Goal: Task Accomplishment & Management: Manage account settings

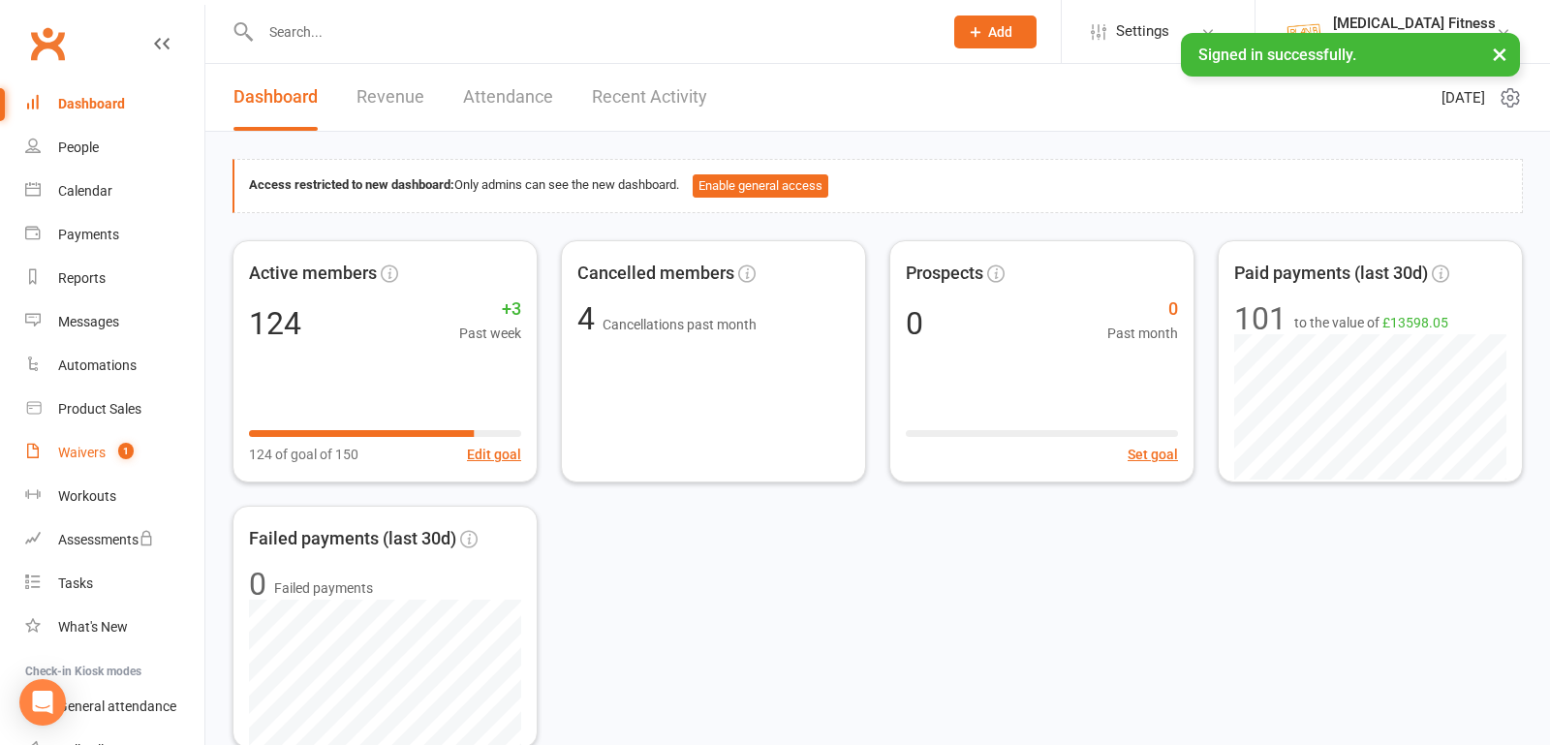
click at [105, 437] on link "Waivers 1" at bounding box center [114, 453] width 179 height 44
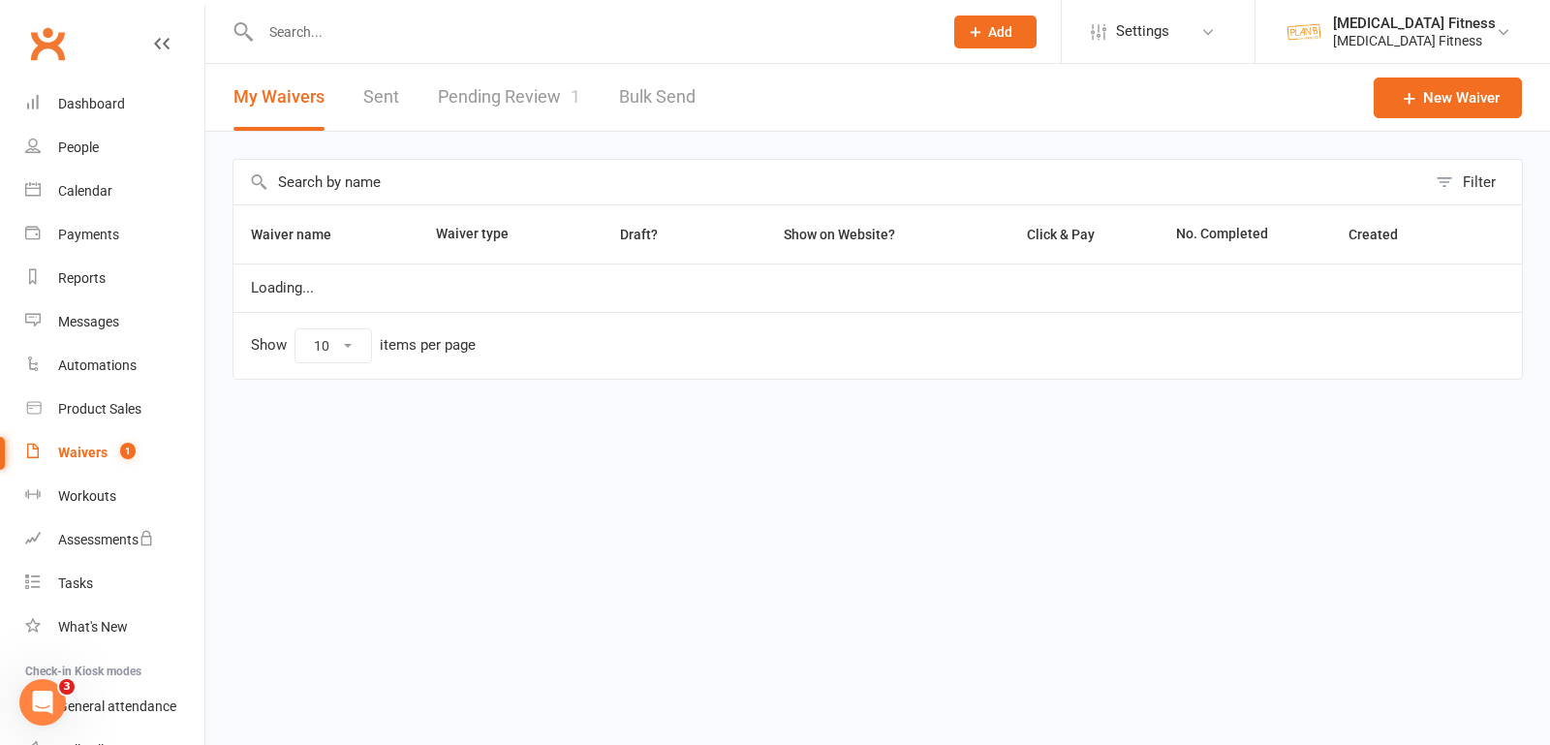
select select "100"
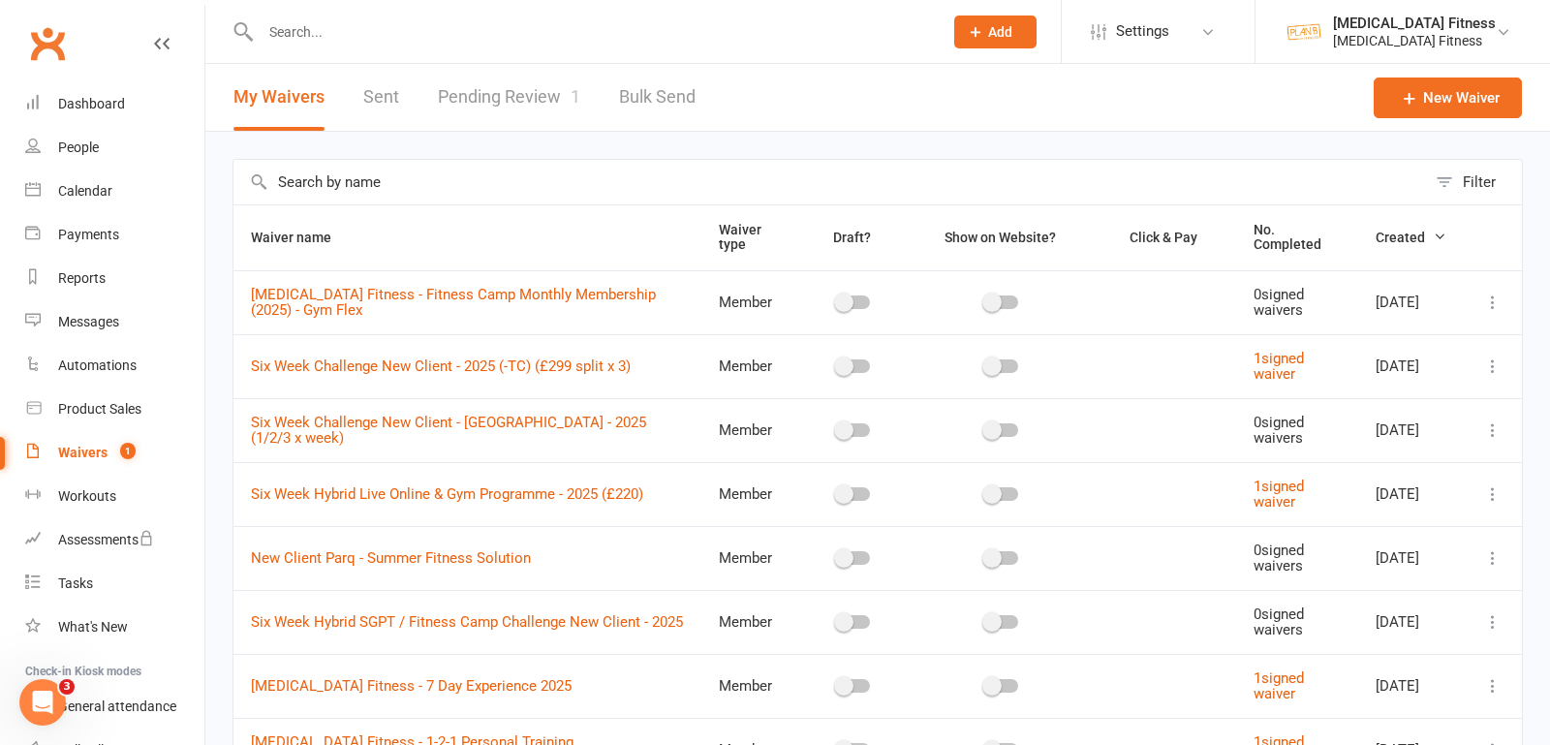
click at [105, 437] on link "Waivers 1" at bounding box center [114, 453] width 179 height 44
click at [555, 89] on link "Pending Review 1" at bounding box center [509, 97] width 142 height 67
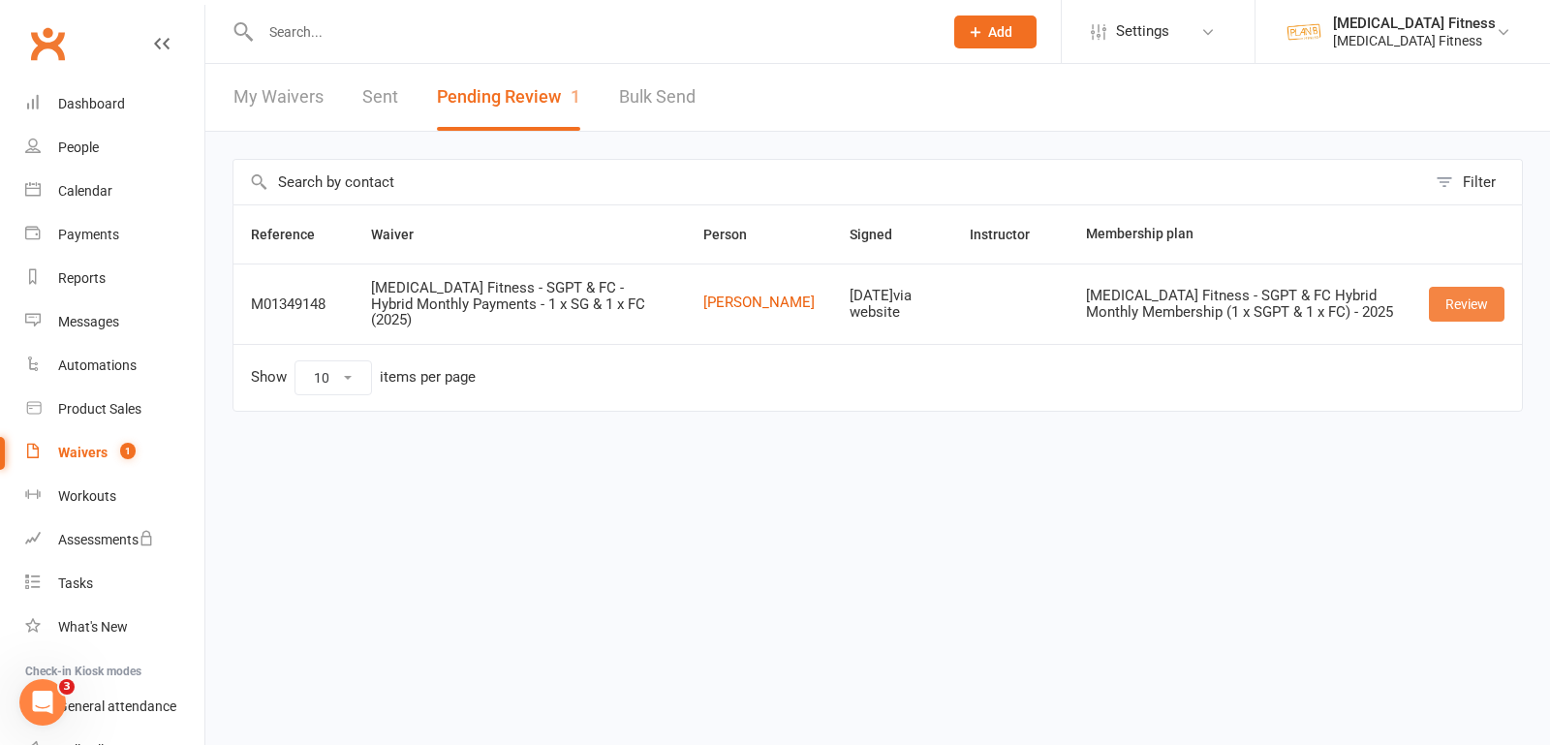
click at [1468, 298] on link "Review" at bounding box center [1467, 304] width 76 height 35
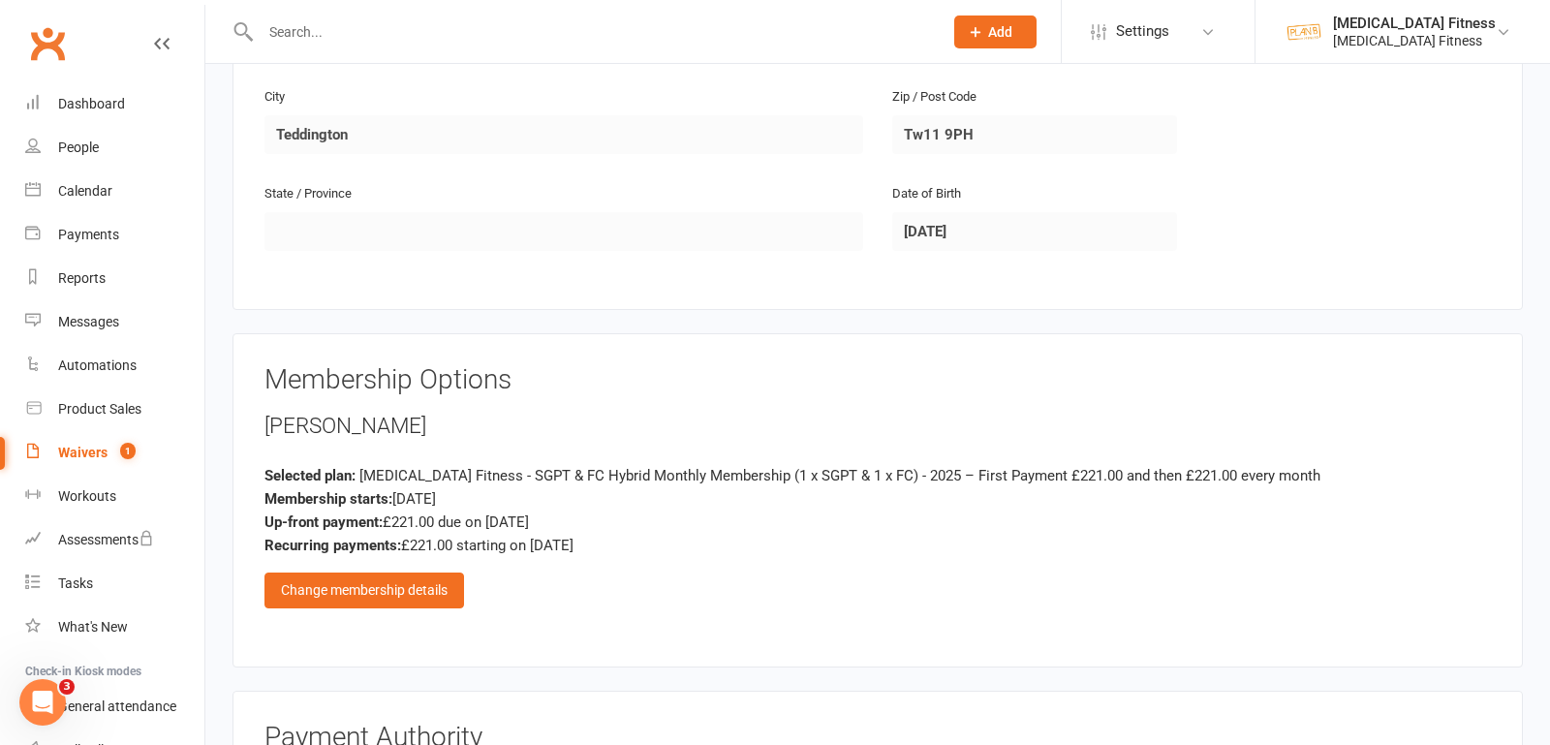
scroll to position [665, 0]
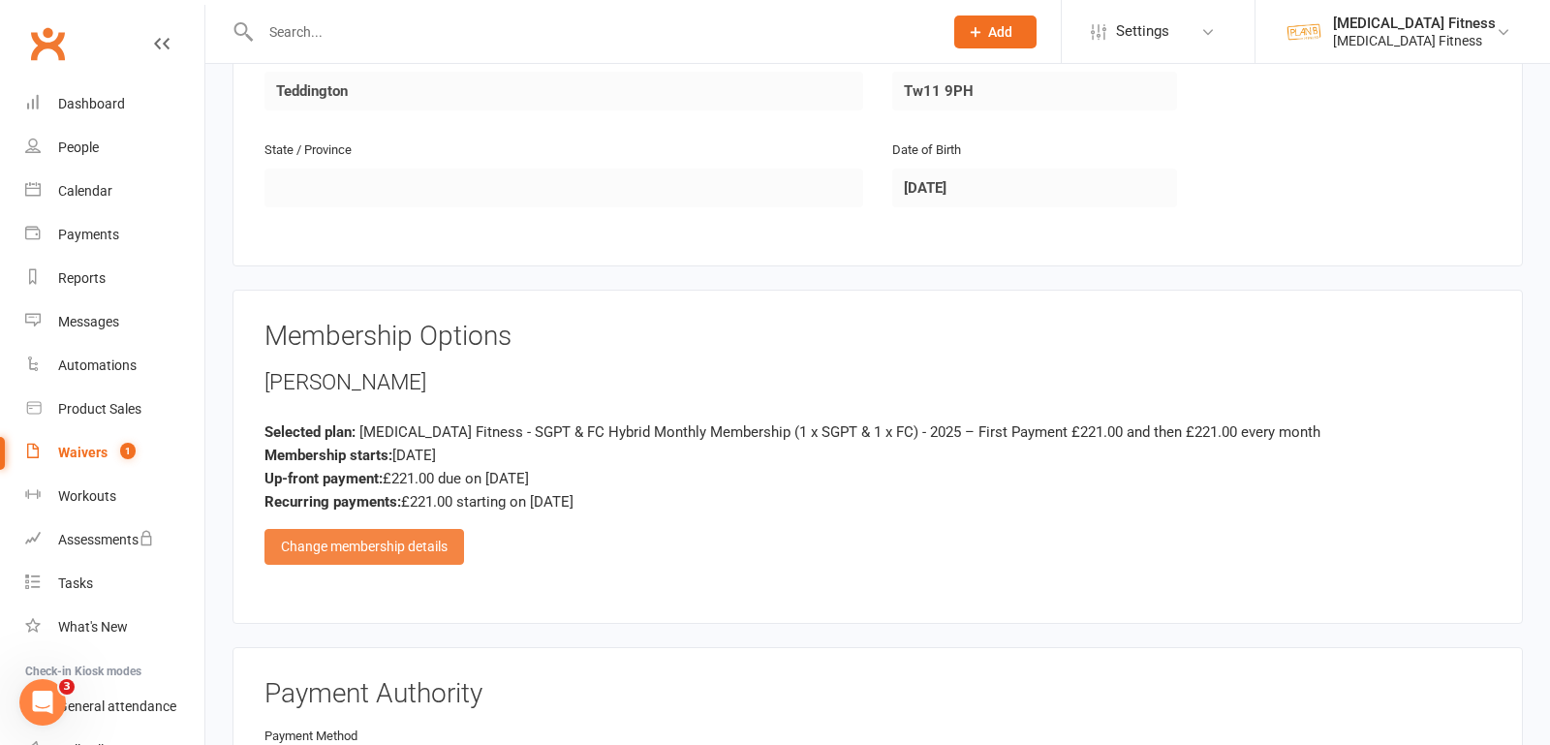
click at [409, 529] on div "Change membership details" at bounding box center [364, 546] width 200 height 35
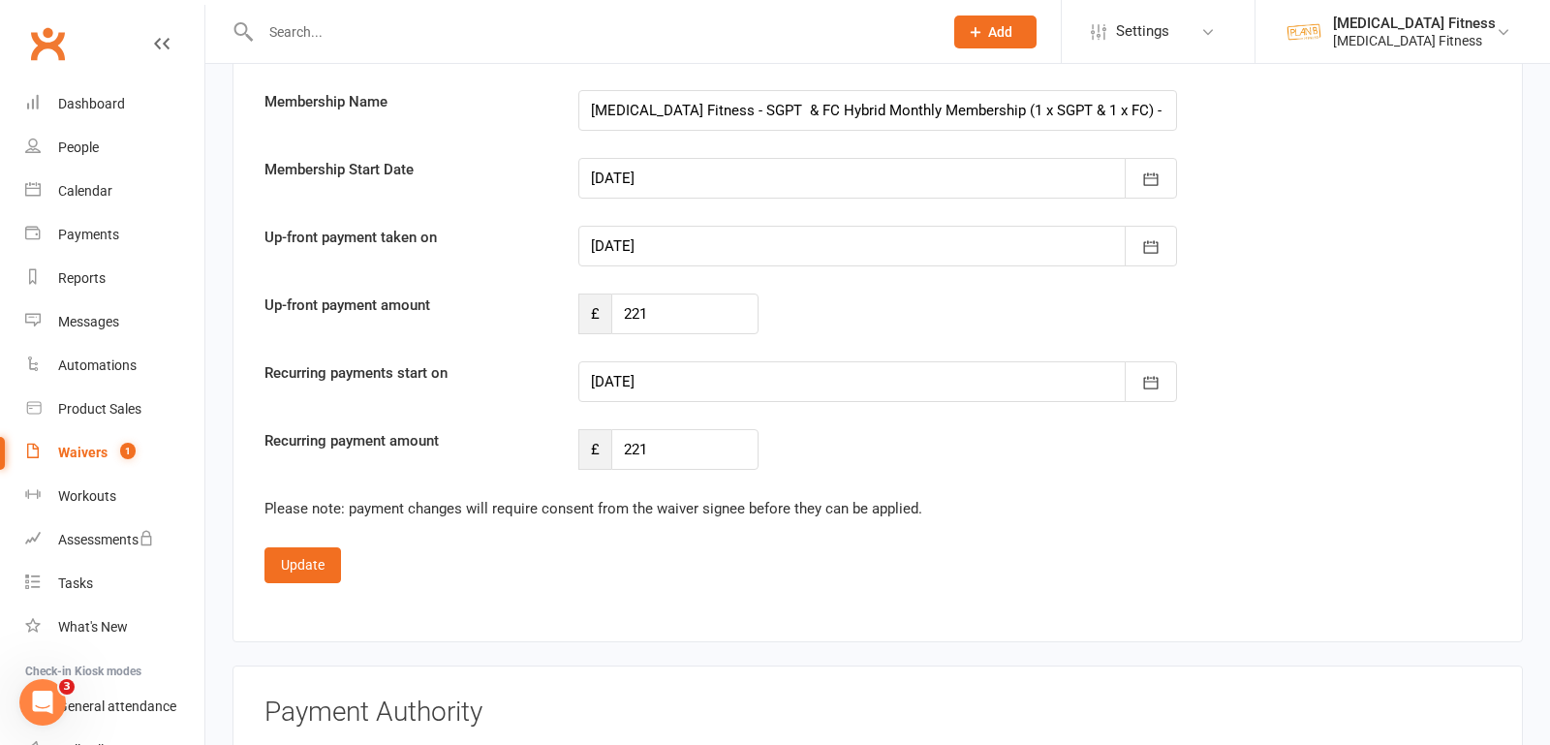
scroll to position [6194, 0]
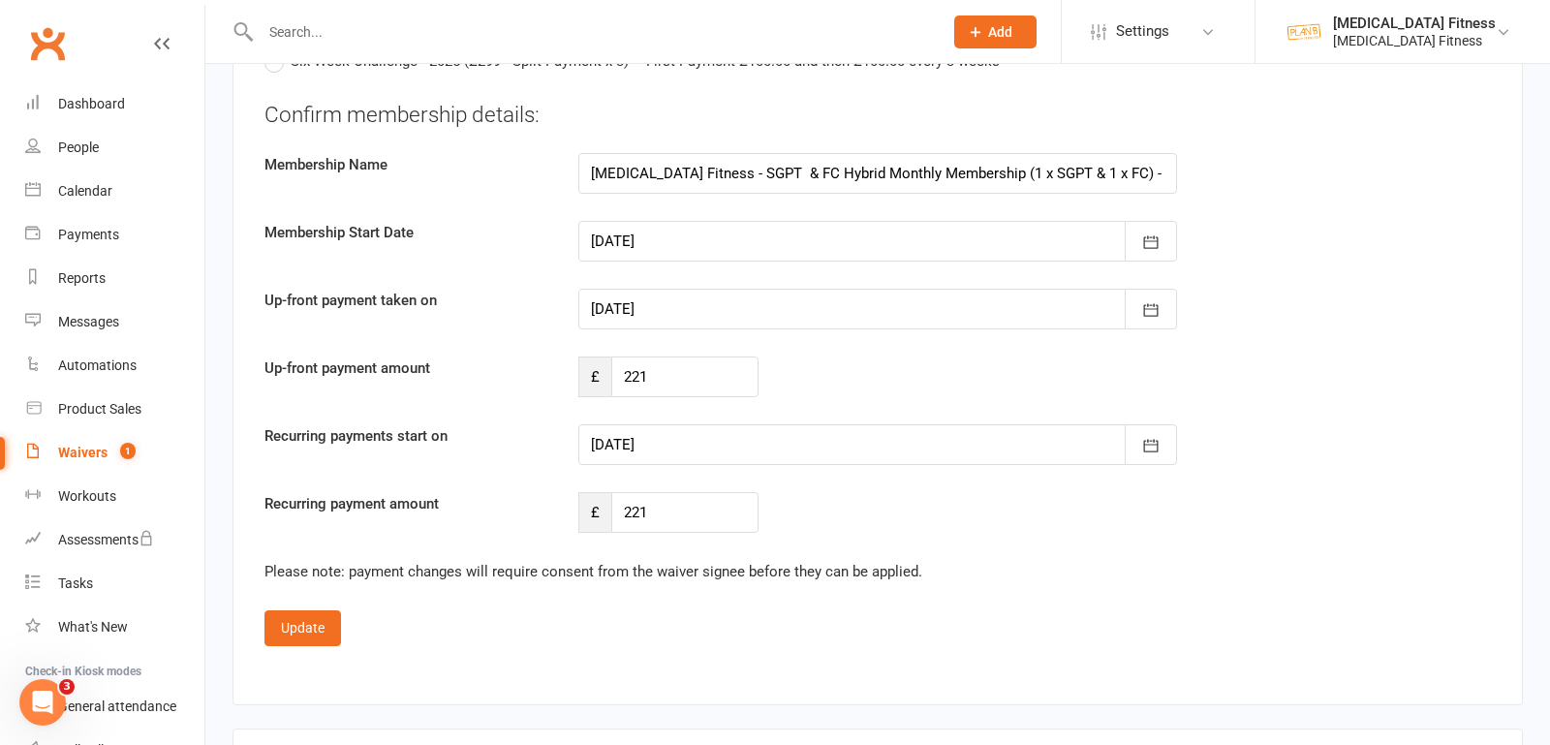
click at [644, 221] on div at bounding box center [877, 241] width 599 height 41
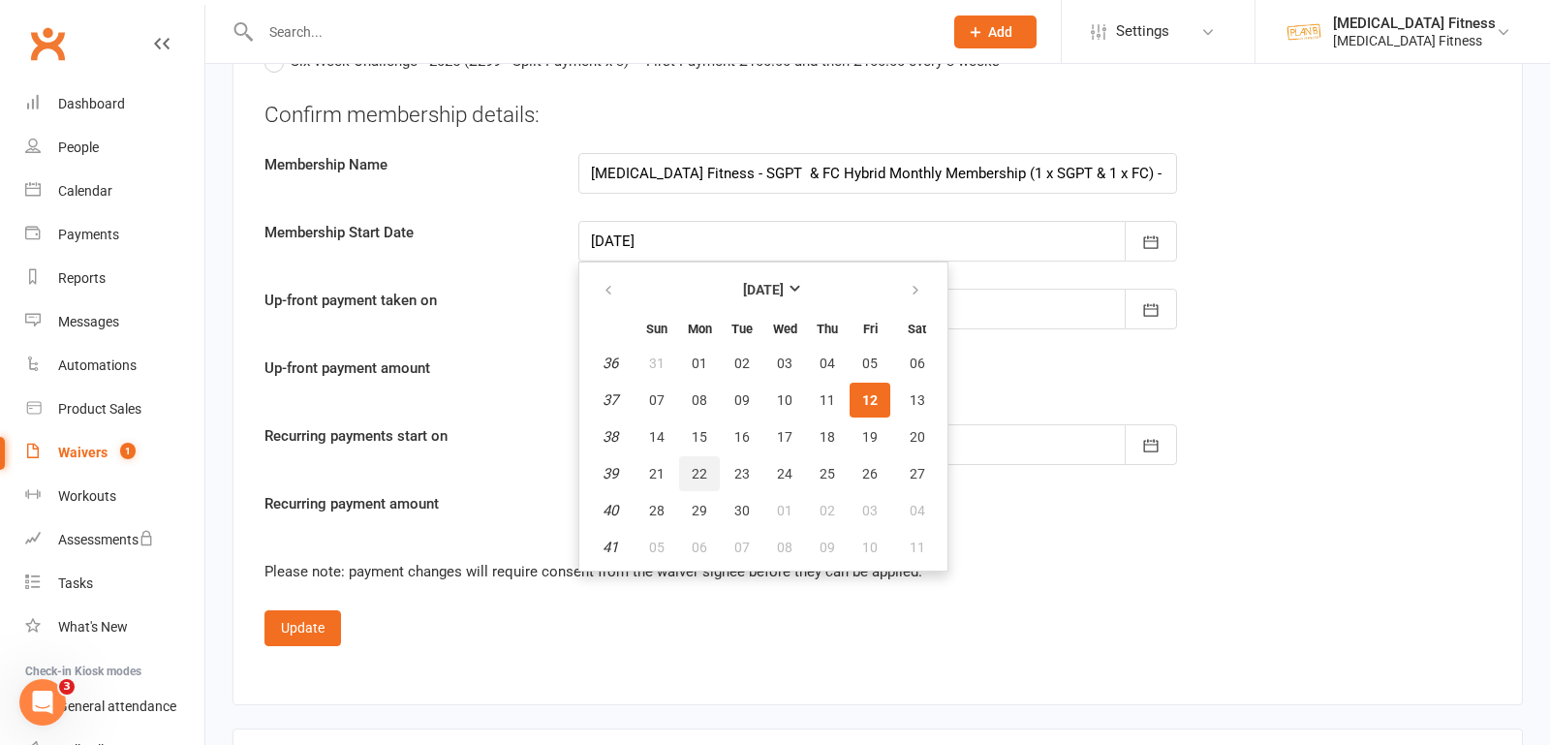
click at [695, 466] on span "22" at bounding box center [700, 474] width 16 height 16
type input "[DATE]"
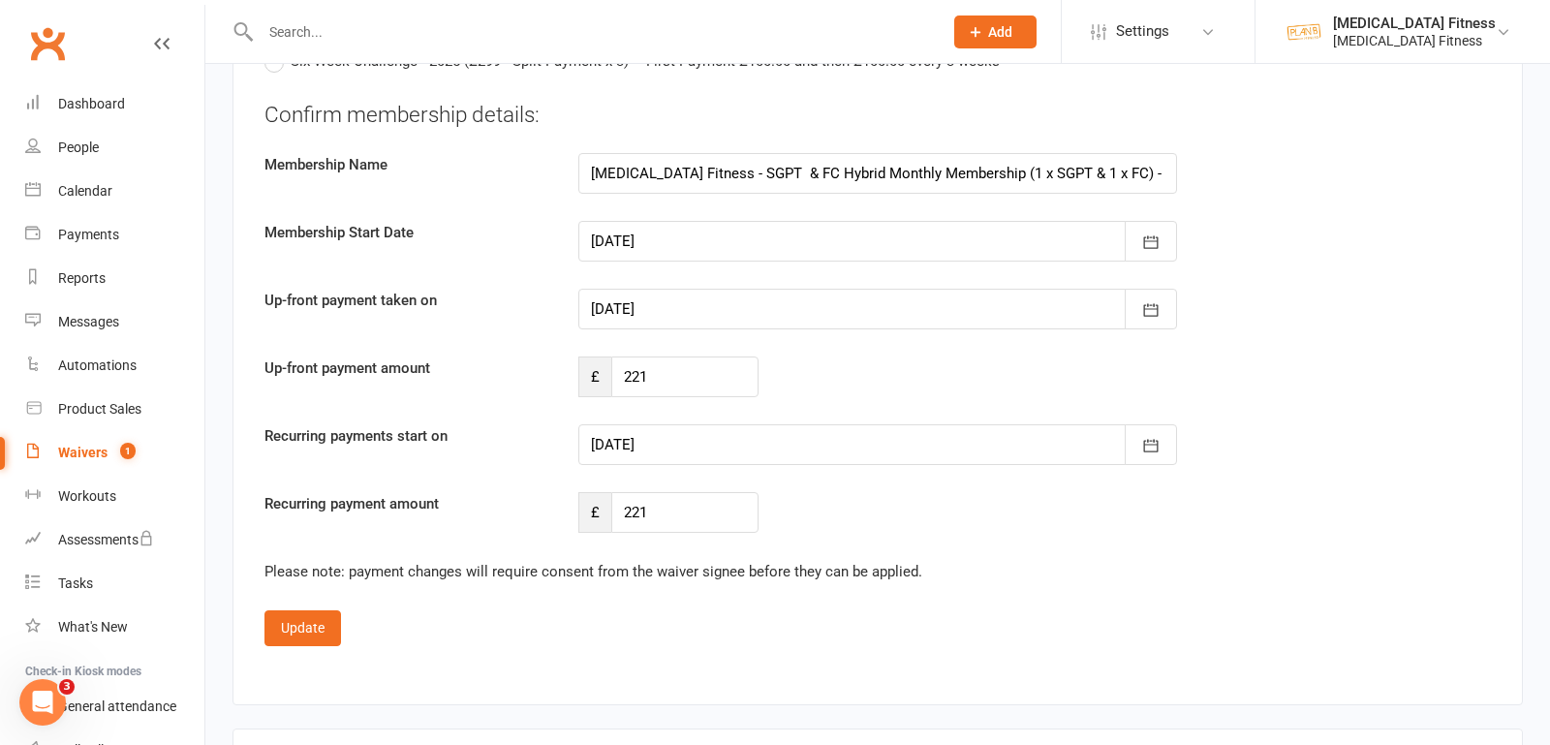
type input "[DATE]"
click at [632, 289] on div at bounding box center [877, 309] width 599 height 41
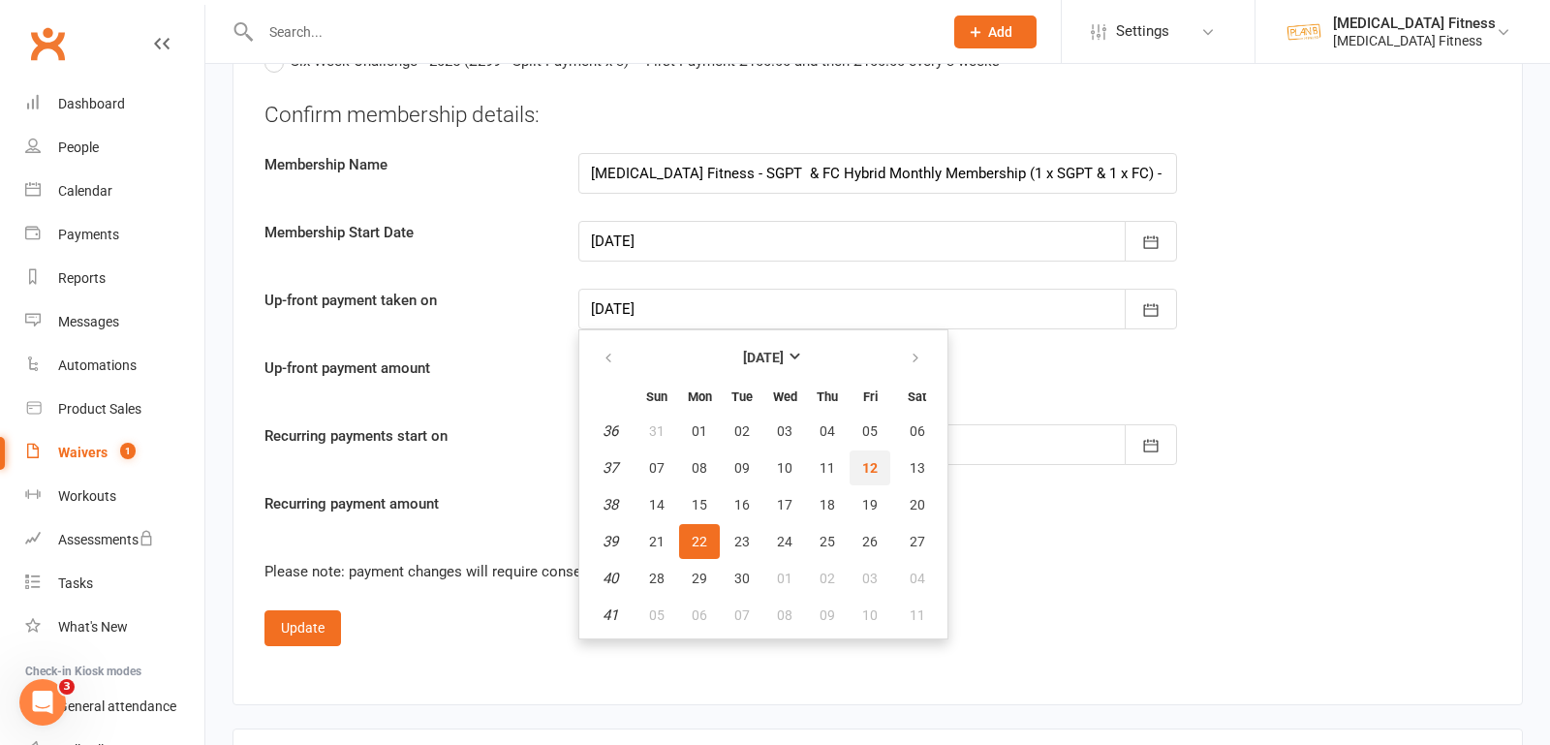
click at [862, 460] on span "12" at bounding box center [870, 468] width 16 height 16
type input "[DATE]"
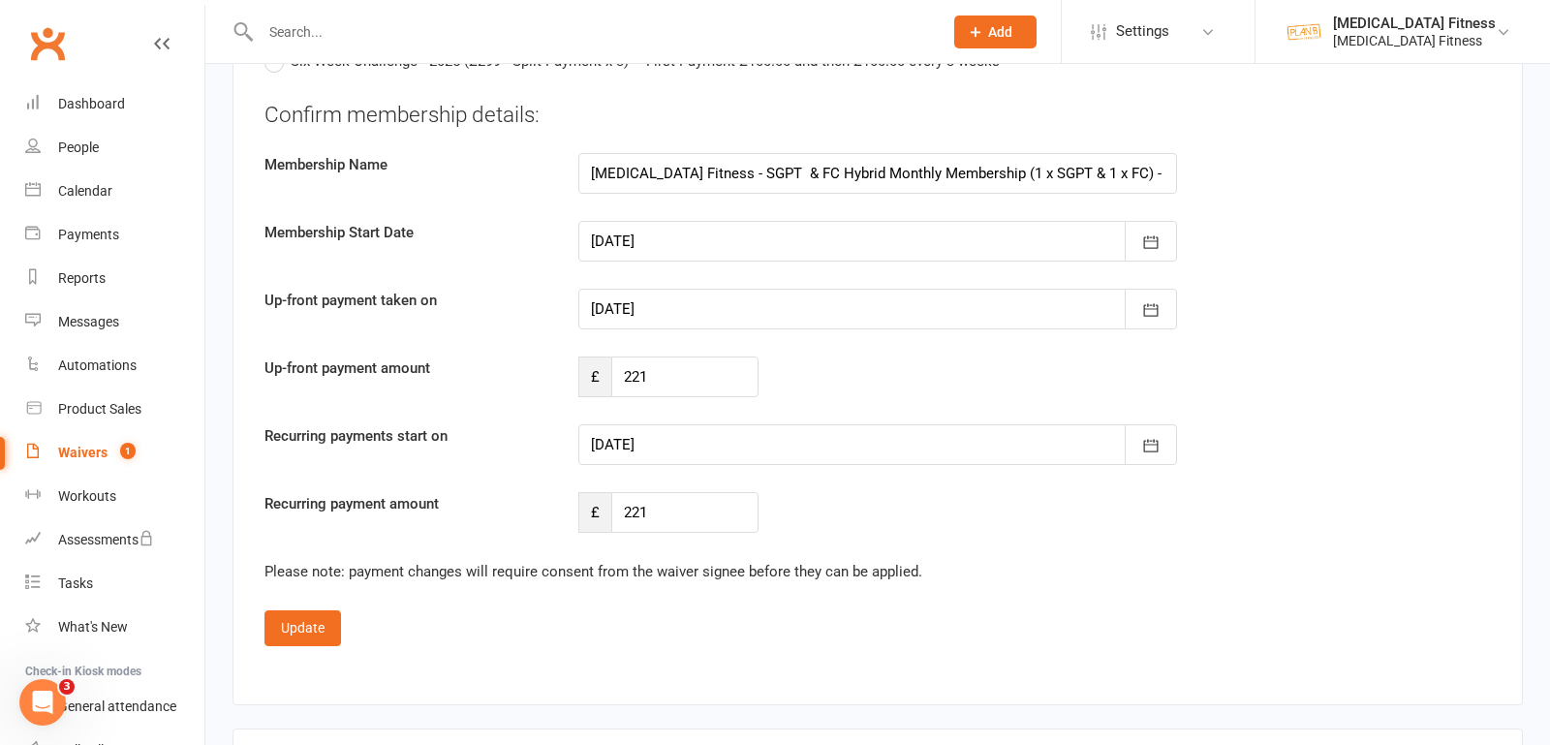
click at [651, 424] on div at bounding box center [877, 444] width 599 height 41
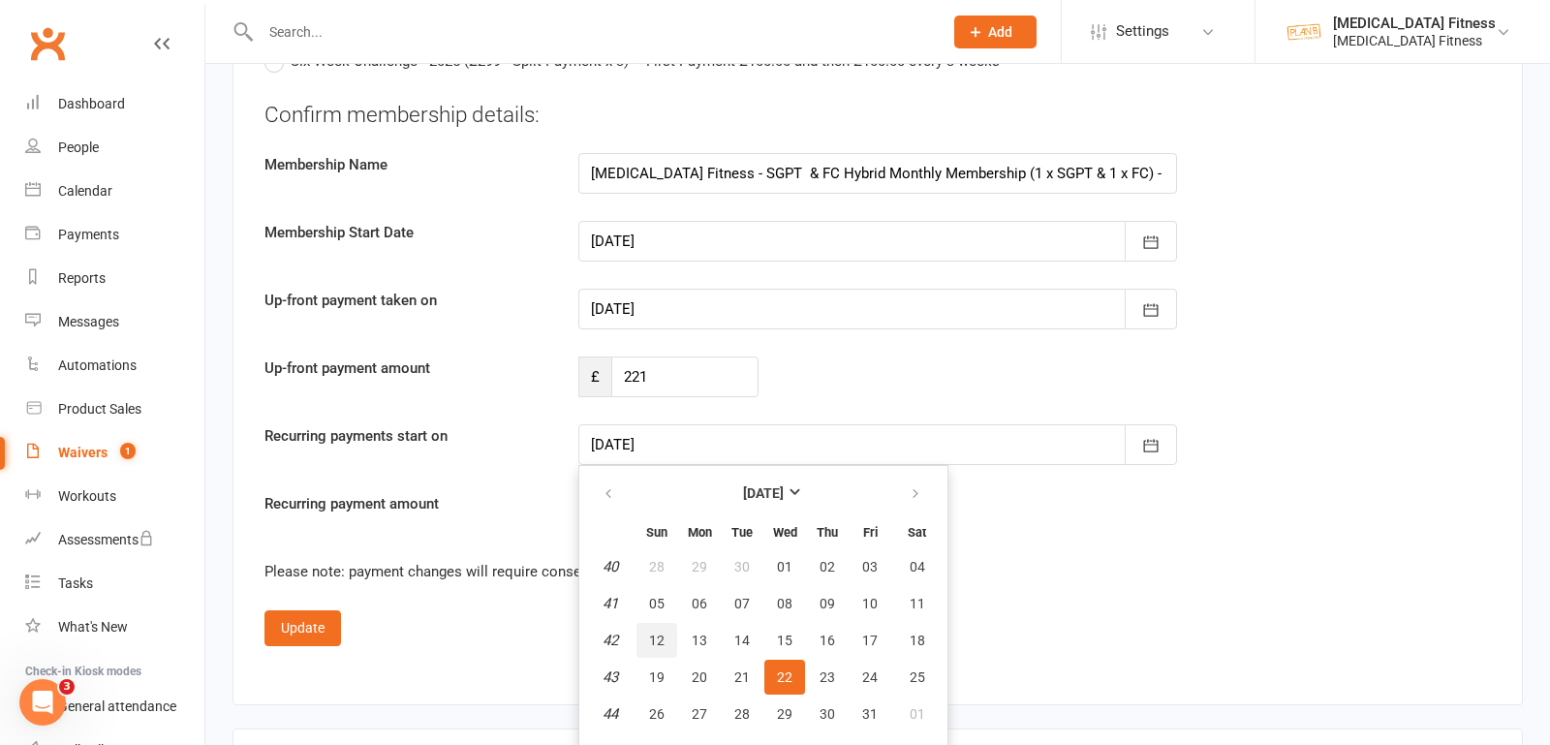
click at [651, 633] on span "12" at bounding box center [657, 641] width 16 height 16
type input "[DATE]"
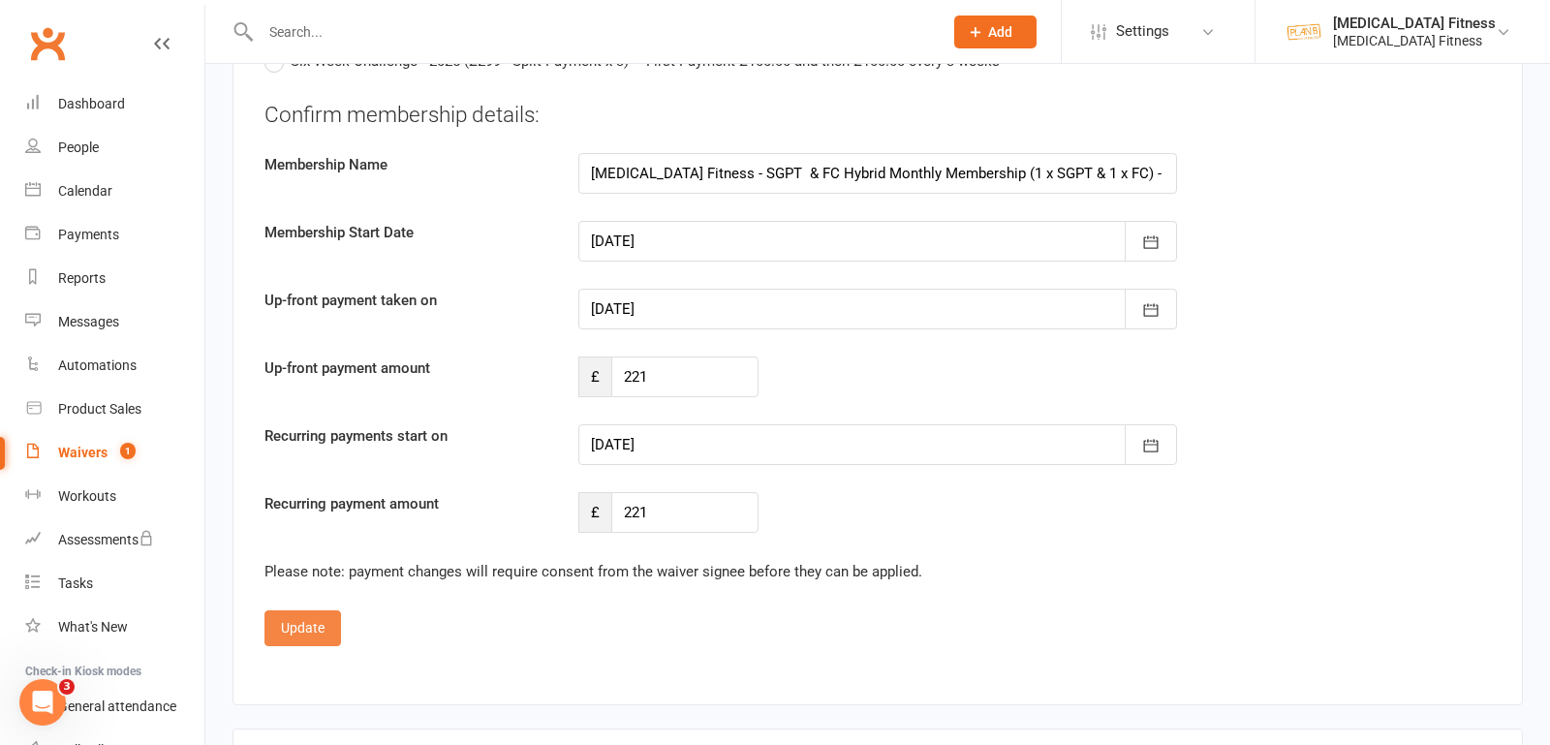
click at [297, 610] on button "Update" at bounding box center [302, 627] width 77 height 35
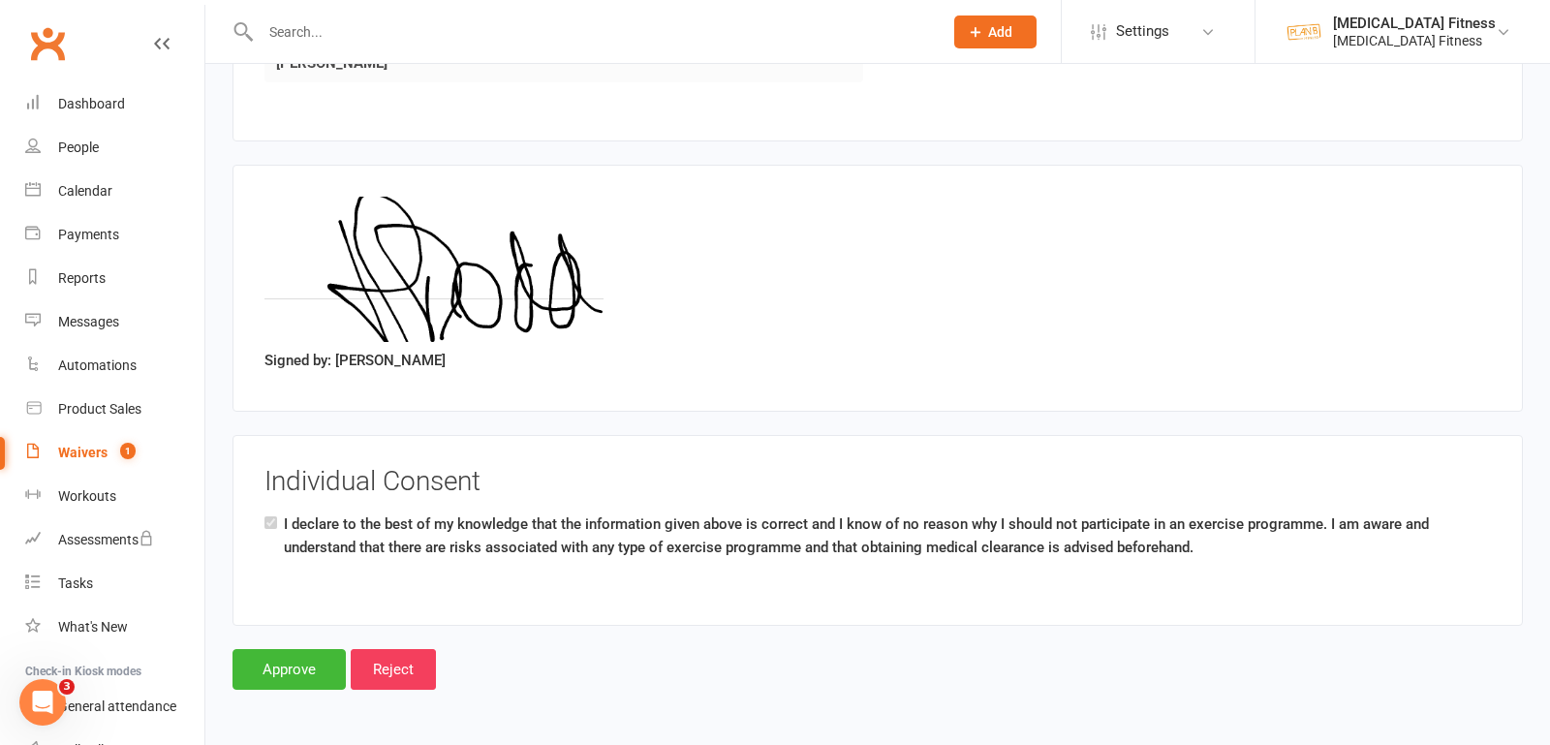
scroll to position [1532, 0]
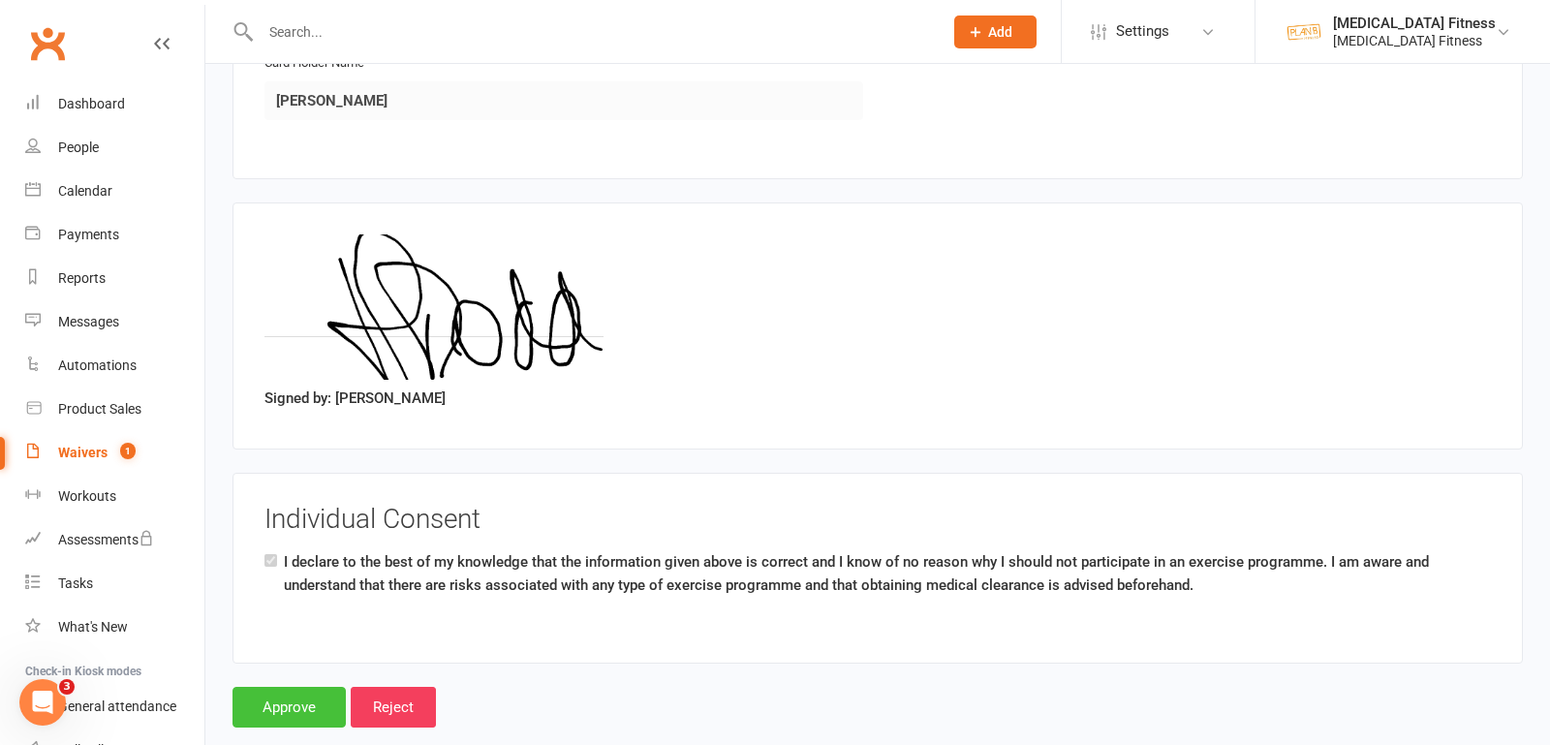
click at [283, 687] on input "Approve" at bounding box center [289, 707] width 113 height 41
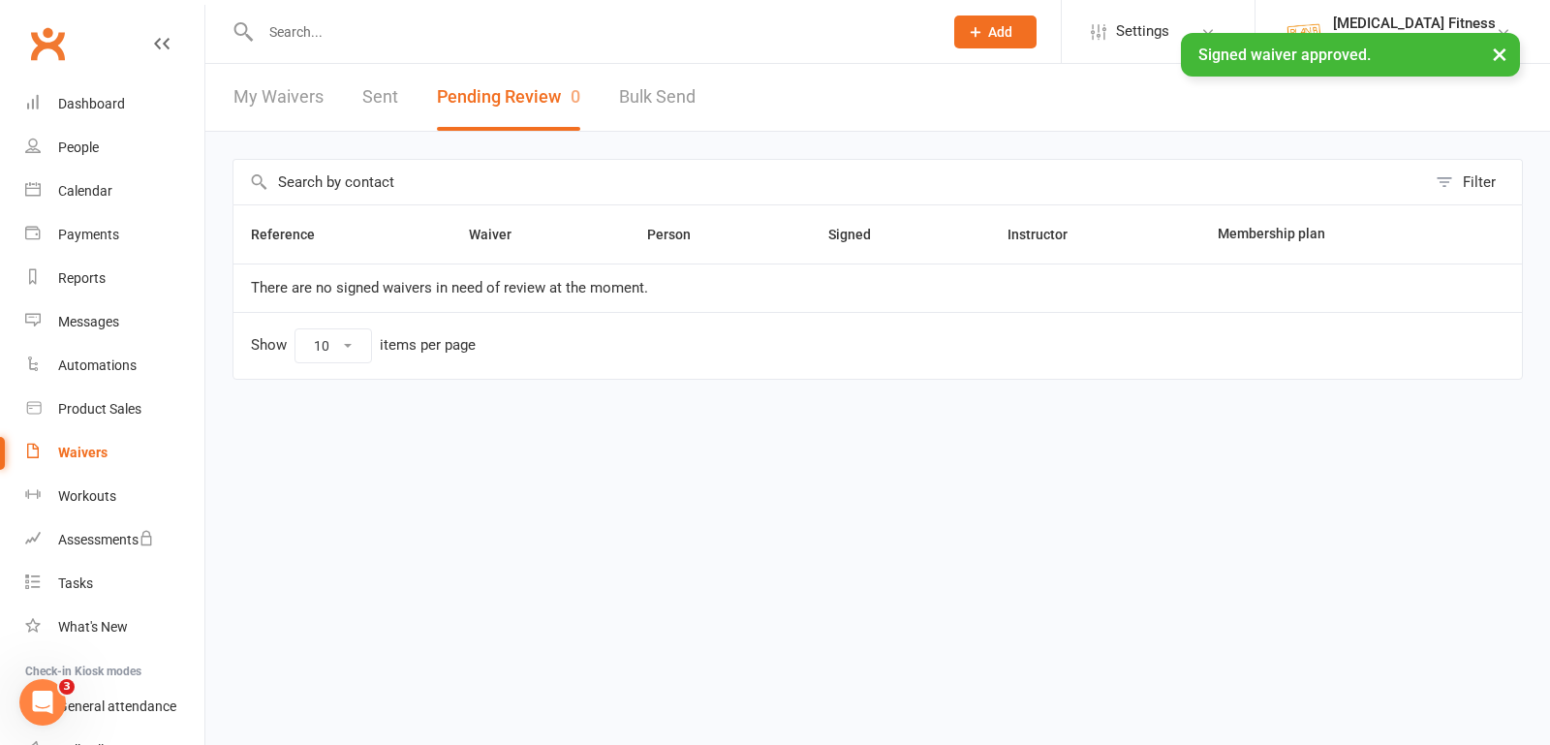
click at [338, 33] on div "× Signed waiver approved." at bounding box center [762, 33] width 1525 height 0
click at [337, 31] on input "text" at bounding box center [592, 31] width 674 height 27
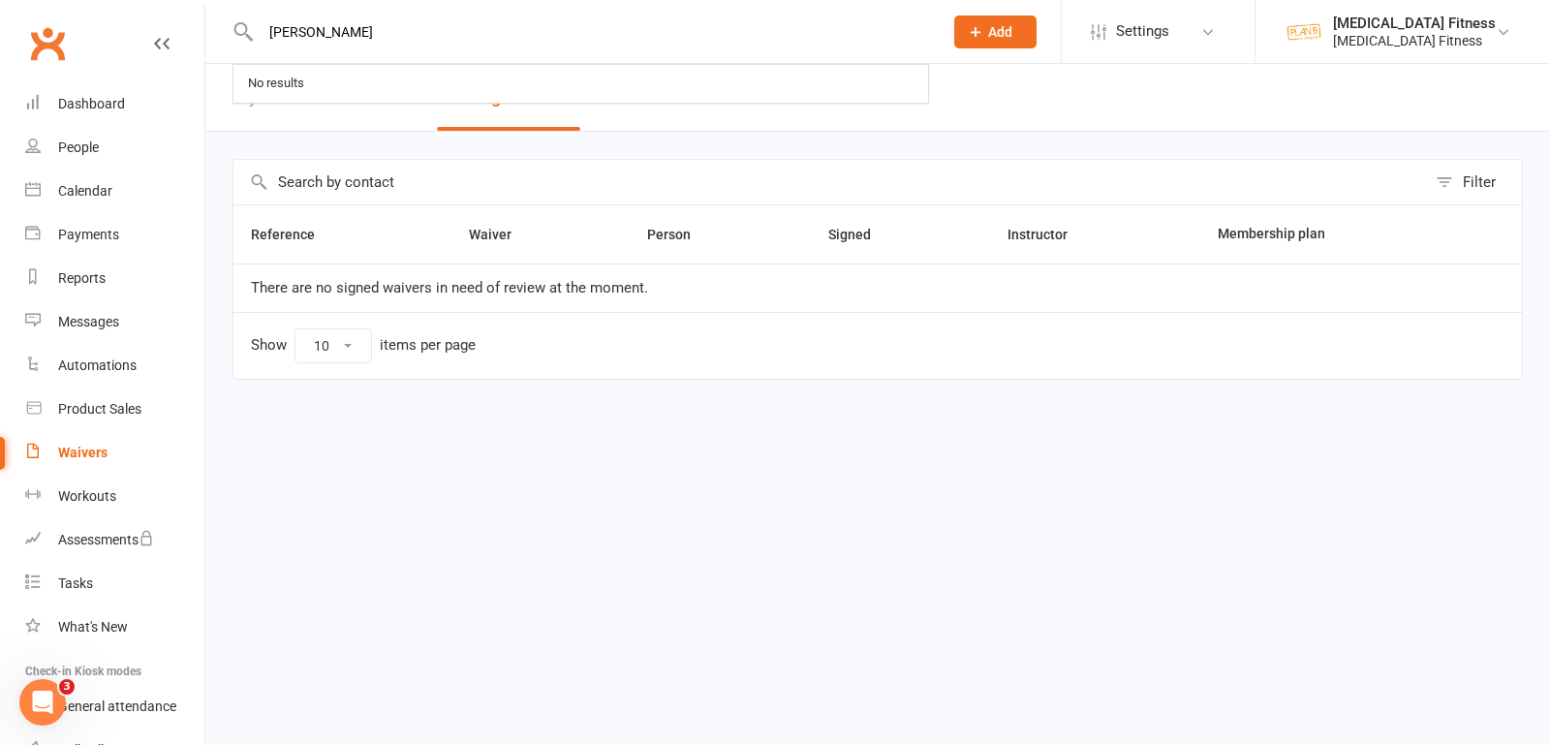
type input "[PERSON_NAME]"
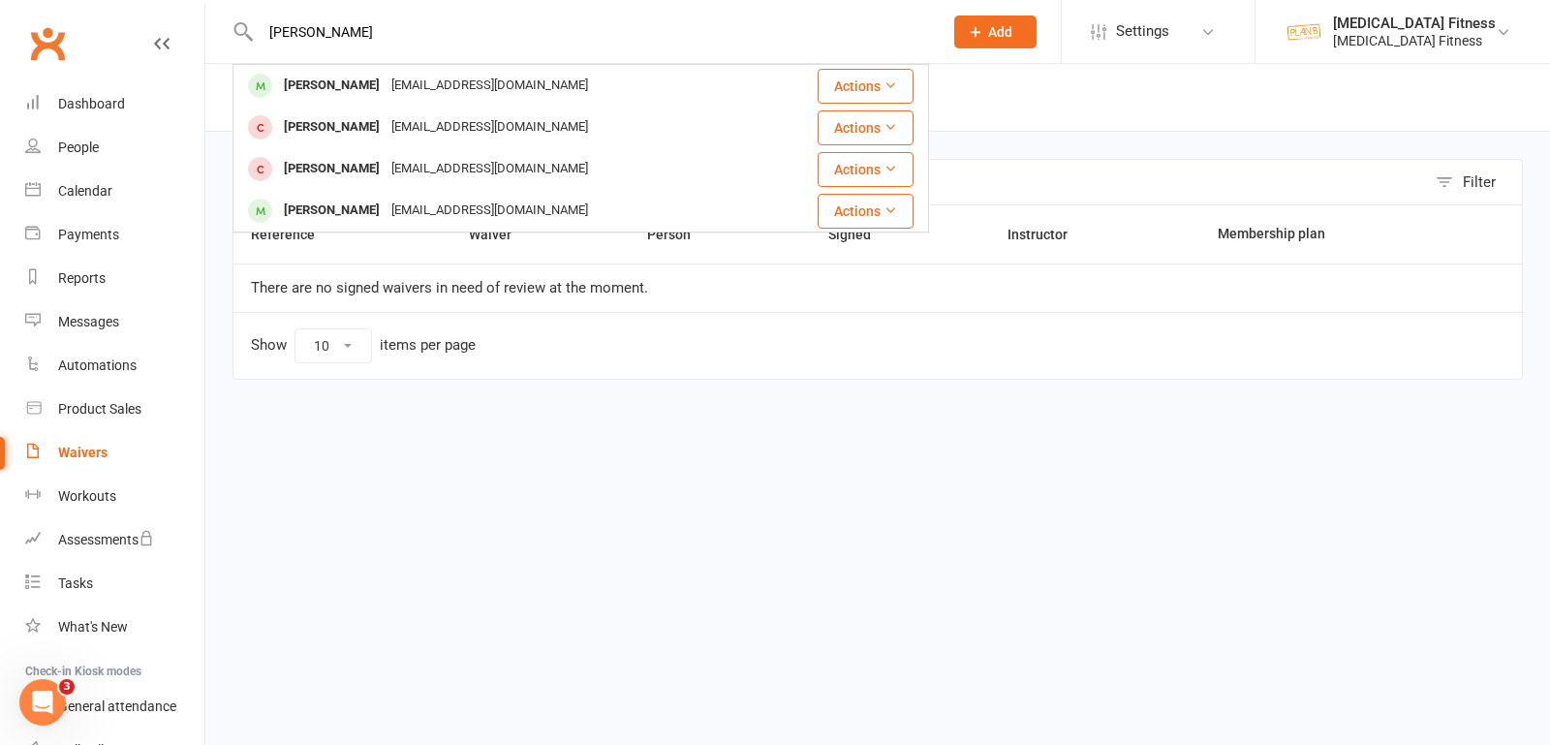
click at [311, 94] on div "[PERSON_NAME]" at bounding box center [332, 86] width 108 height 28
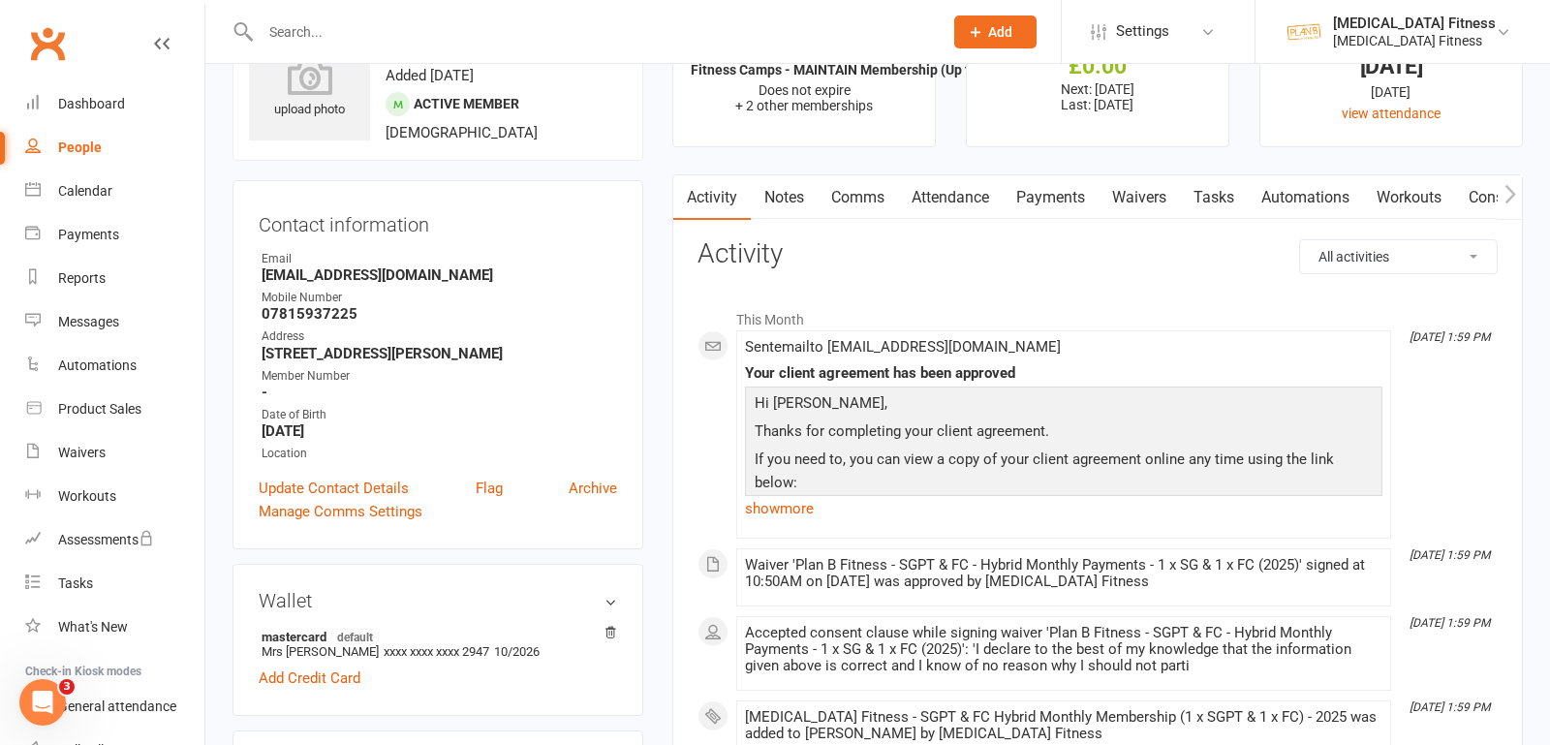
scroll to position [60, 0]
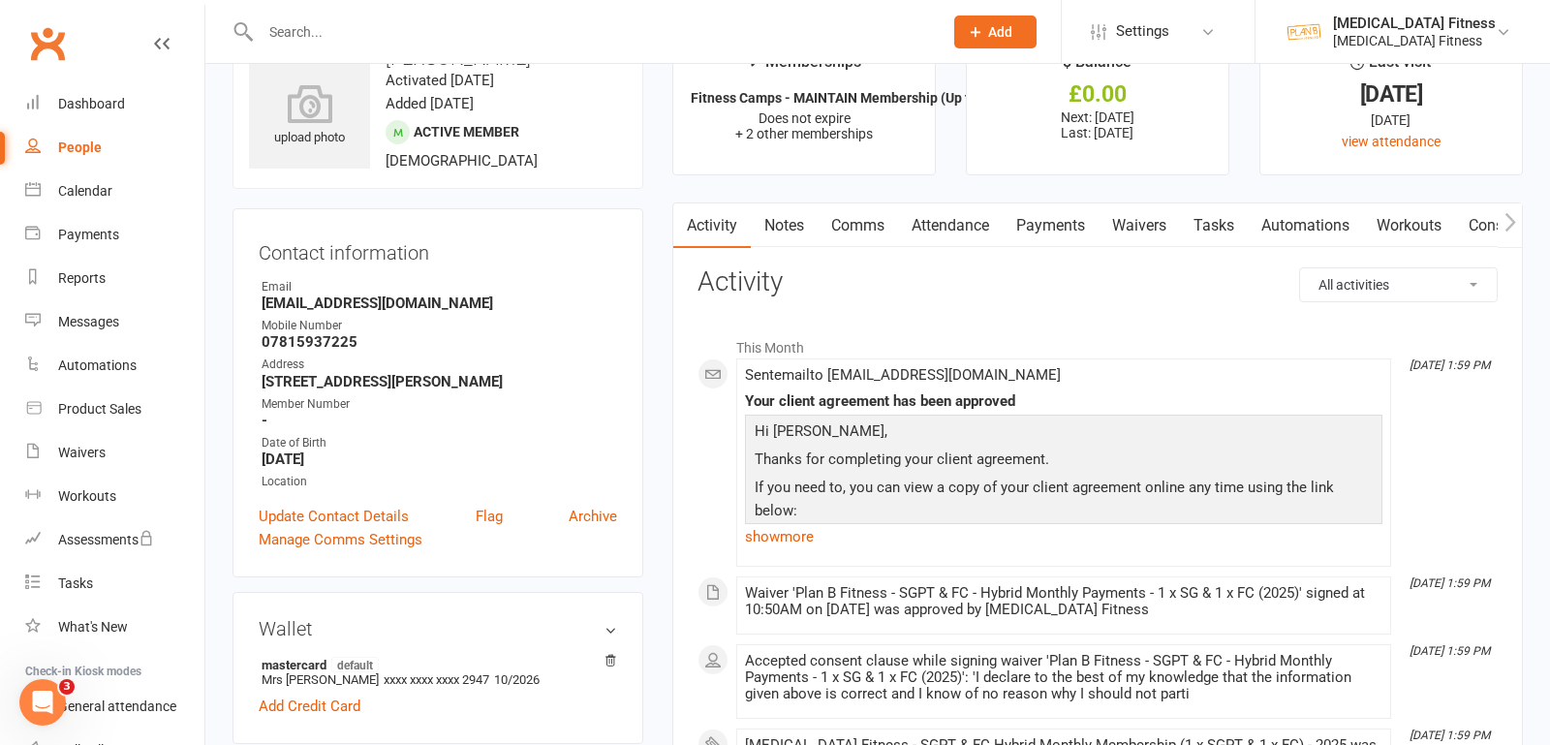
click at [948, 223] on link "Attendance" at bounding box center [950, 225] width 105 height 45
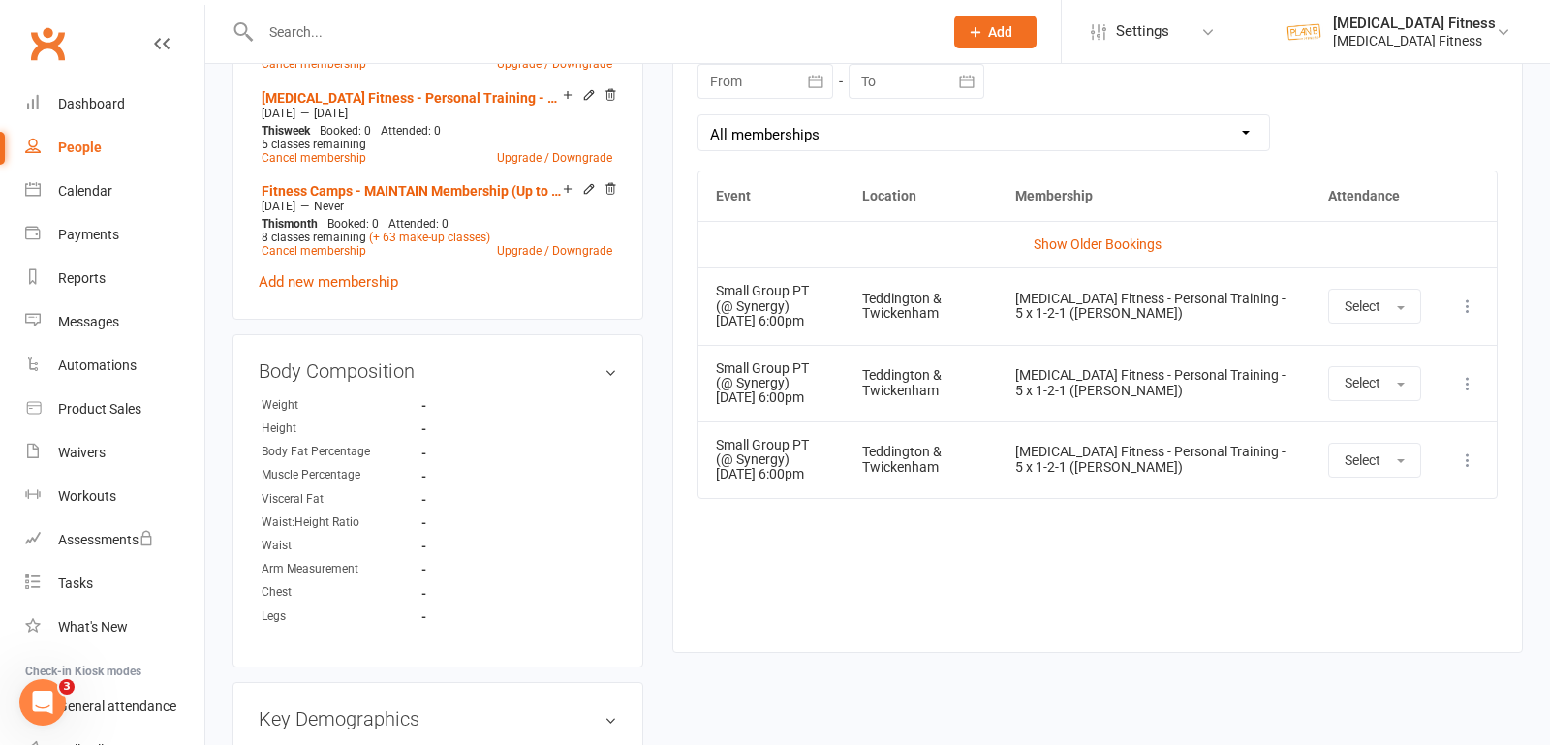
scroll to position [739, 0]
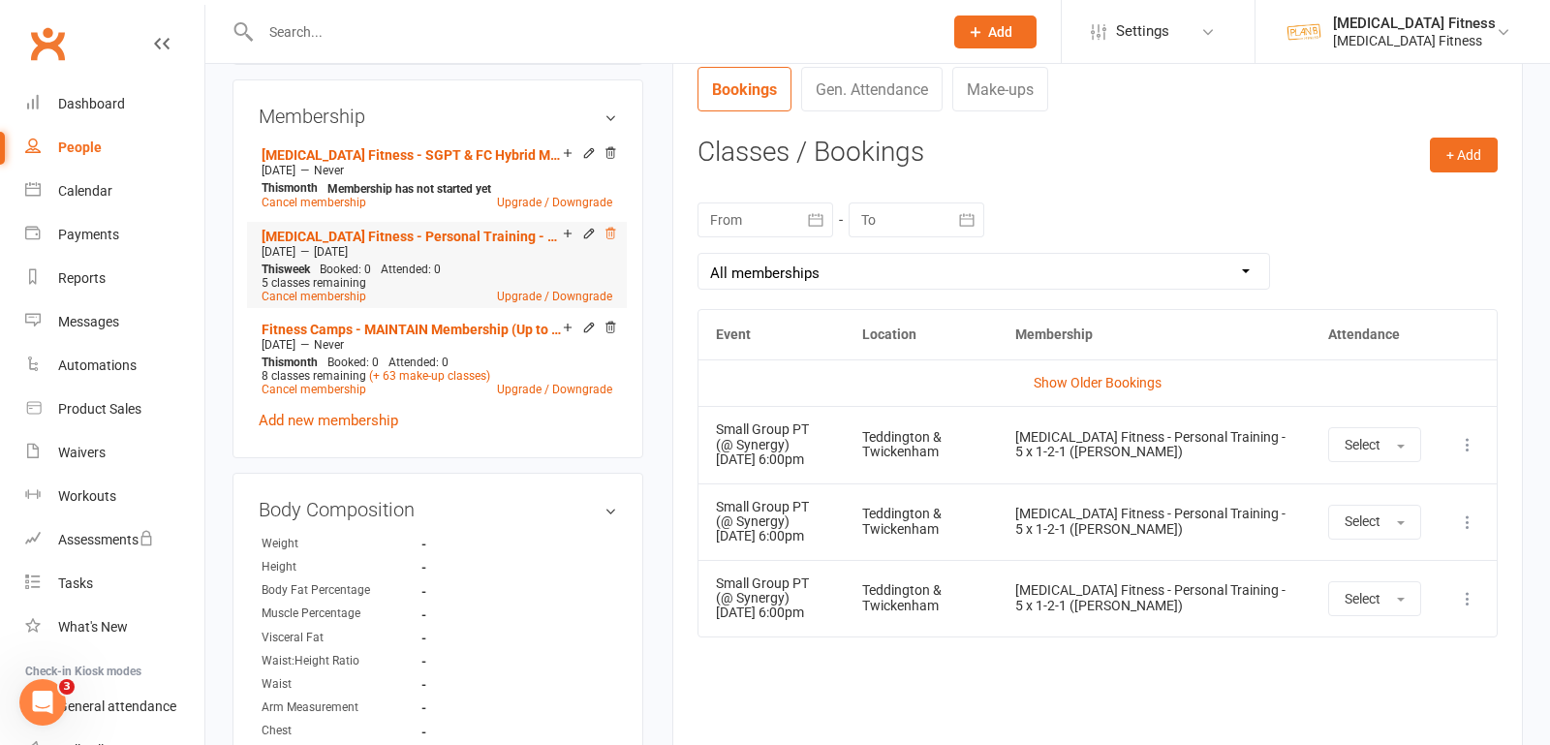
click at [613, 229] on icon at bounding box center [611, 234] width 14 height 14
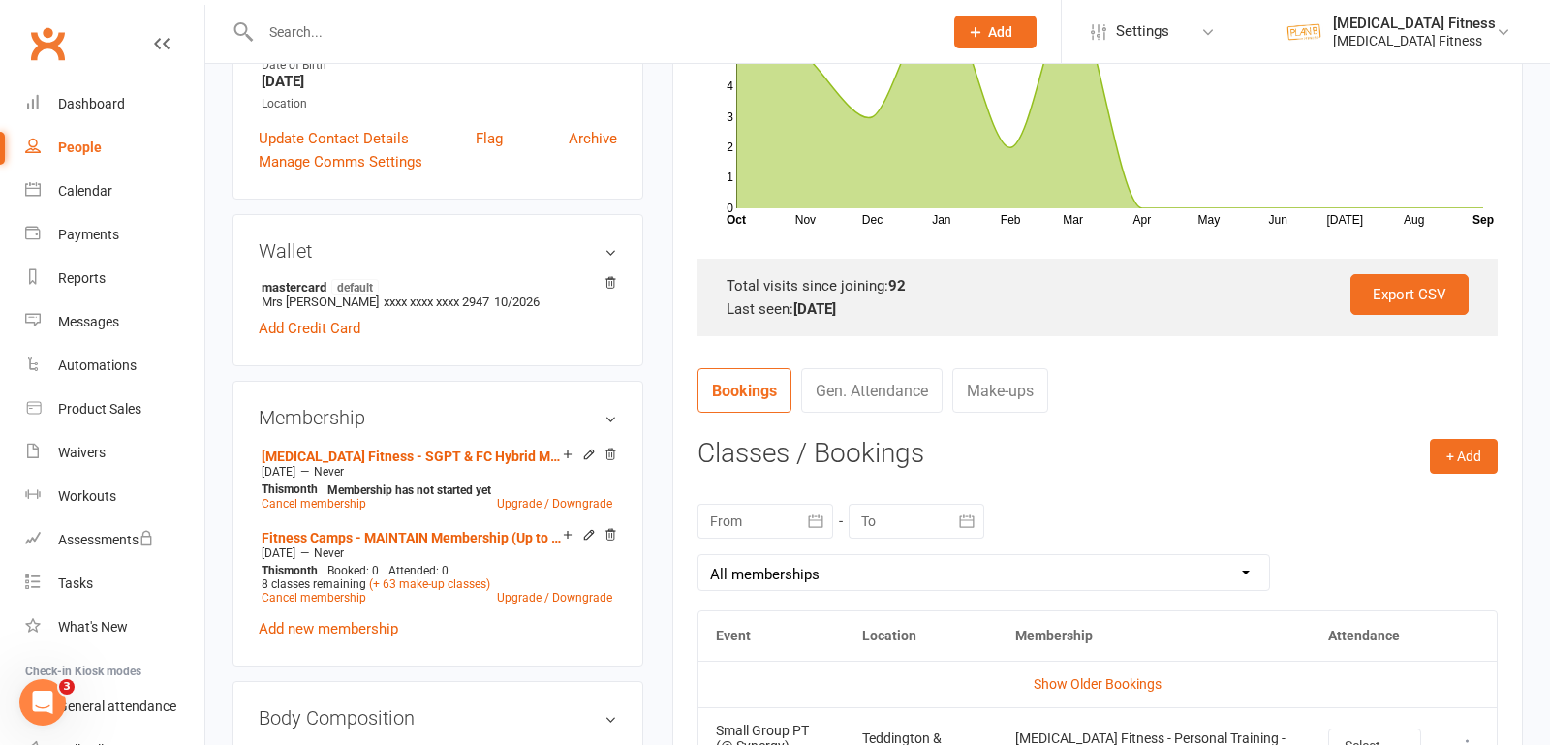
scroll to position [16, 0]
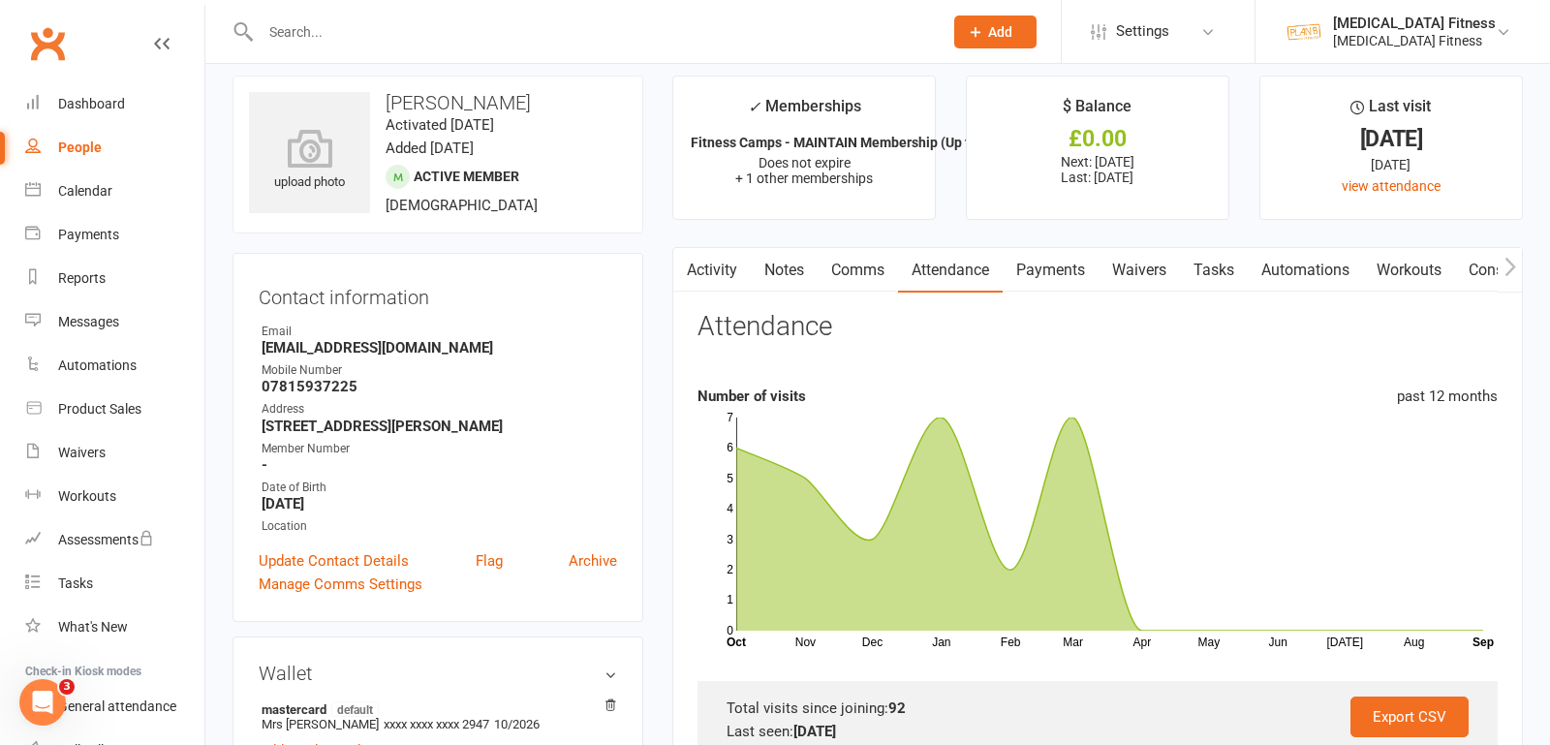
click at [1064, 274] on link "Payments" at bounding box center [1051, 270] width 96 height 45
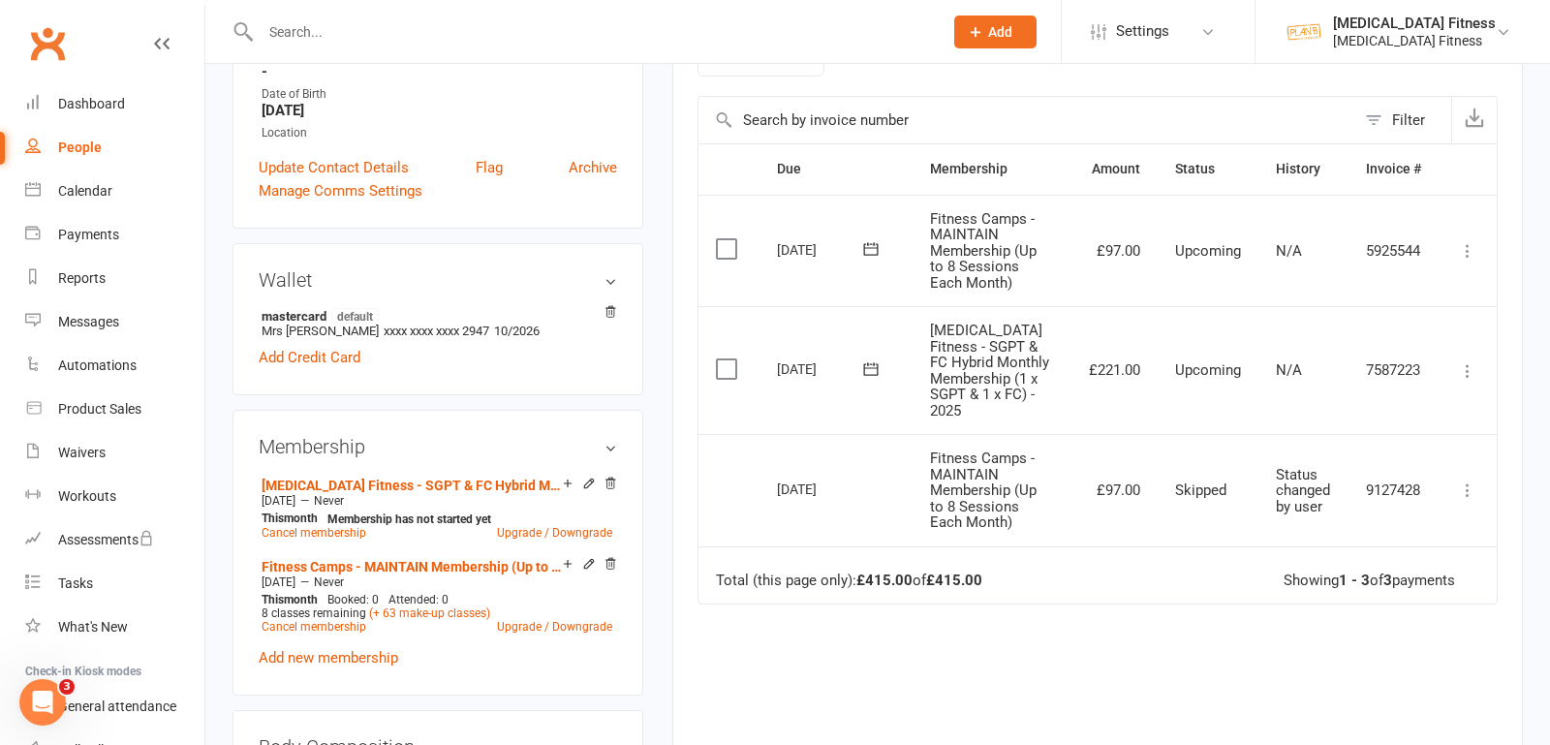
scroll to position [557, 0]
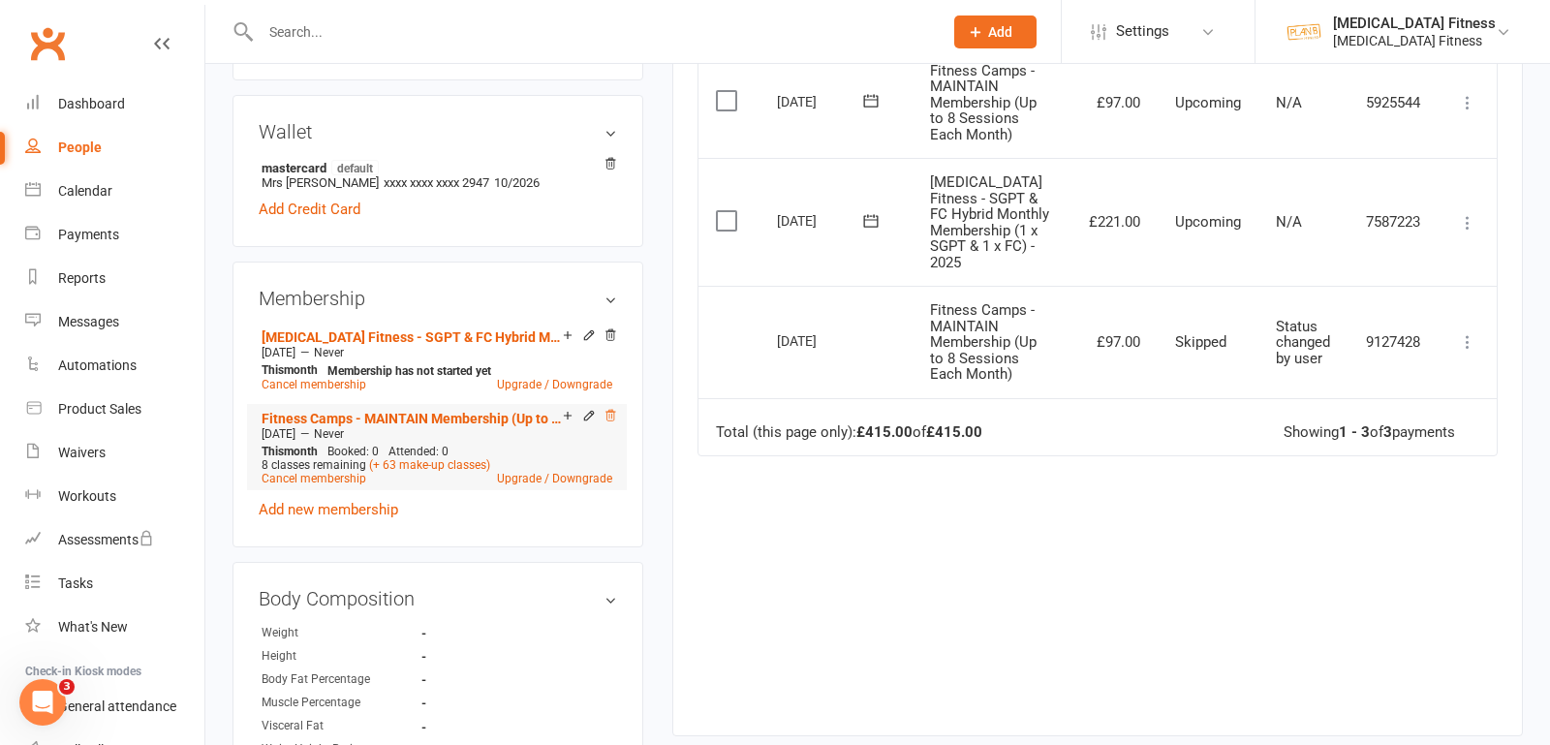
click at [614, 412] on icon at bounding box center [611, 416] width 14 height 14
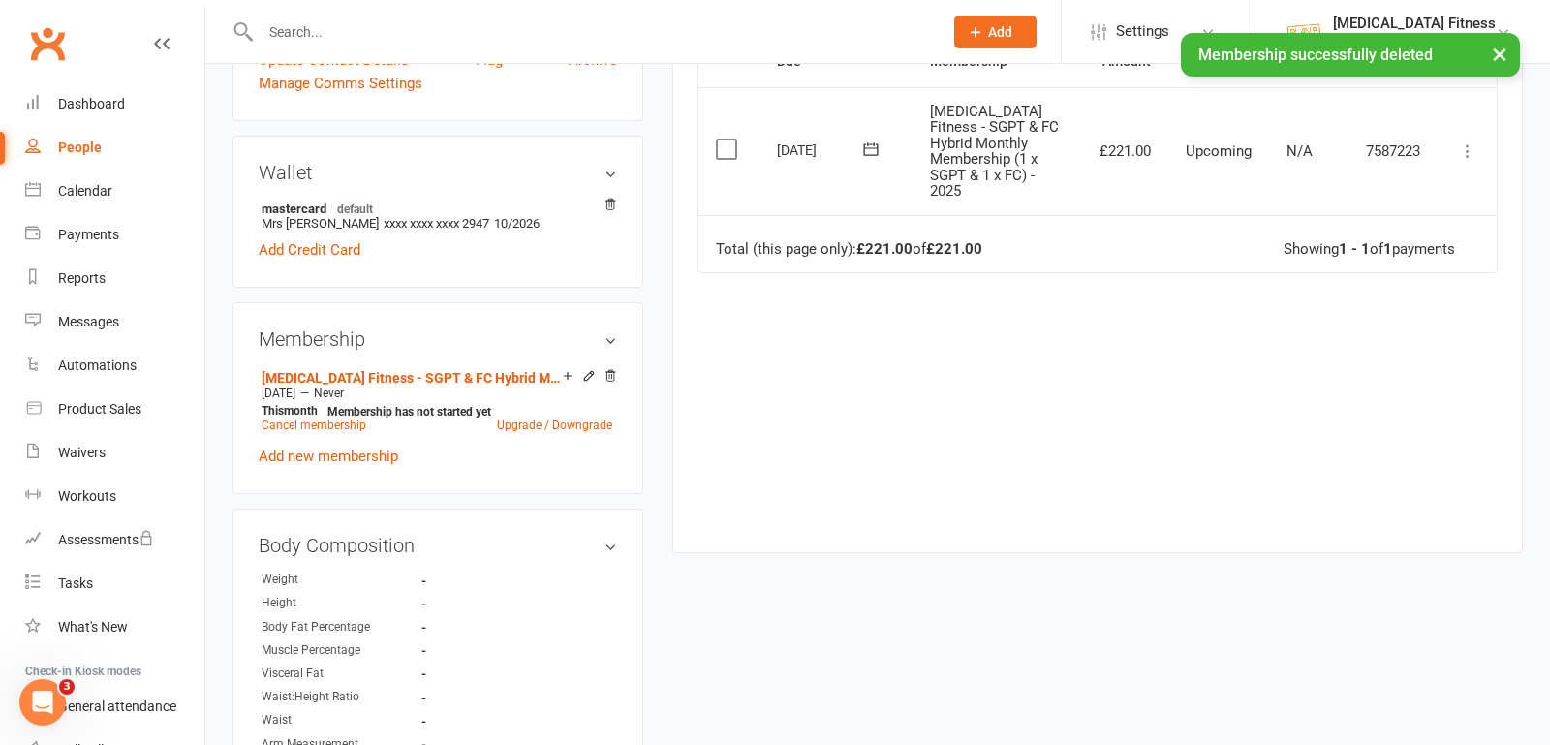
scroll to position [285, 0]
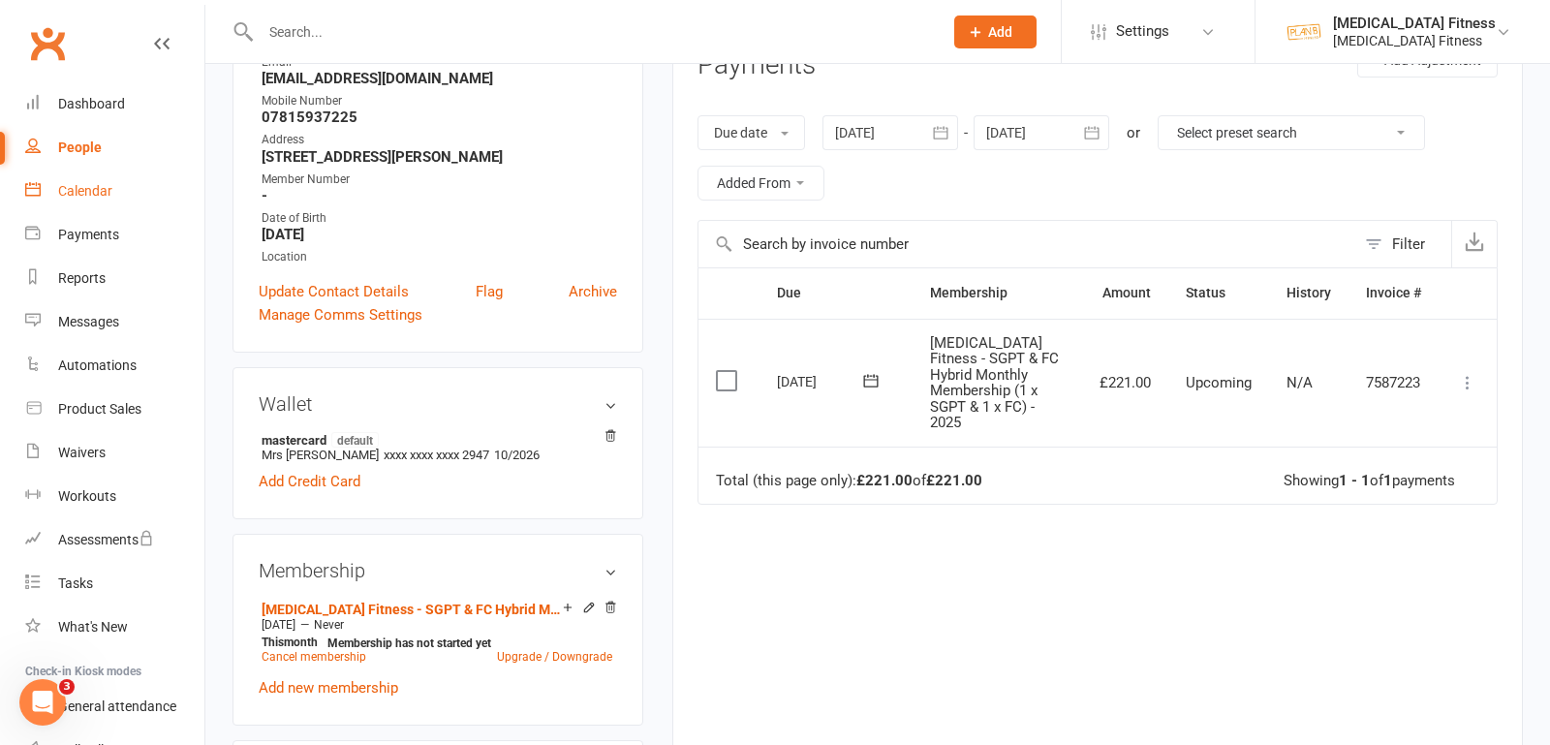
click at [95, 191] on div "Calendar" at bounding box center [85, 191] width 54 height 16
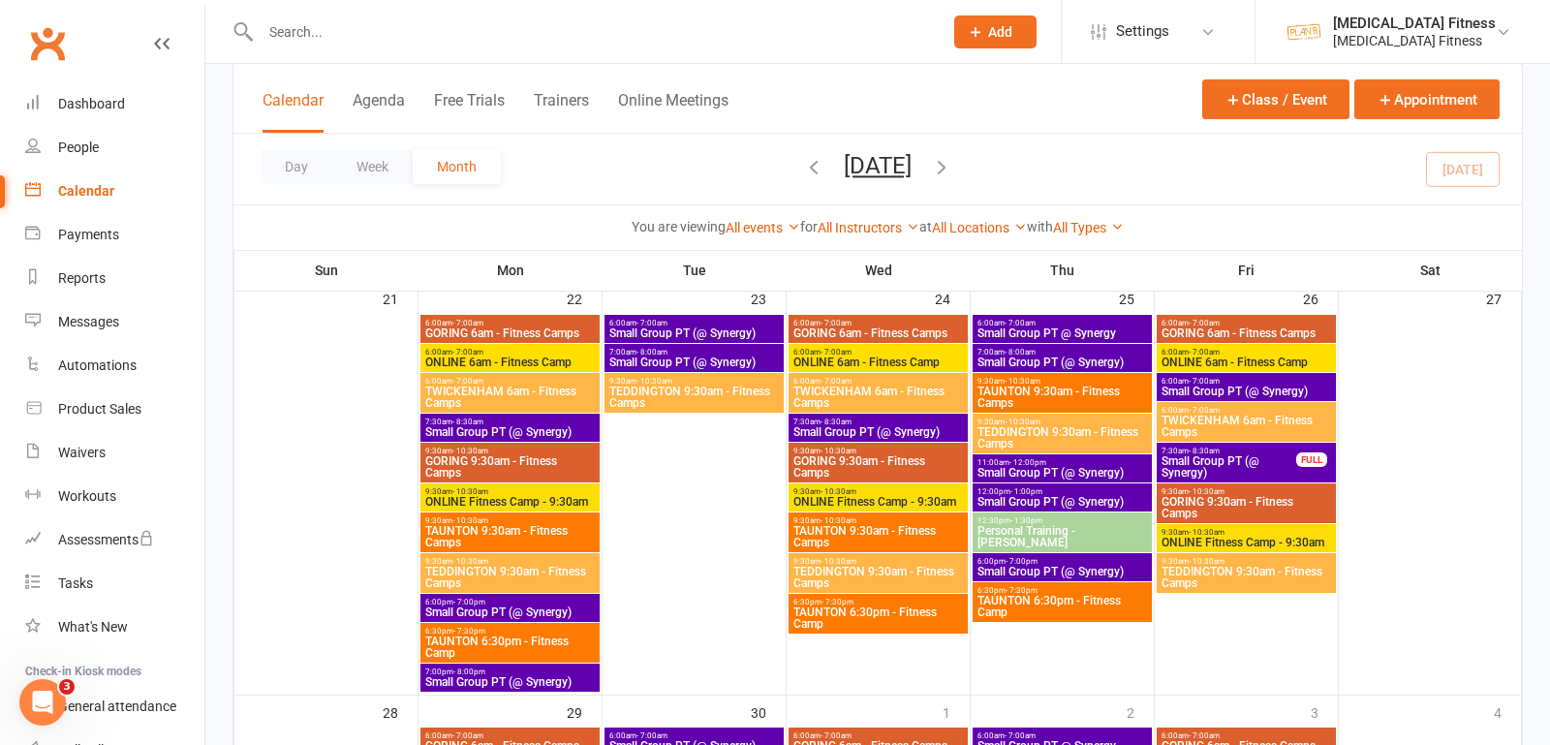
scroll to position [1552, 0]
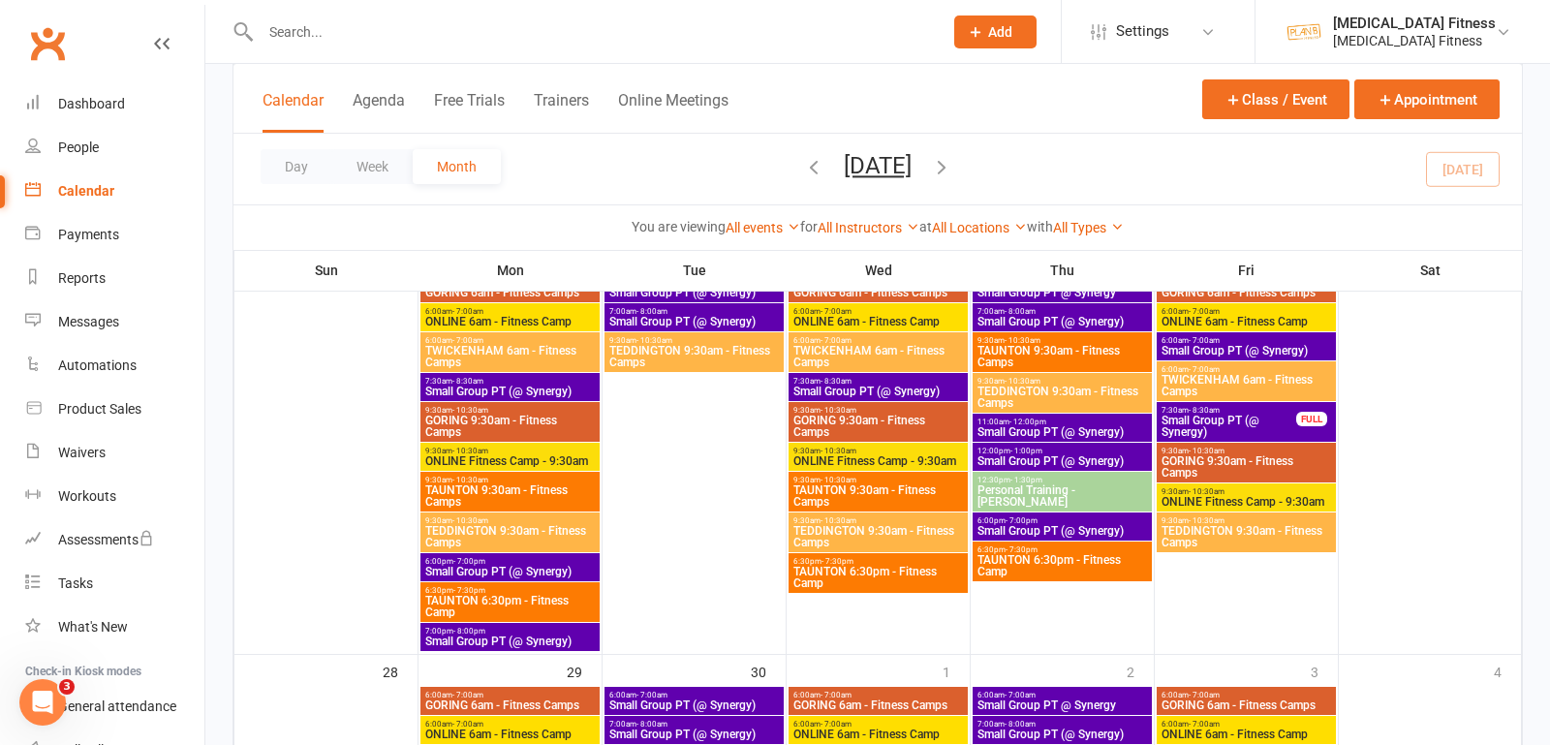
click at [494, 567] on span "Small Group PT (@ Synergy)" at bounding box center [509, 572] width 171 height 12
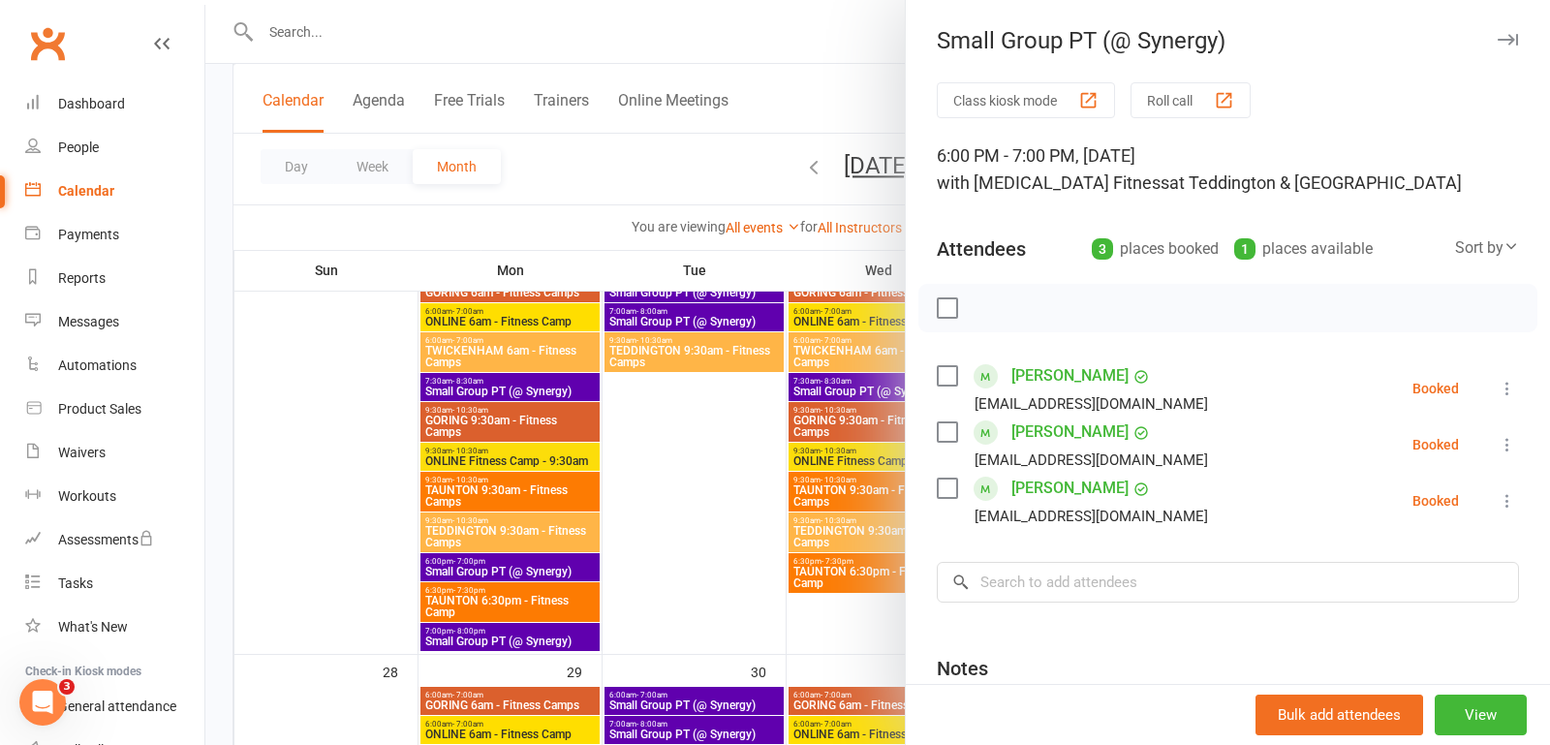
click at [1505, 388] on icon at bounding box center [1507, 388] width 19 height 19
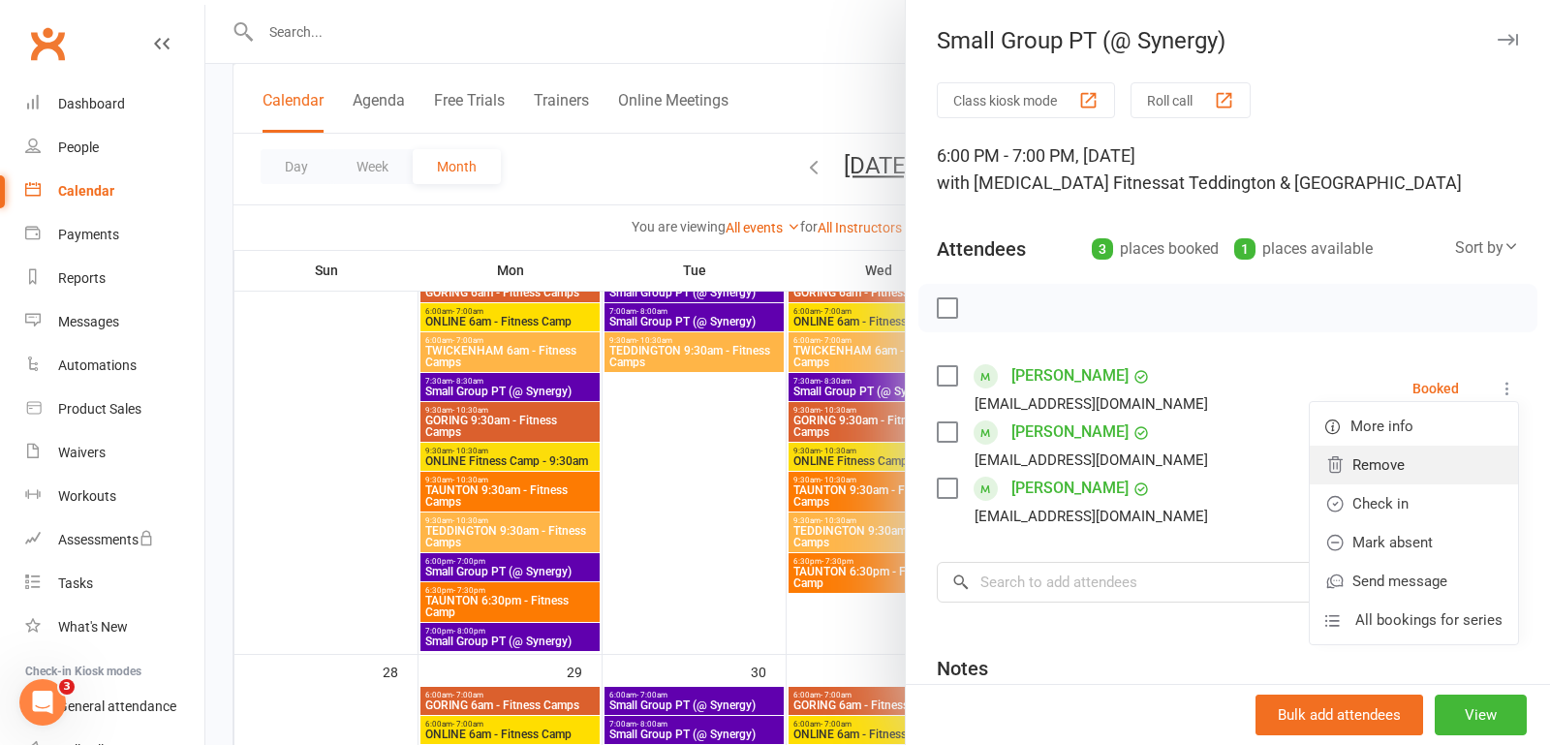
click at [1401, 465] on link "Remove" at bounding box center [1414, 465] width 208 height 39
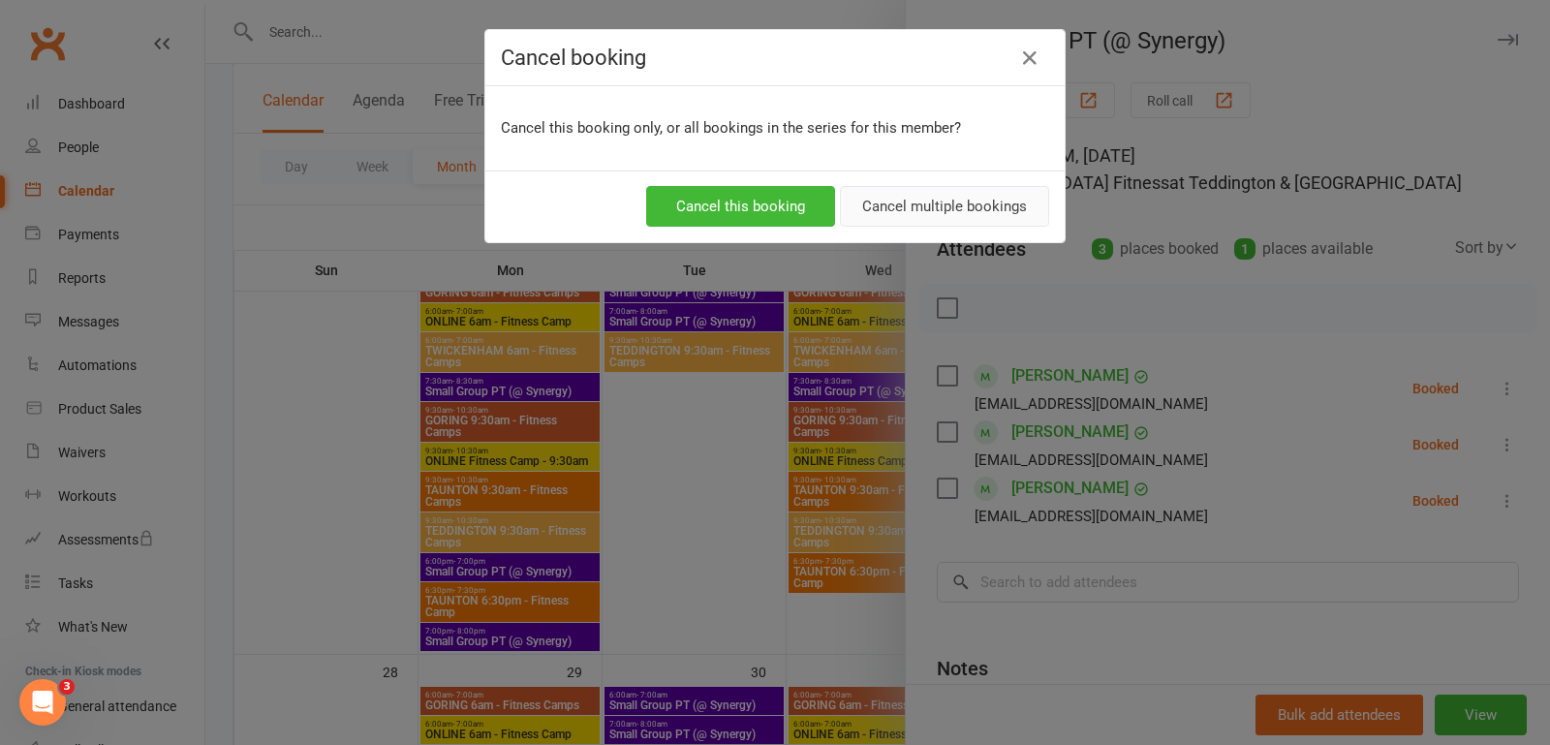
click at [899, 202] on button "Cancel multiple bookings" at bounding box center [944, 206] width 209 height 41
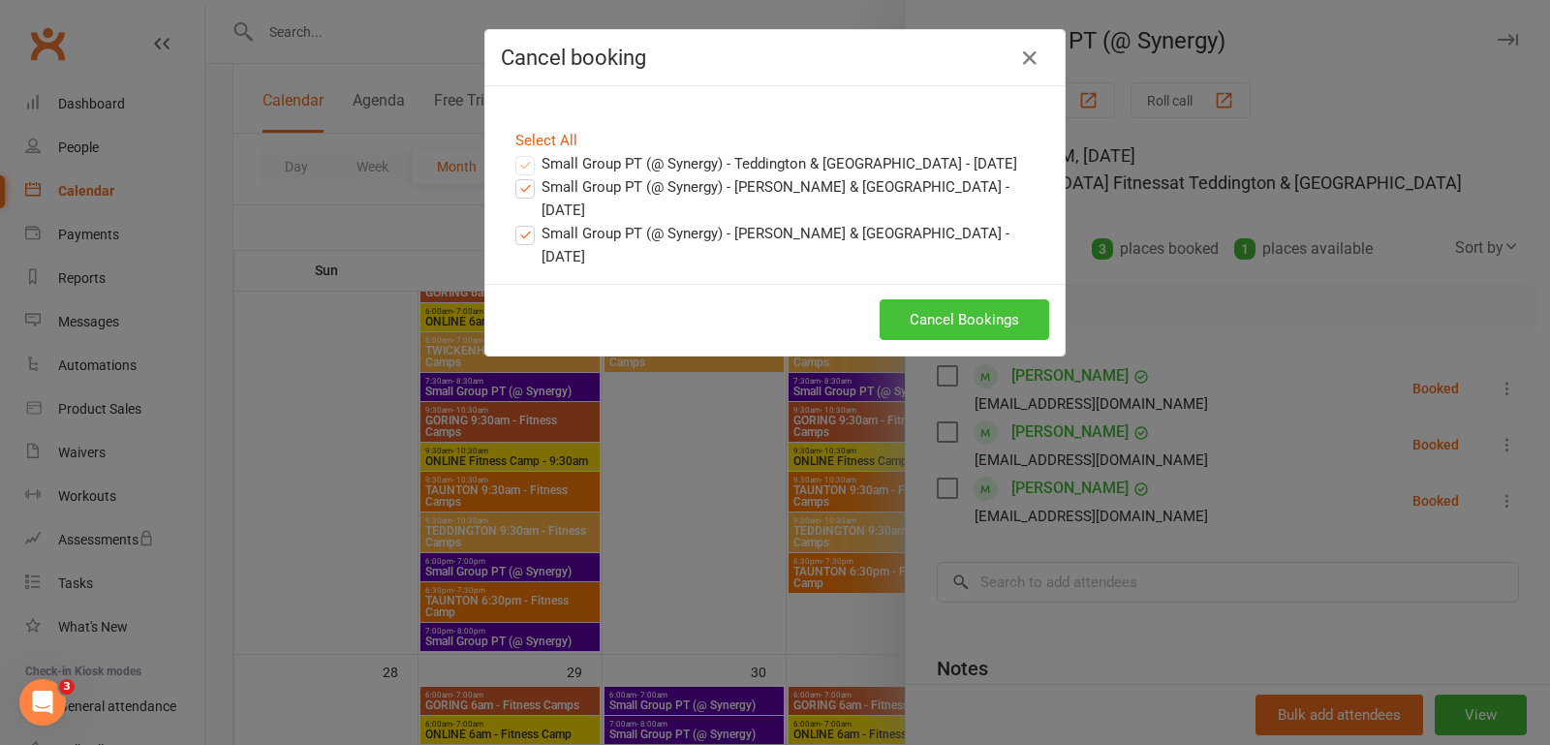
click at [907, 299] on button "Cancel Bookings" at bounding box center [965, 319] width 170 height 41
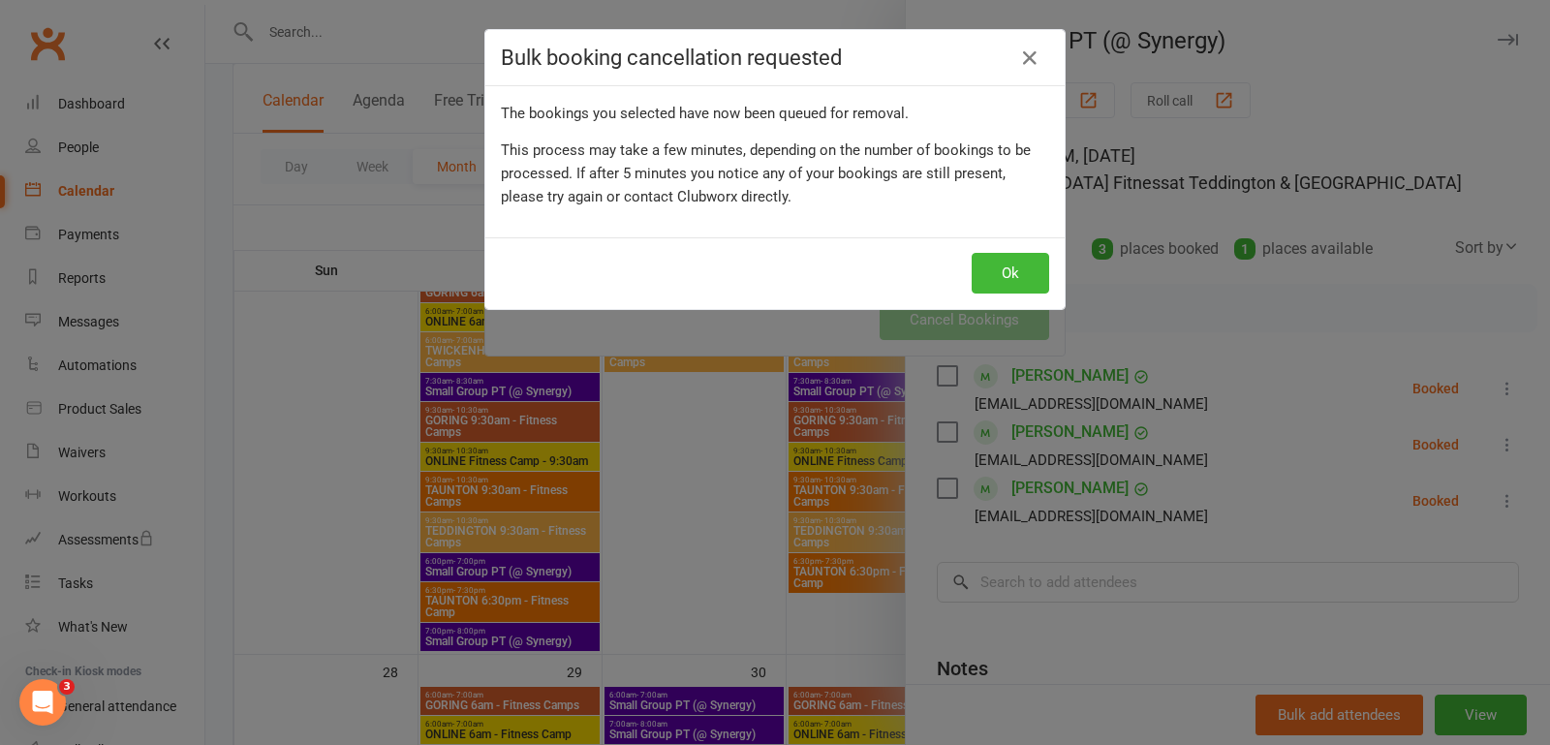
click at [1018, 246] on div "Ok" at bounding box center [774, 273] width 579 height 72
click at [1008, 255] on button "Ok" at bounding box center [1011, 273] width 78 height 41
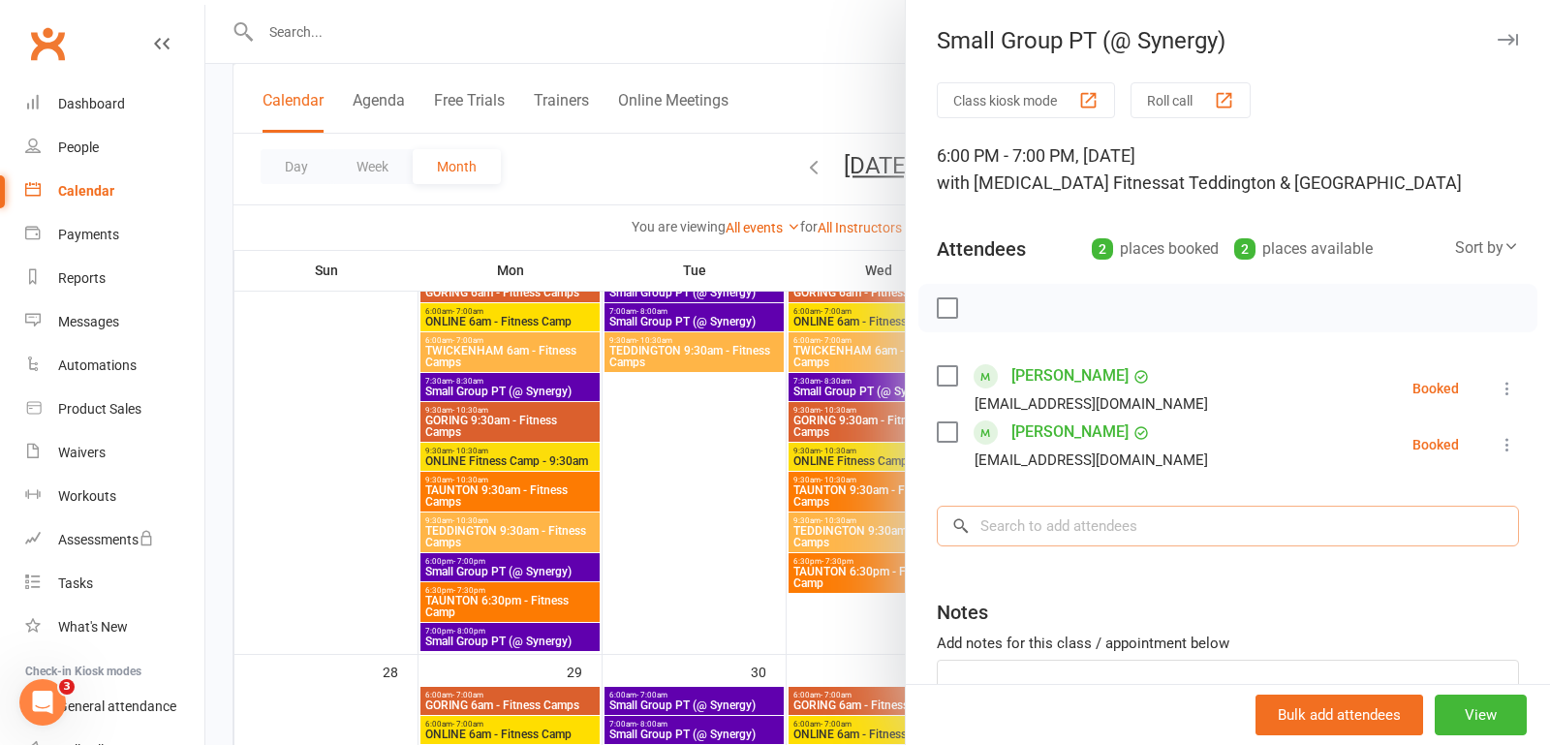
click at [1083, 529] on input "search" at bounding box center [1228, 526] width 582 height 41
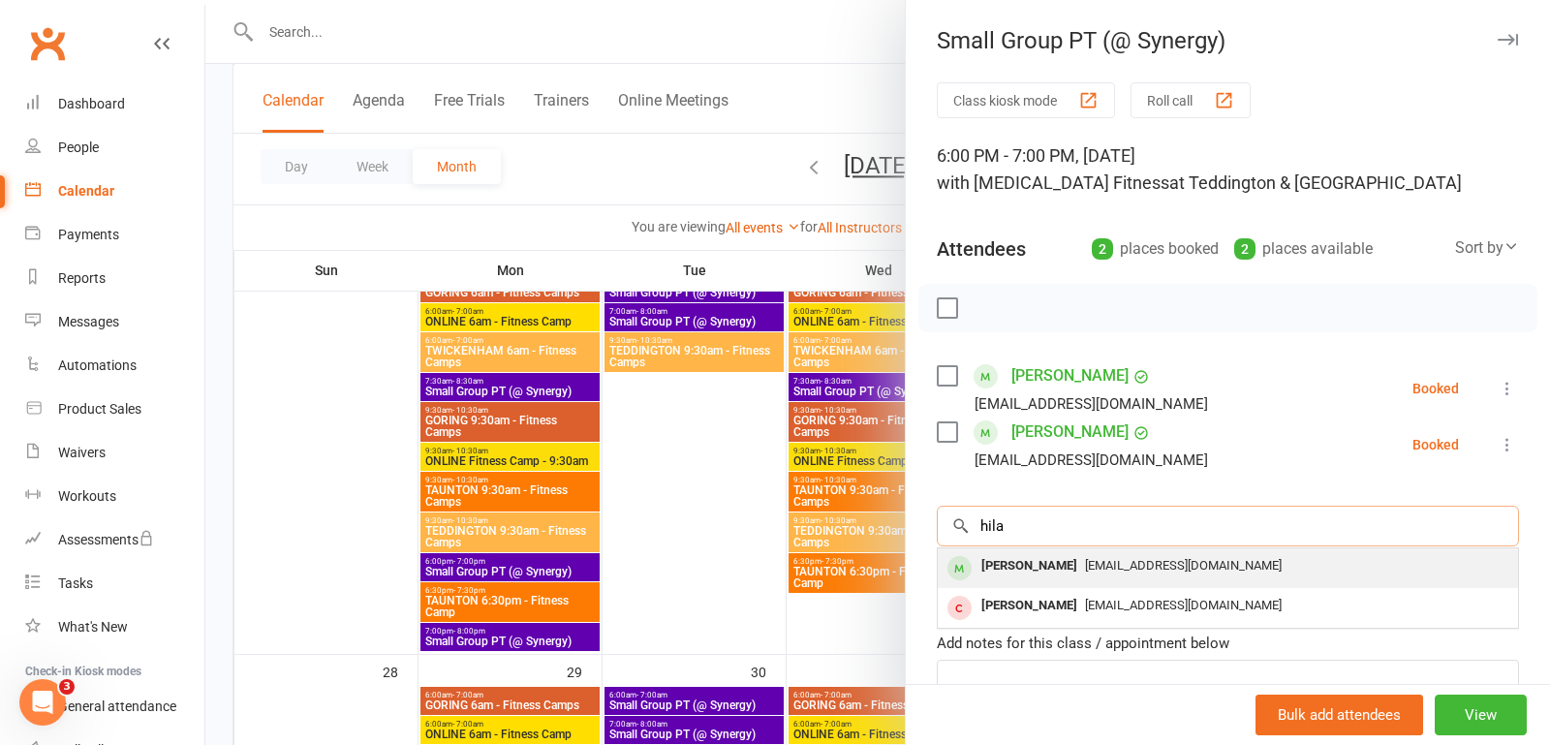
type input "hila"
click at [1037, 568] on div "[PERSON_NAME]" at bounding box center [1029, 566] width 111 height 28
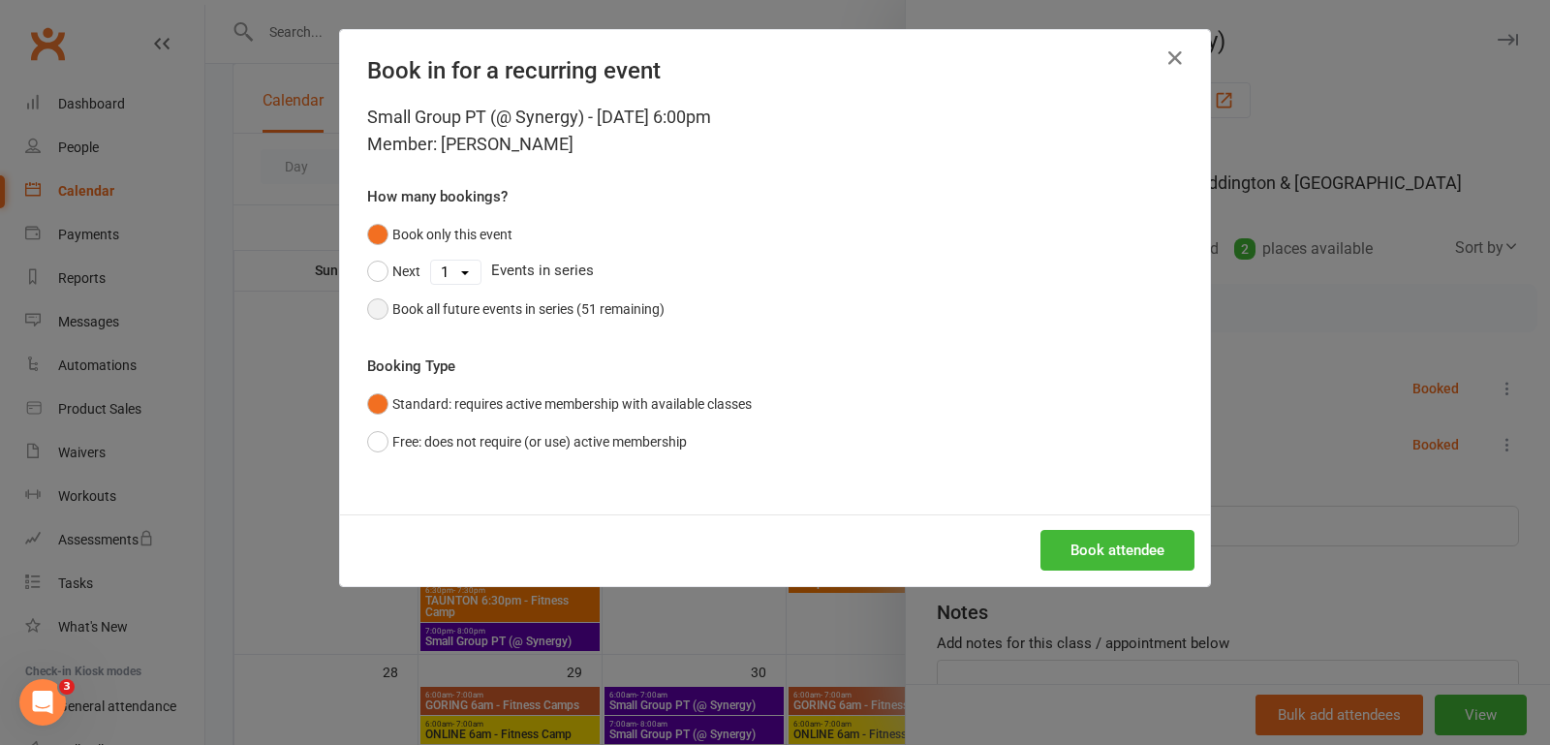
click at [378, 310] on button "Book all future events in series (51 remaining)" at bounding box center [515, 309] width 297 height 37
click at [1081, 545] on button "Book attendee" at bounding box center [1118, 550] width 154 height 41
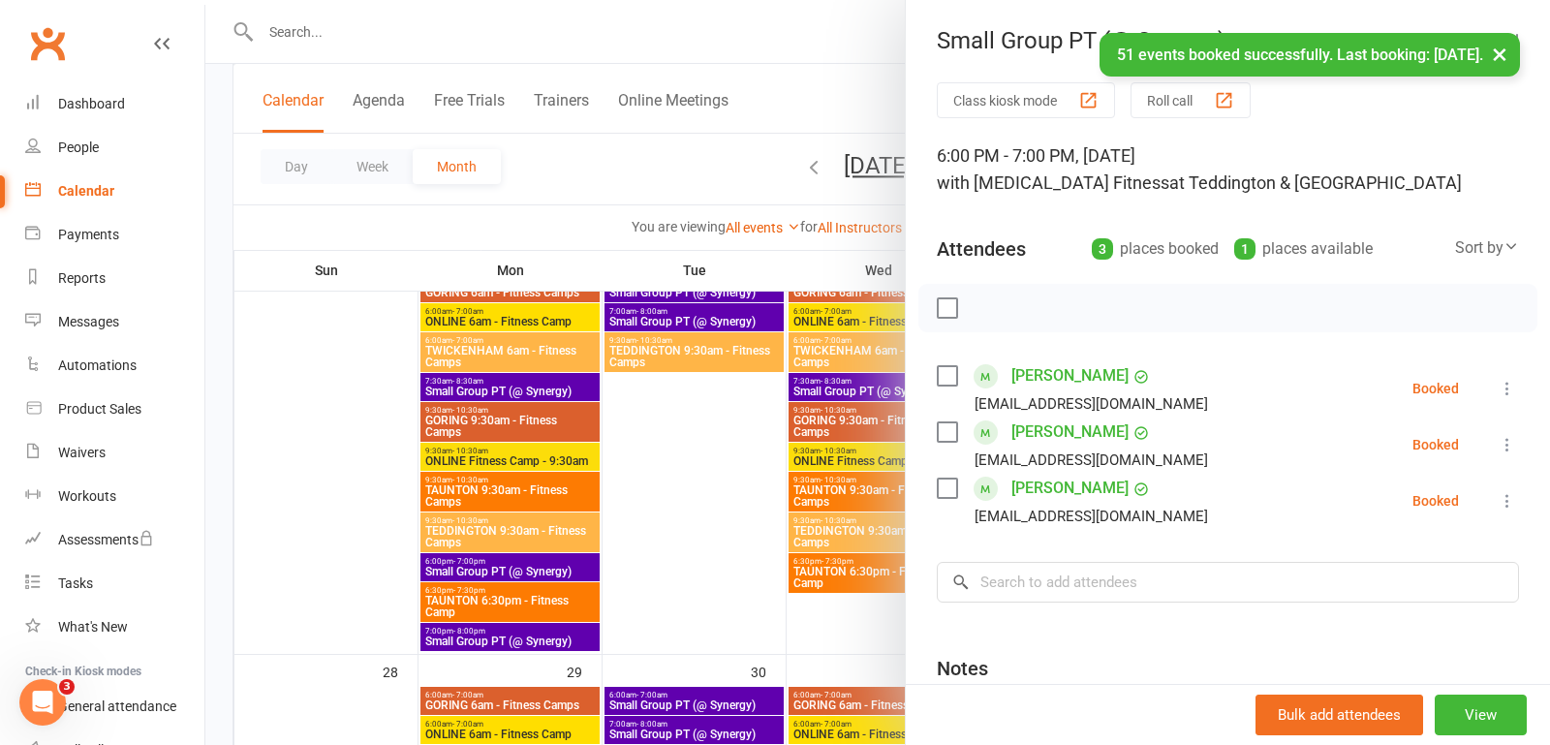
click at [1500, 49] on button "×" at bounding box center [1499, 54] width 35 height 42
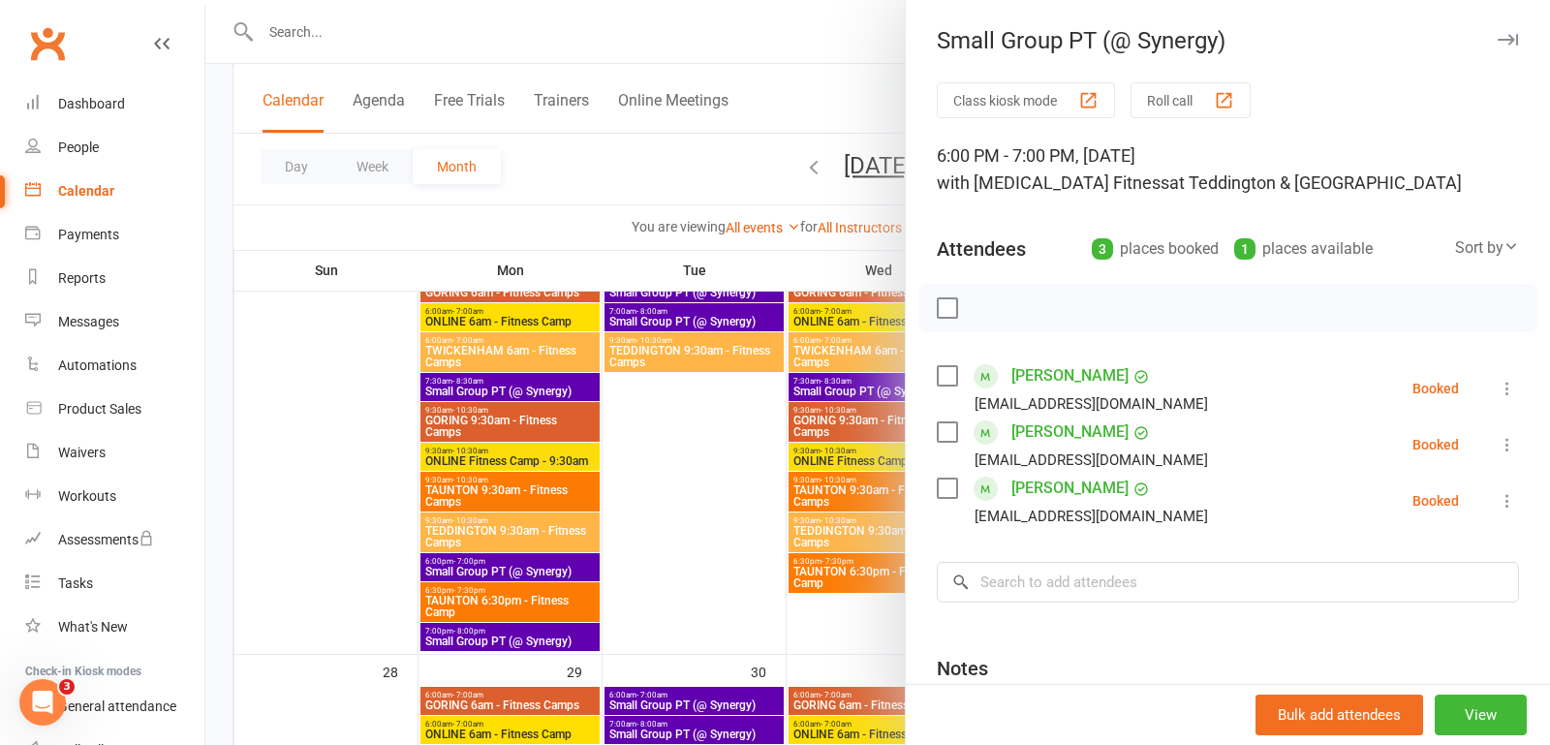
click at [1506, 43] on icon "button" at bounding box center [1508, 40] width 20 height 12
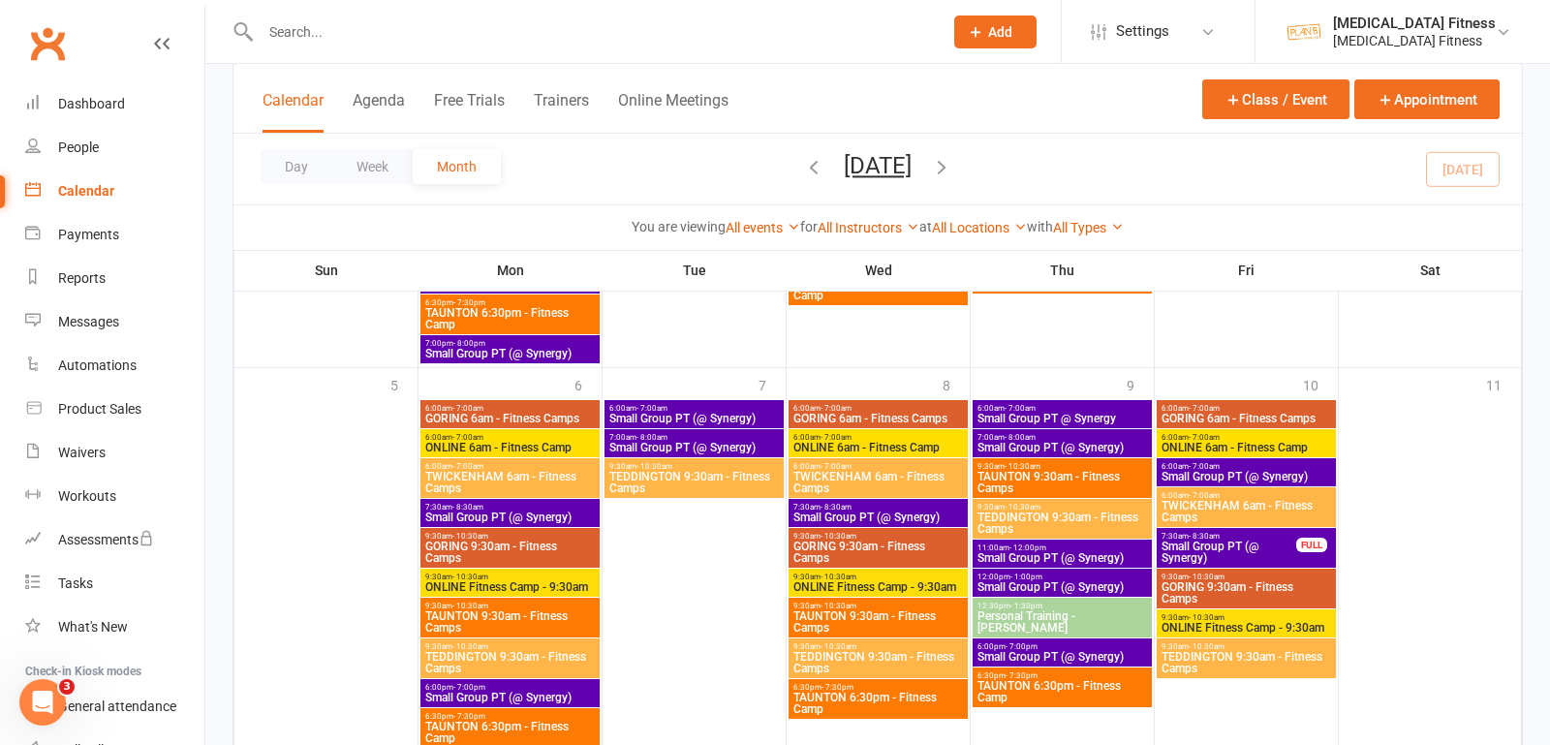
scroll to position [2341, 0]
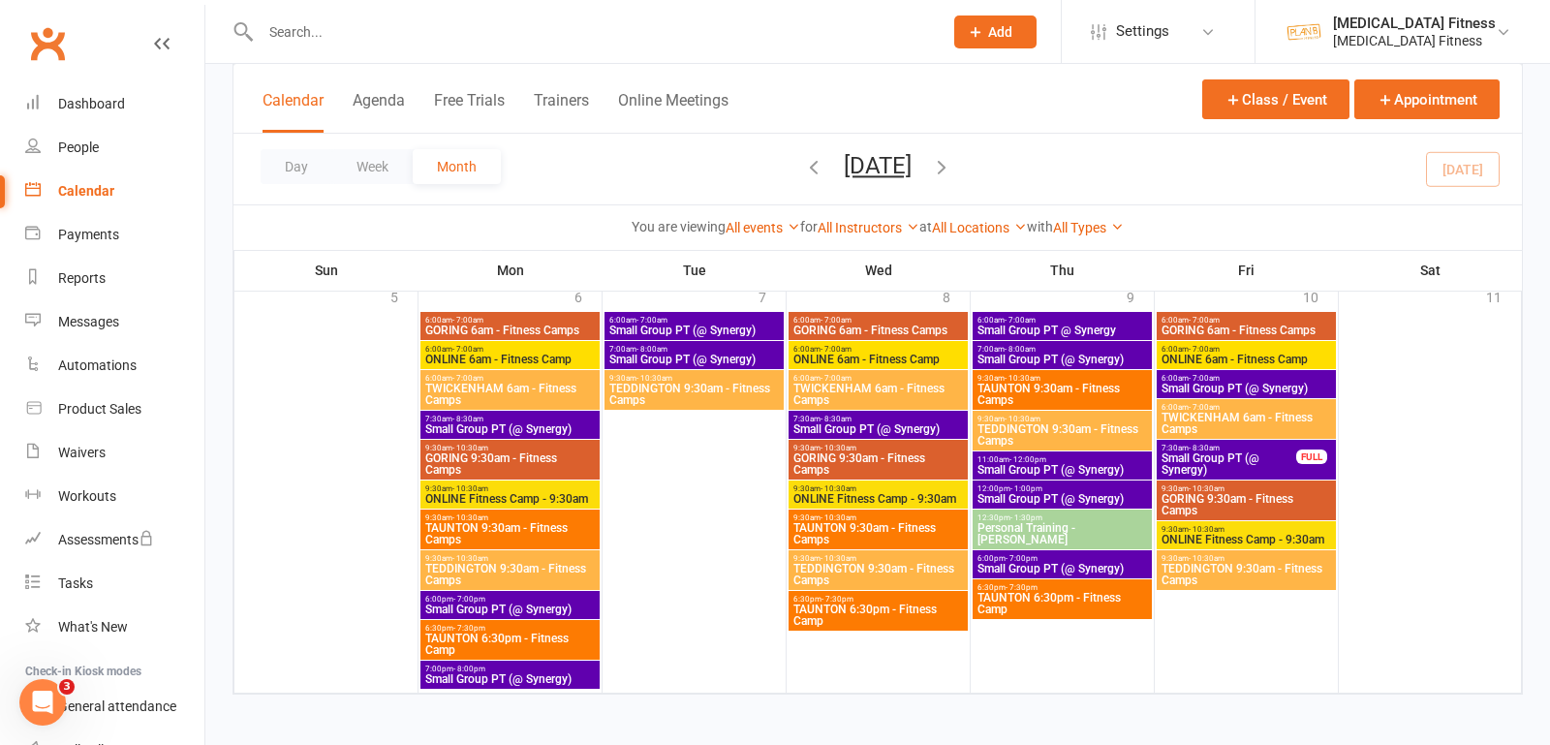
click at [546, 607] on span "Small Group PT (@ Synergy)" at bounding box center [509, 610] width 171 height 12
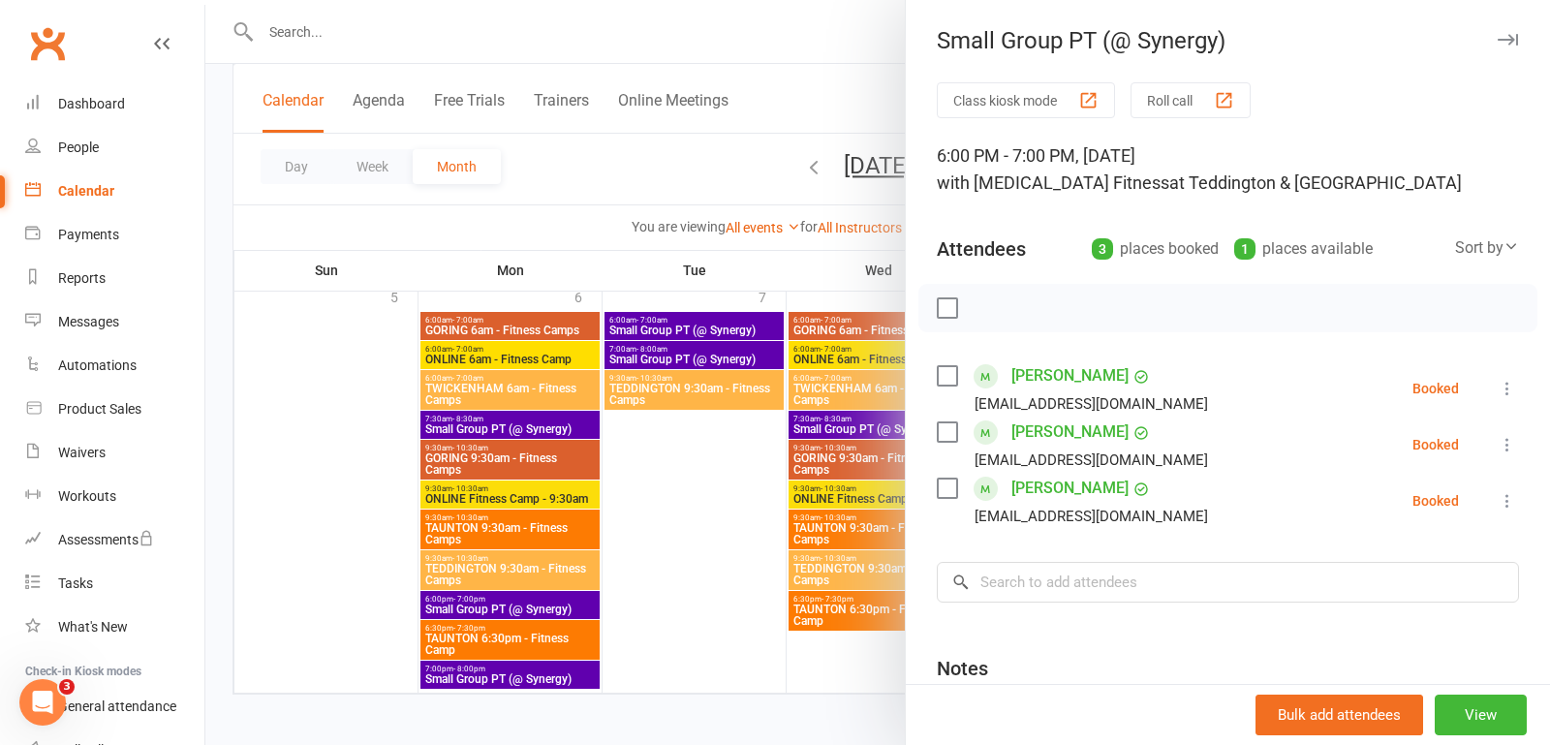
click at [1498, 30] on button "button" at bounding box center [1507, 39] width 23 height 23
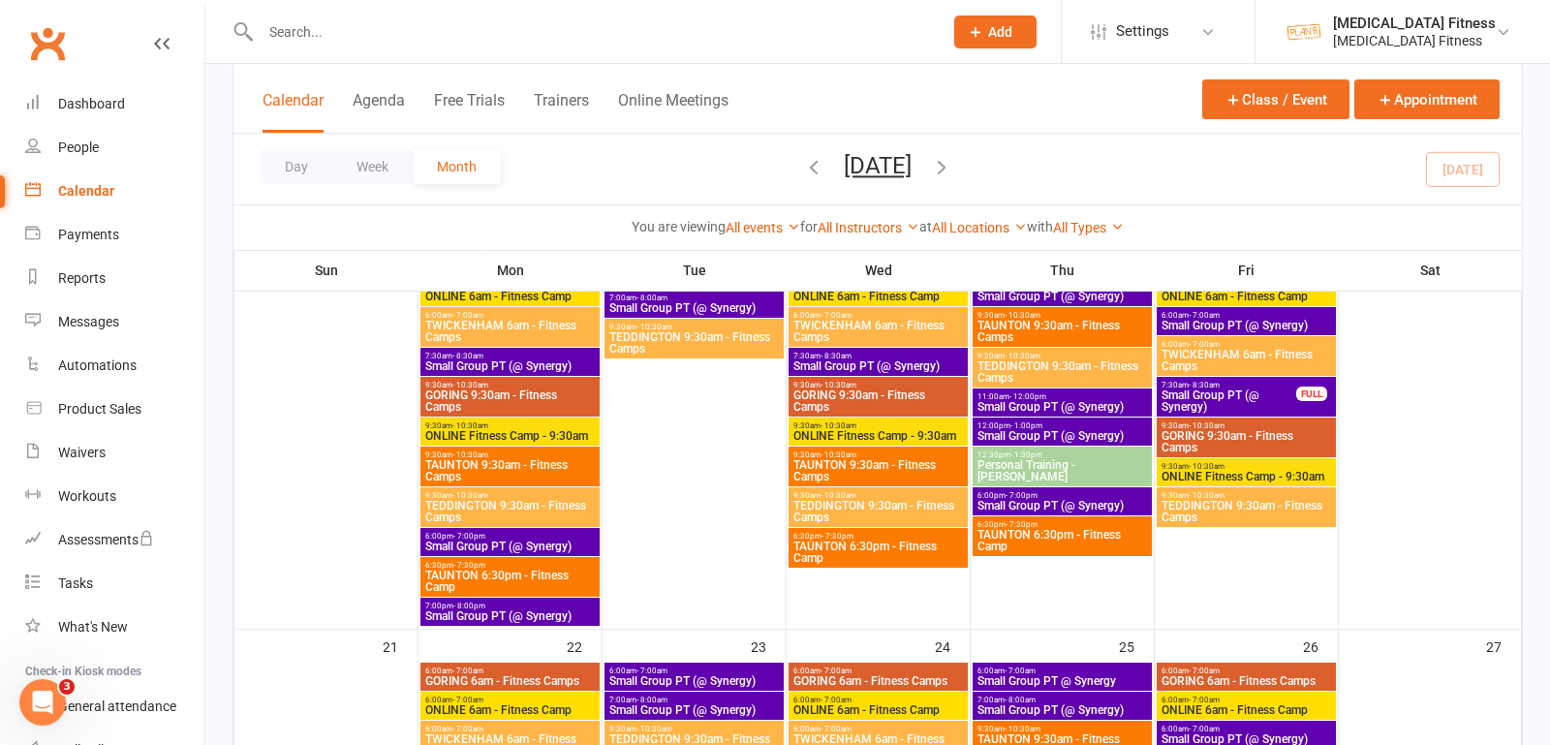
scroll to position [1201, 0]
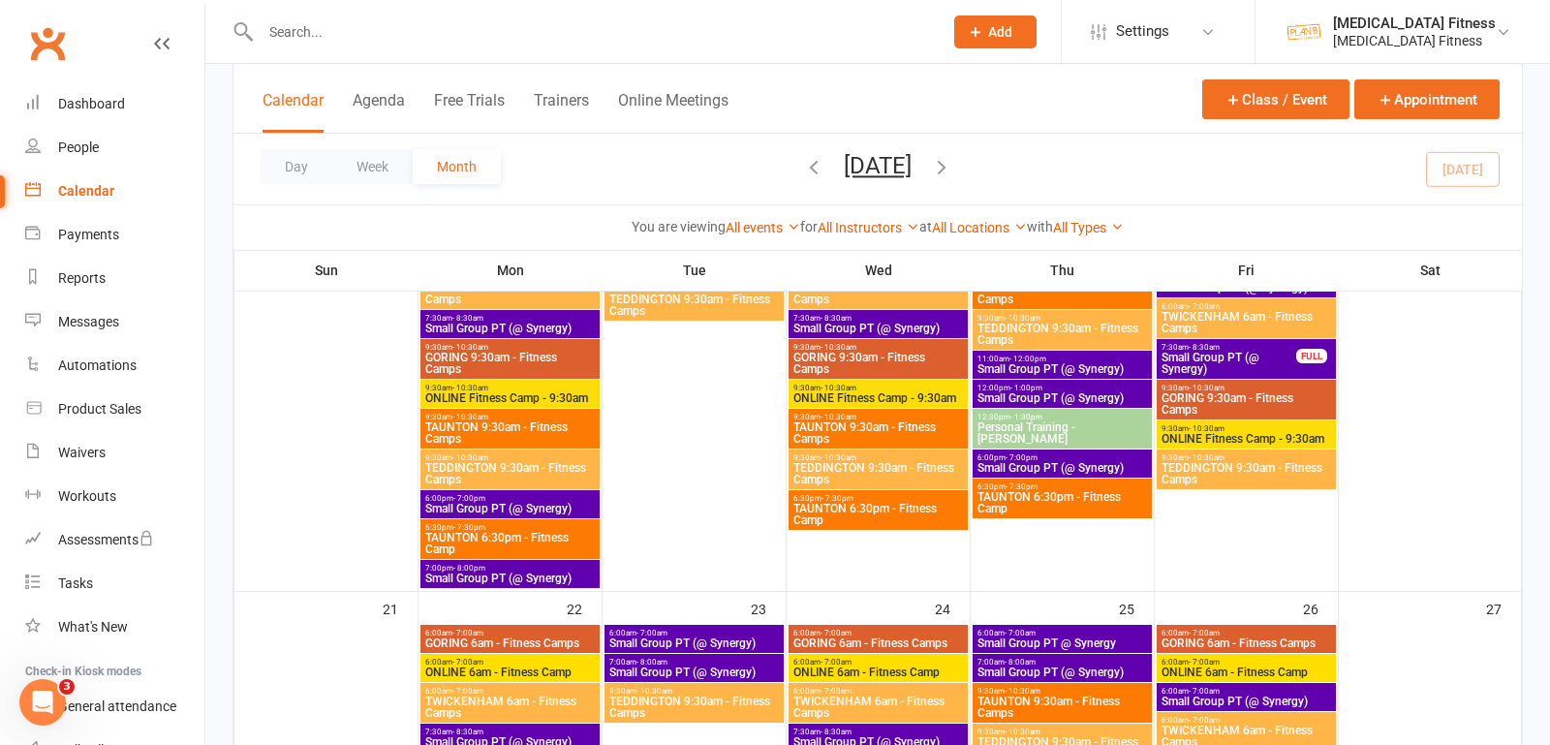
click at [524, 503] on span "Small Group PT (@ Synergy)" at bounding box center [509, 509] width 171 height 12
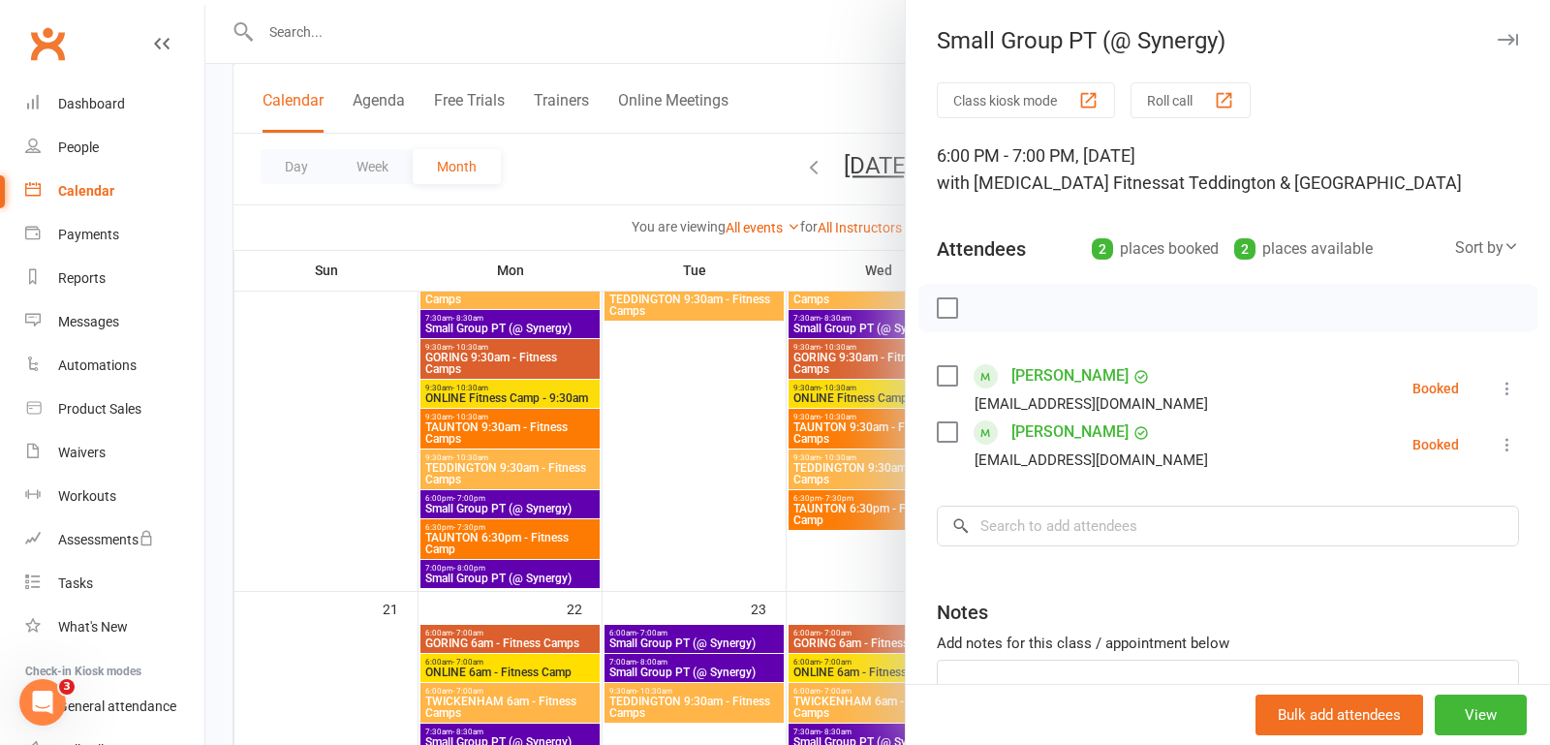
click at [1511, 37] on icon "button" at bounding box center [1508, 40] width 20 height 12
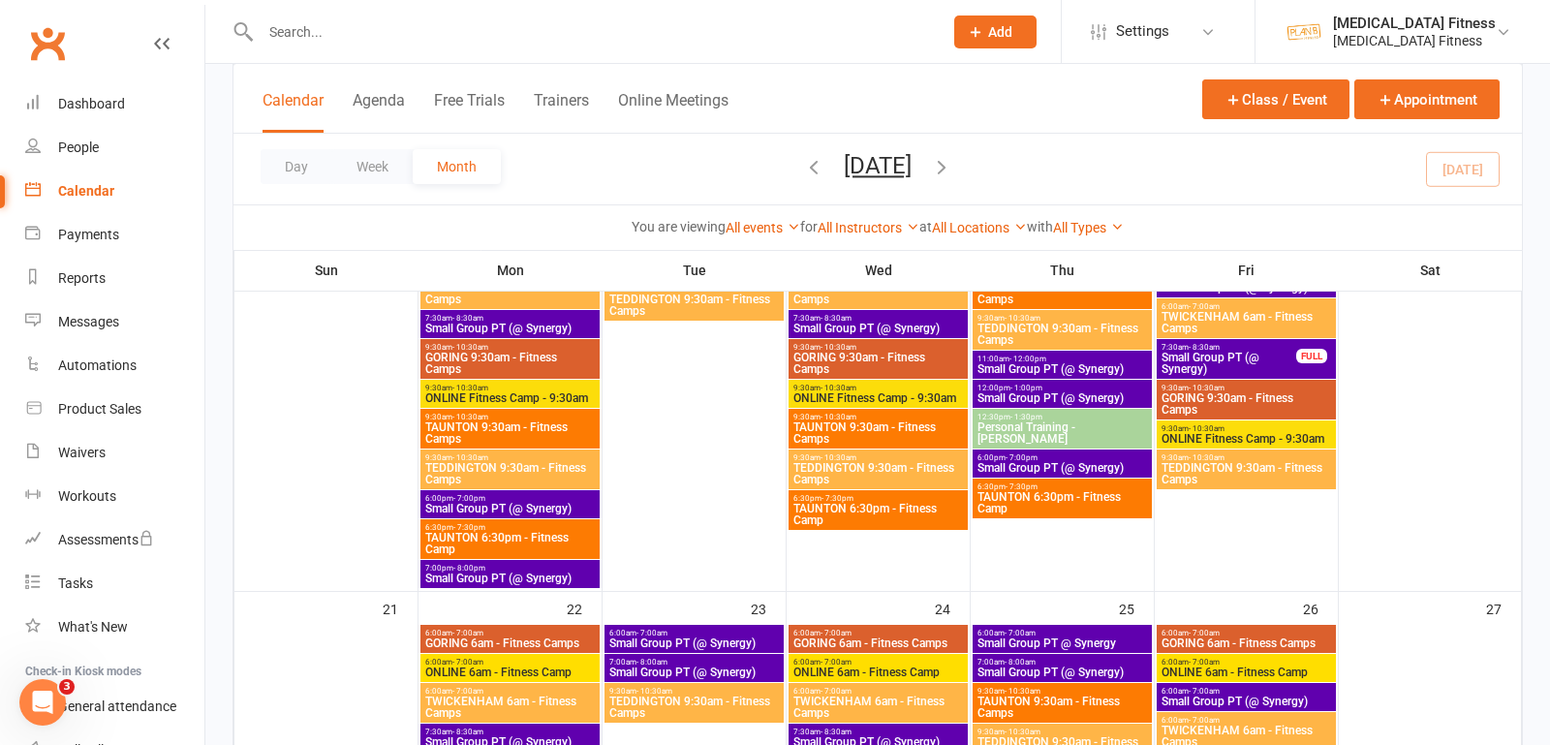
click at [548, 575] on span "Small Group PT (@ Synergy)" at bounding box center [509, 579] width 171 height 12
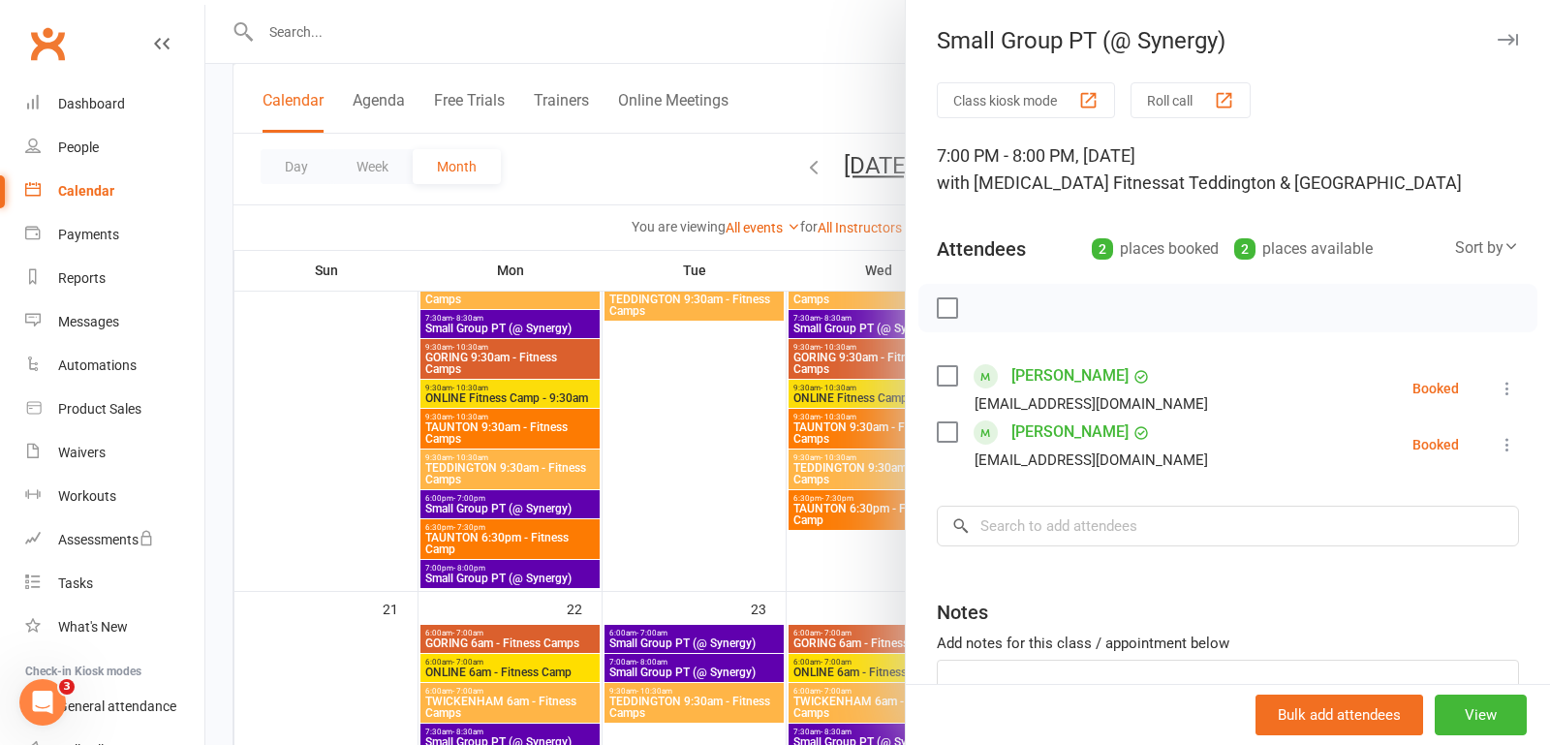
click at [1506, 44] on icon "button" at bounding box center [1508, 40] width 20 height 12
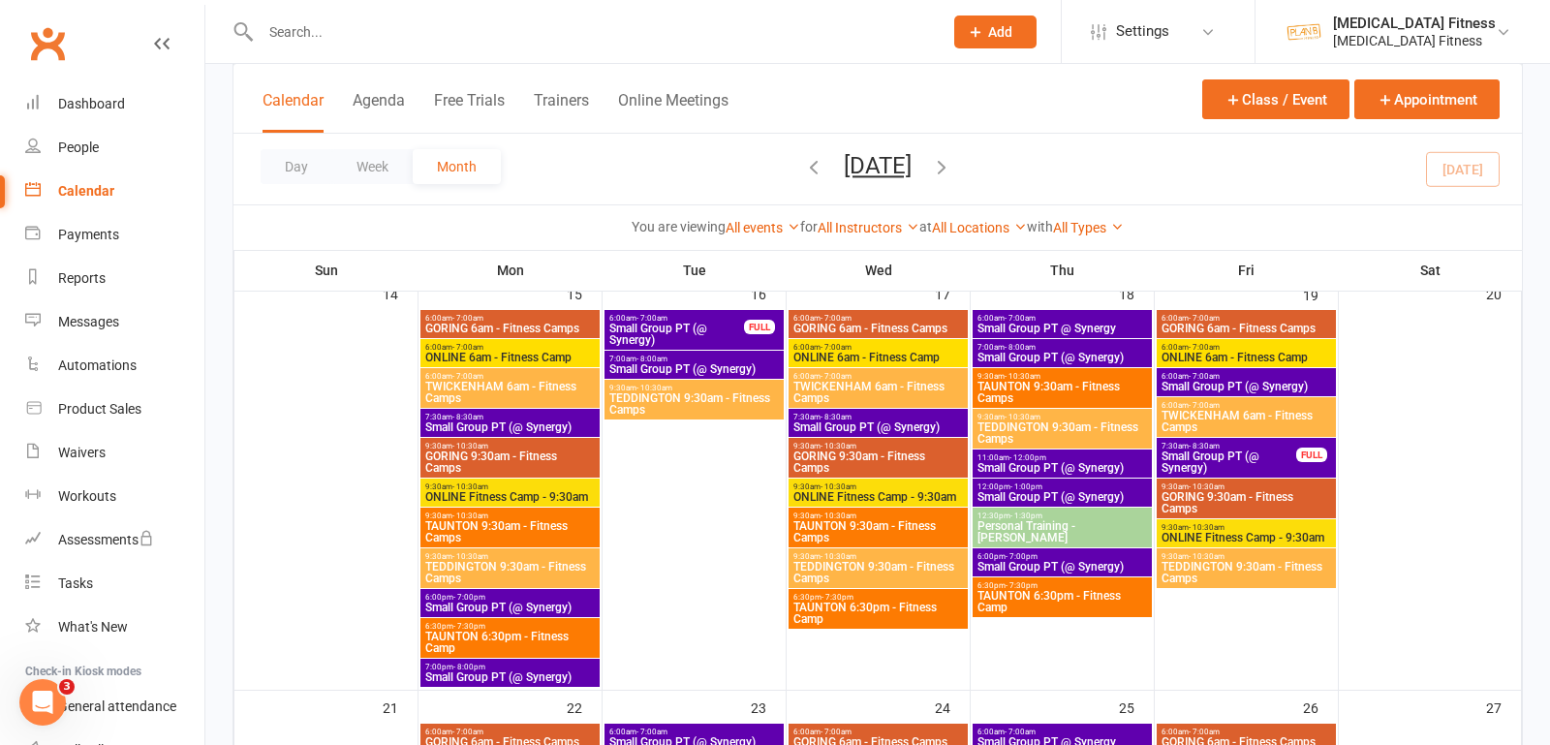
scroll to position [1093, 0]
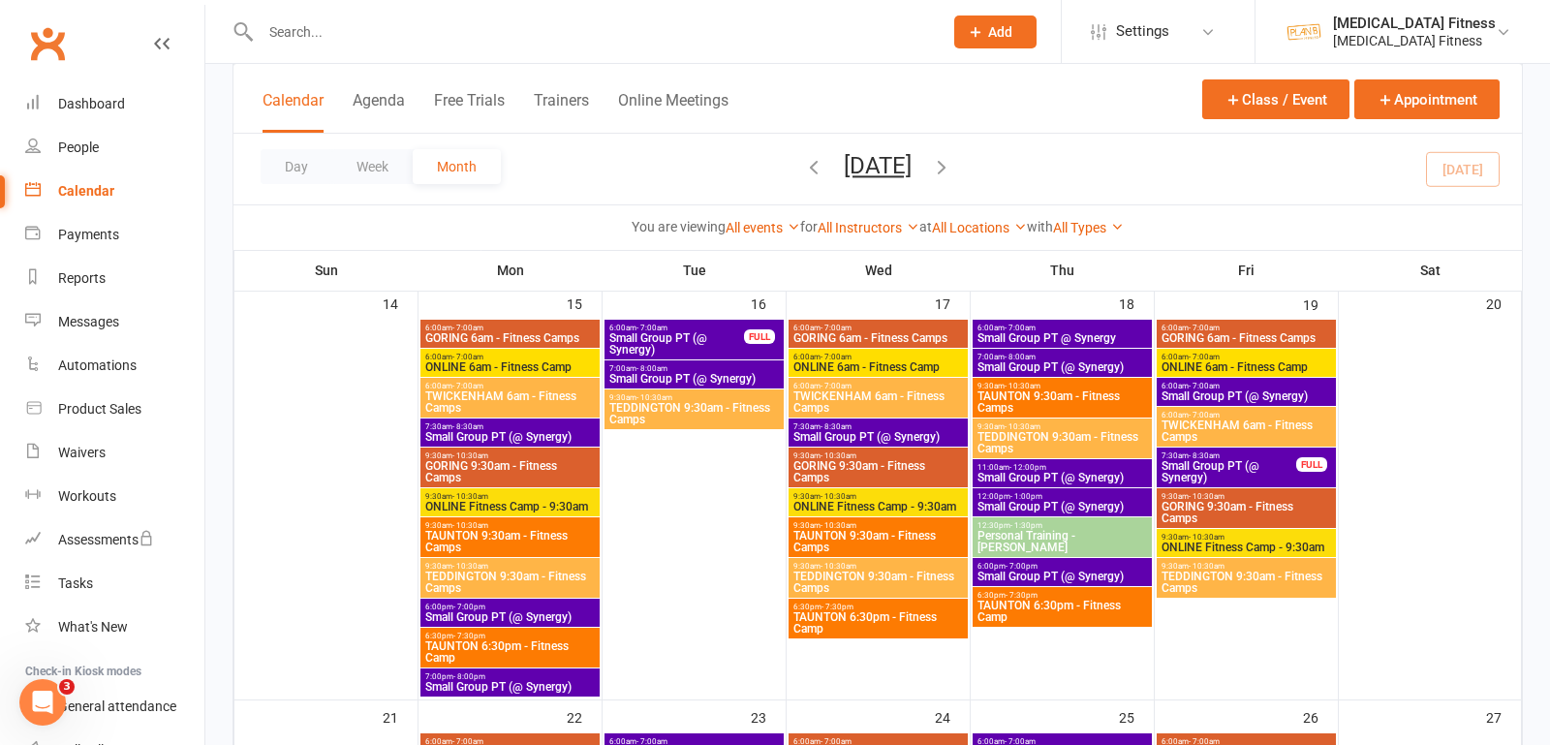
click at [730, 340] on span "Small Group PT (@ Synergy)" at bounding box center [676, 343] width 137 height 23
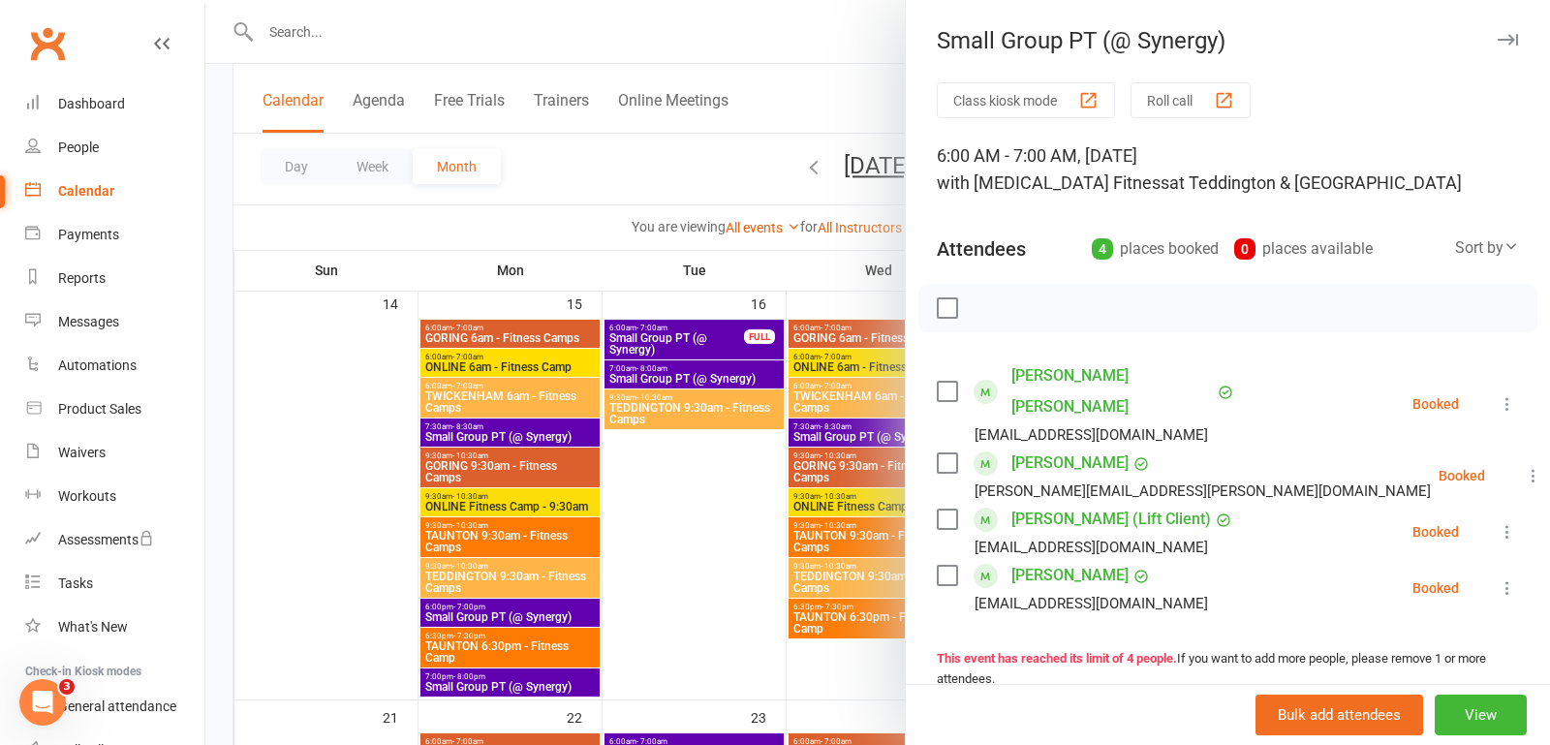
click at [1508, 578] on icon at bounding box center [1507, 587] width 19 height 19
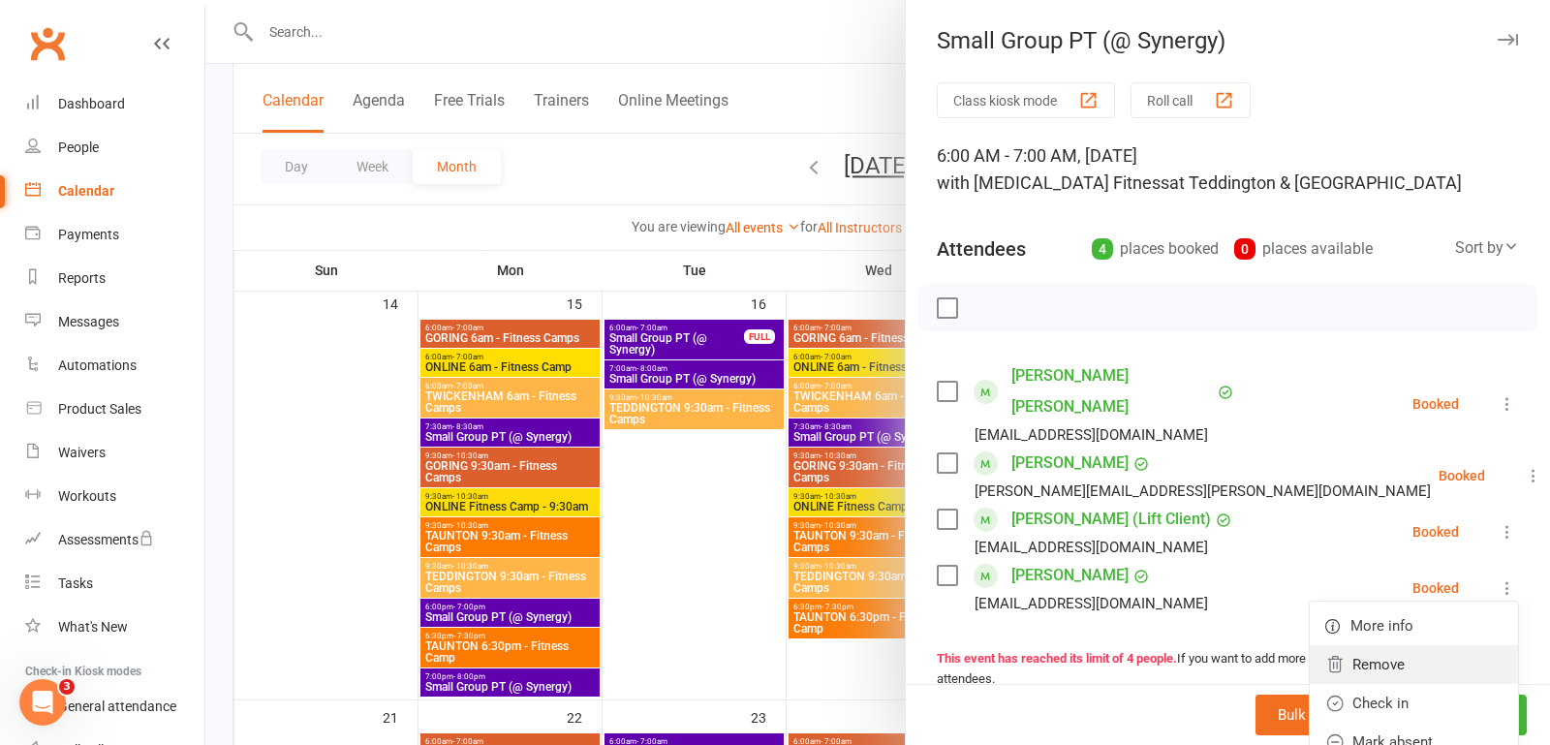
click at [1405, 645] on link "Remove" at bounding box center [1414, 664] width 208 height 39
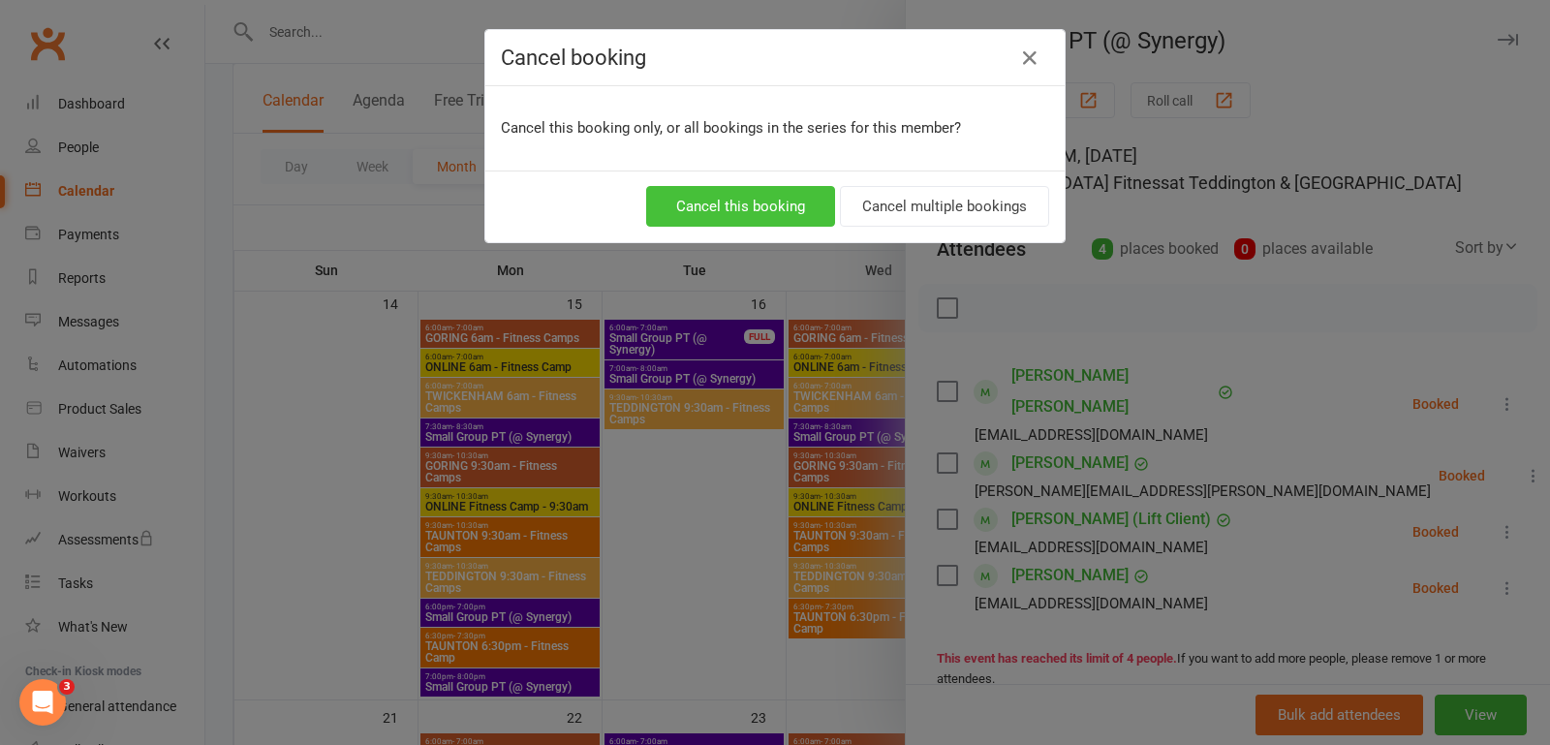
click at [711, 198] on button "Cancel this booking" at bounding box center [740, 206] width 189 height 41
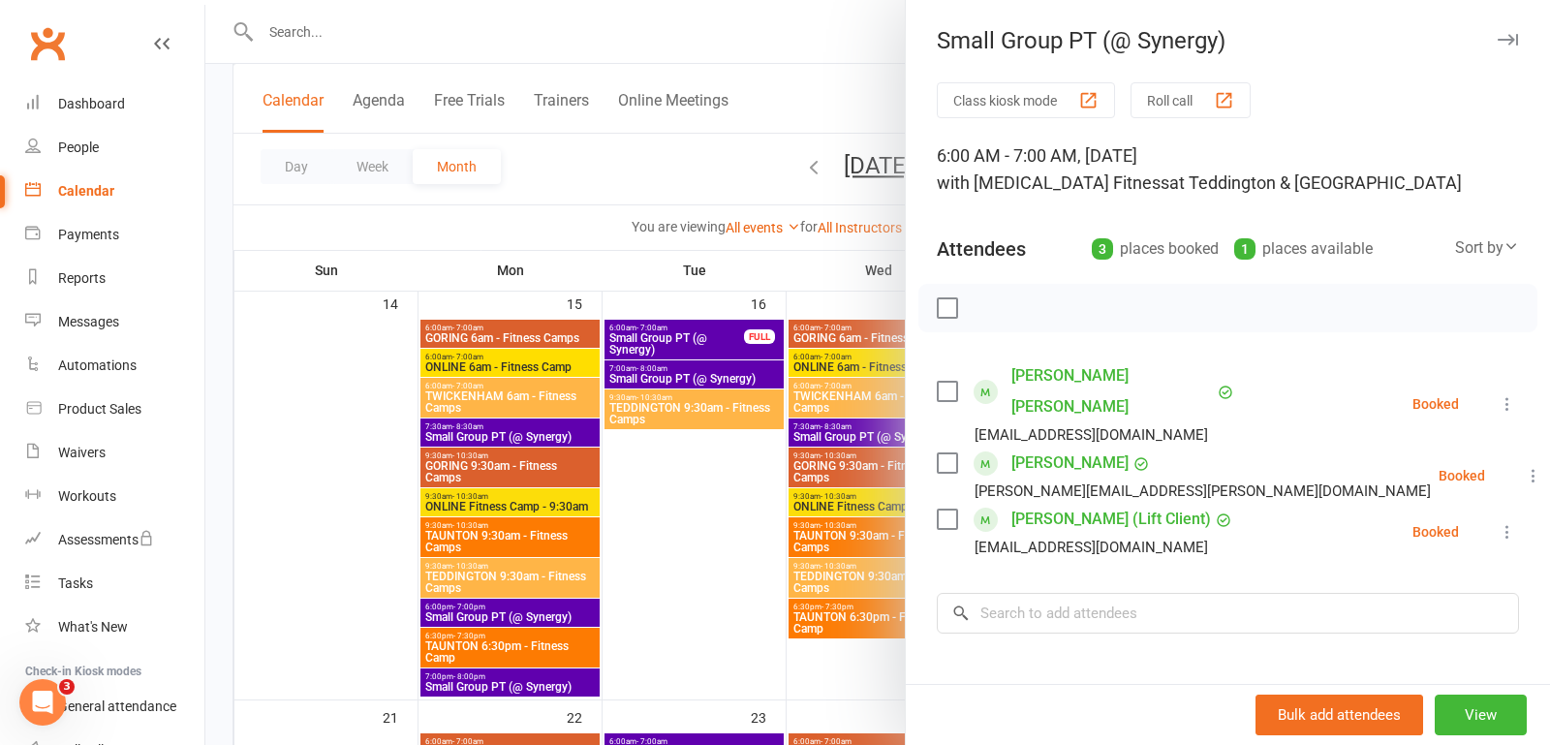
click at [1512, 39] on icon "button" at bounding box center [1508, 40] width 20 height 12
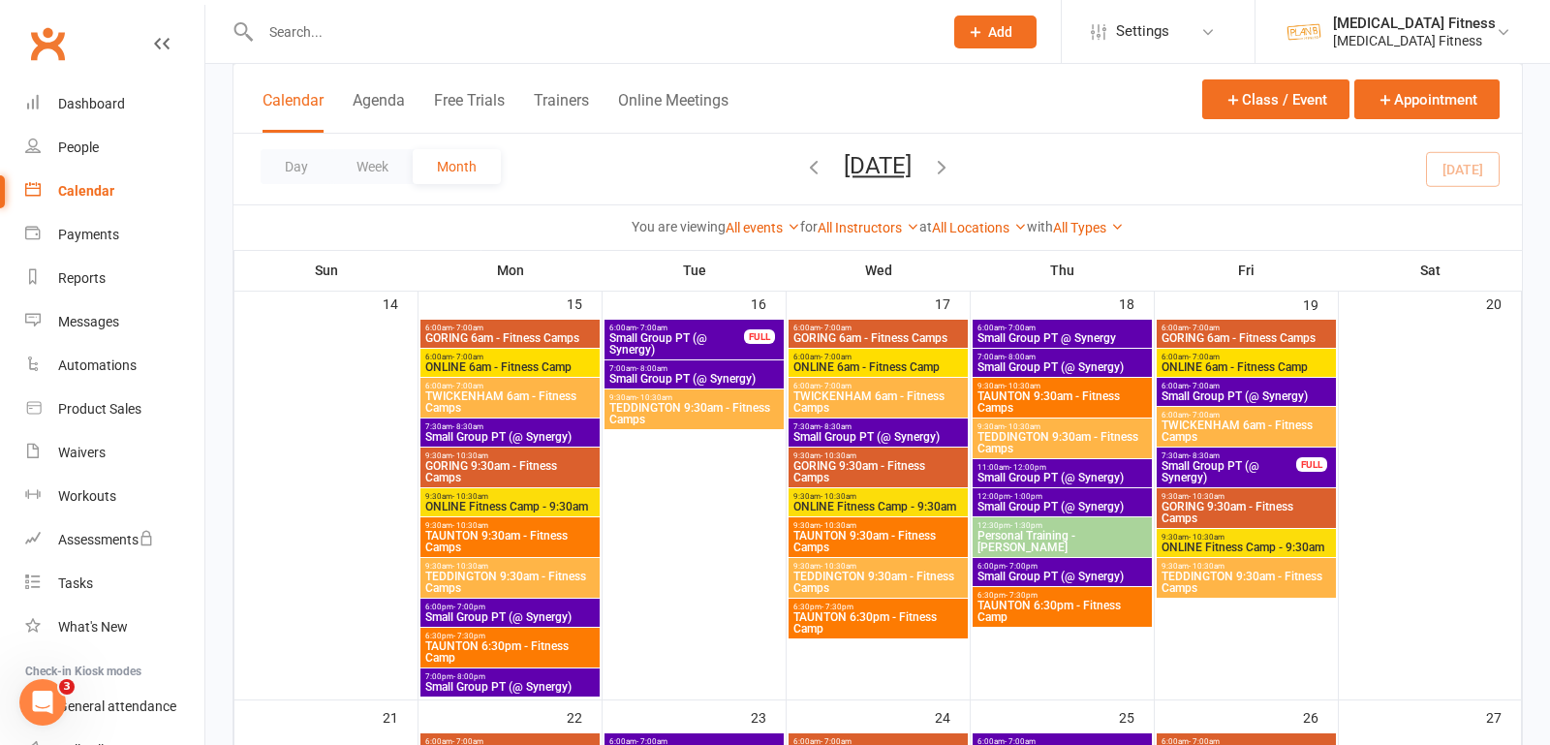
click at [664, 27] on input "text" at bounding box center [592, 31] width 674 height 27
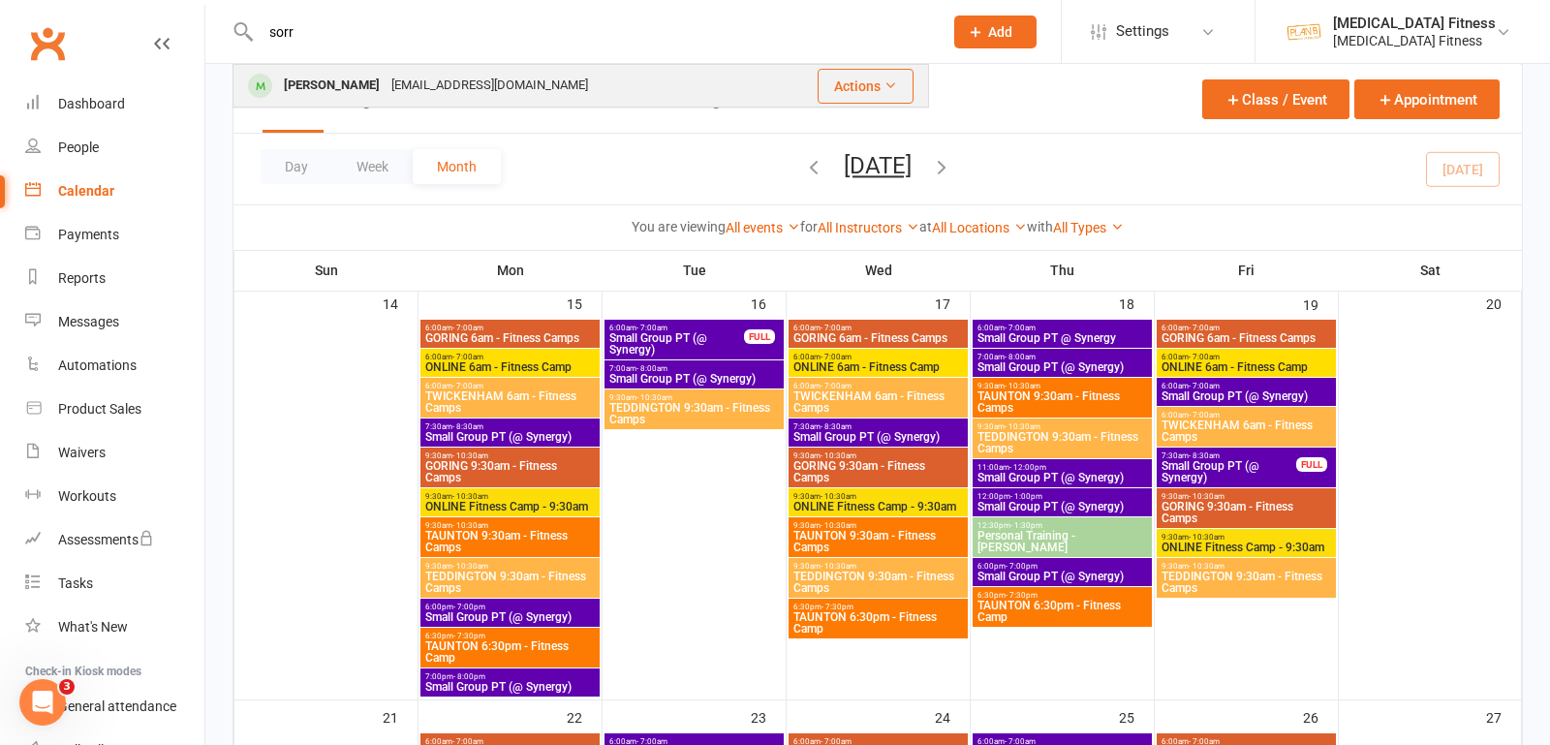
type input "sorr"
click at [581, 83] on div "[PERSON_NAME] [EMAIL_ADDRESS][DOMAIN_NAME]" at bounding box center [500, 86] width 532 height 40
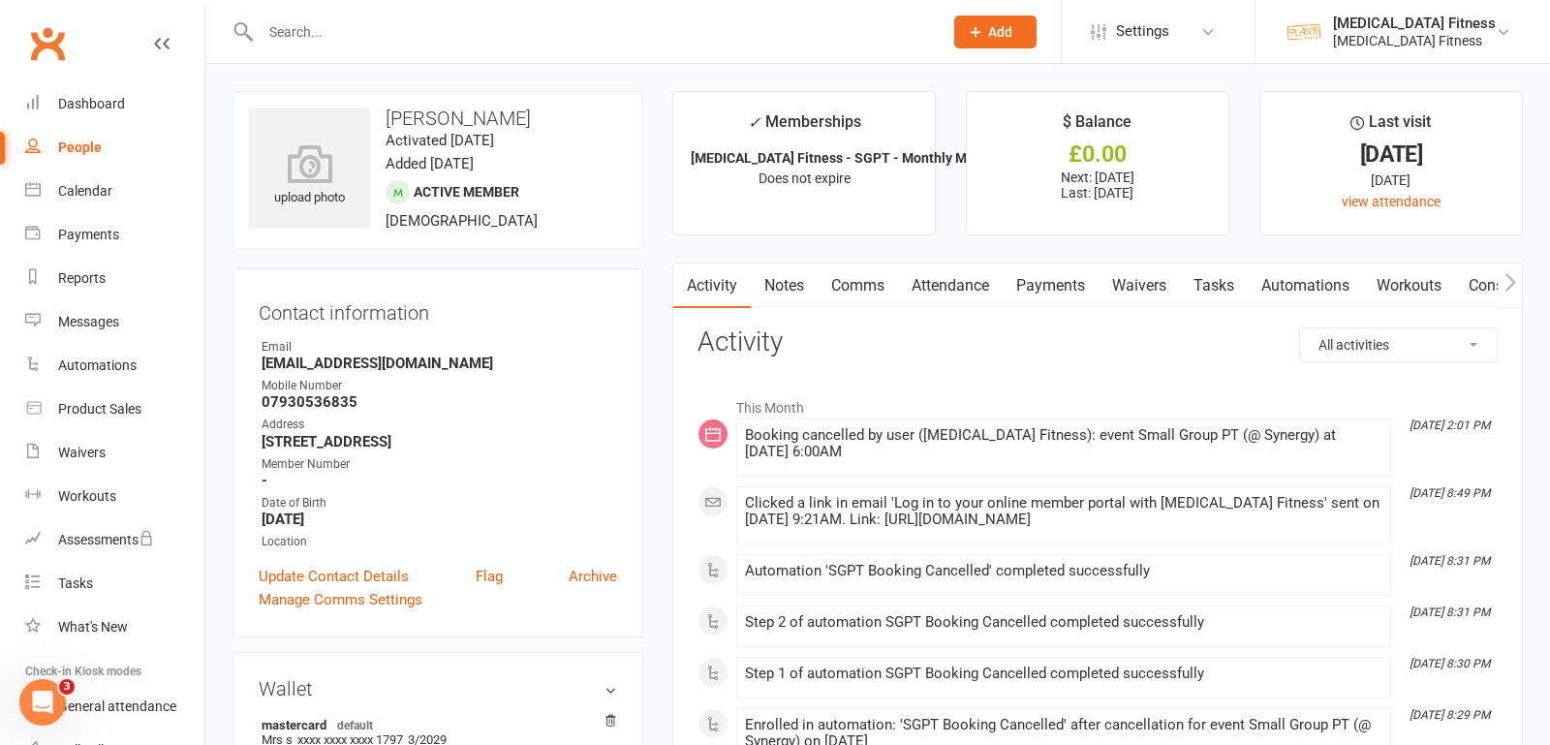
click at [1044, 286] on link "Payments" at bounding box center [1051, 286] width 96 height 45
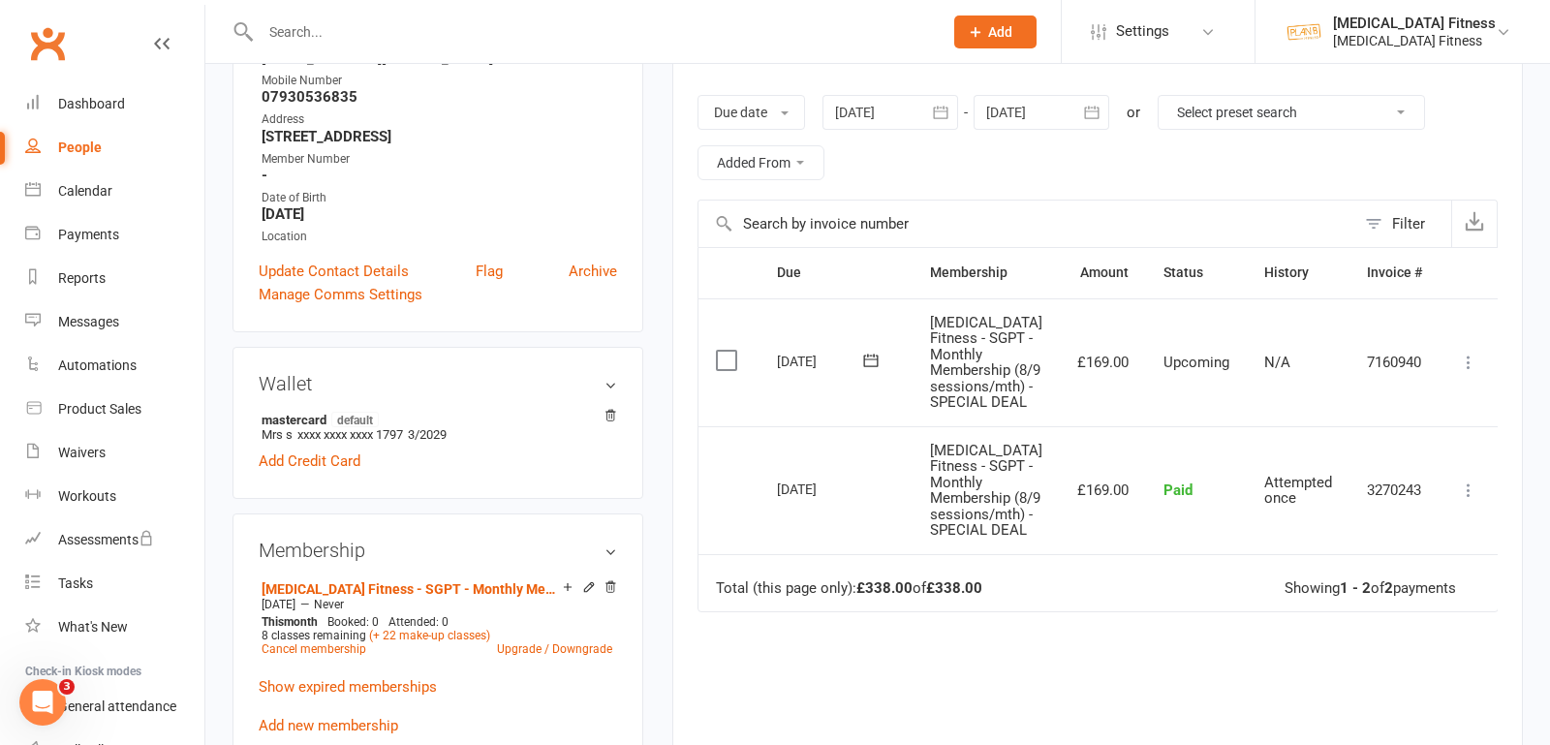
scroll to position [307, 0]
click at [1472, 351] on icon at bounding box center [1468, 360] width 19 height 19
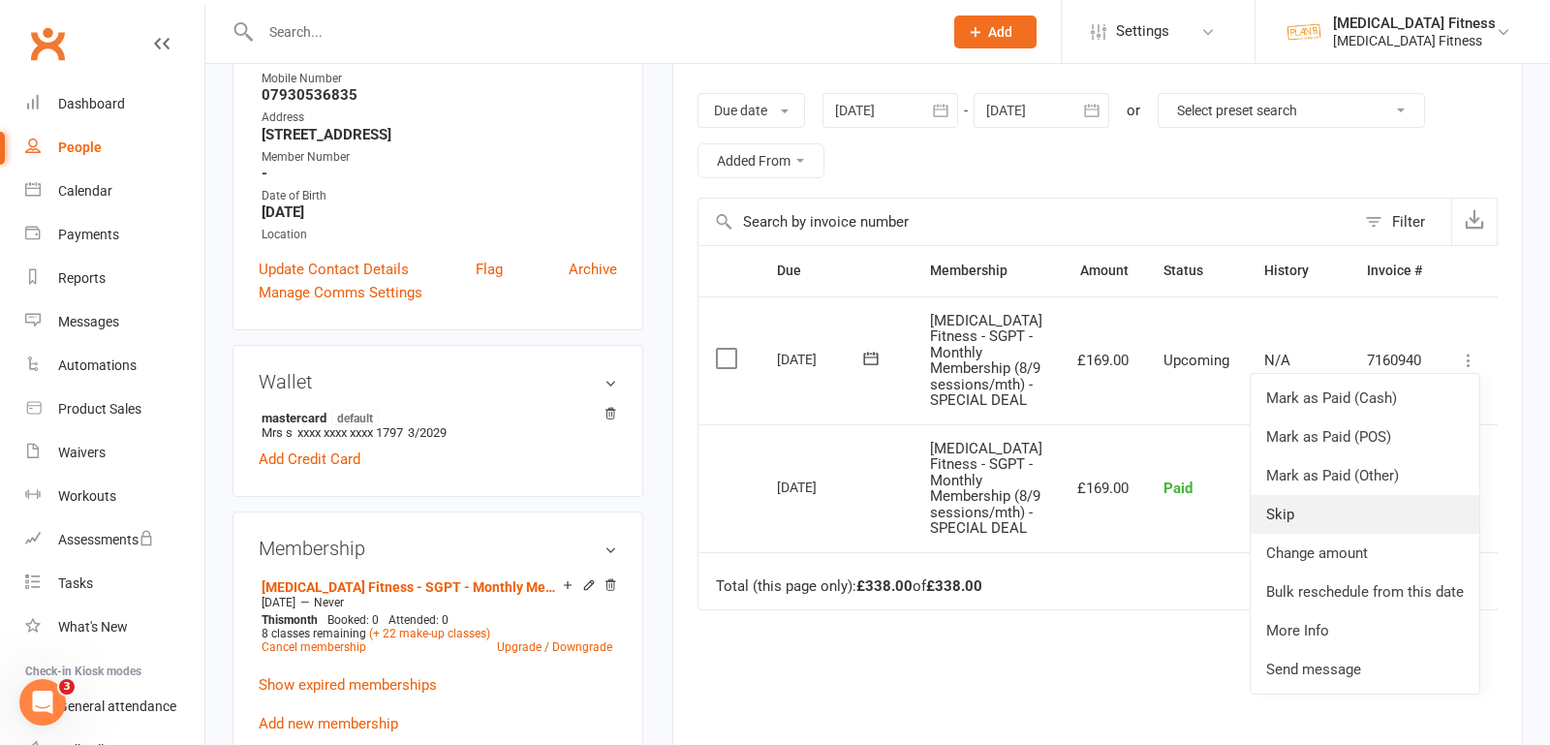
click at [1293, 511] on link "Skip" at bounding box center [1365, 514] width 229 height 39
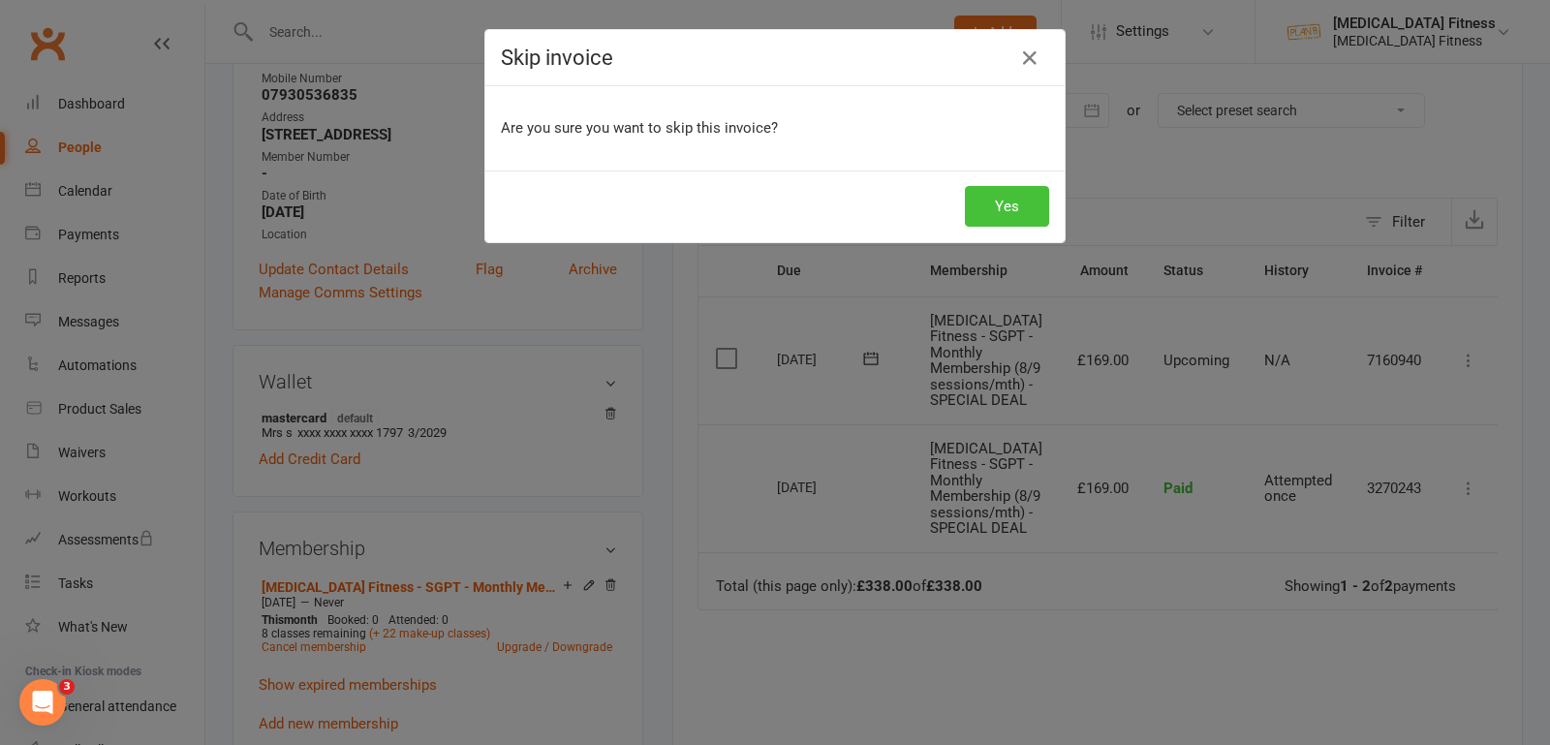
click at [1015, 201] on button "Yes" at bounding box center [1007, 206] width 84 height 41
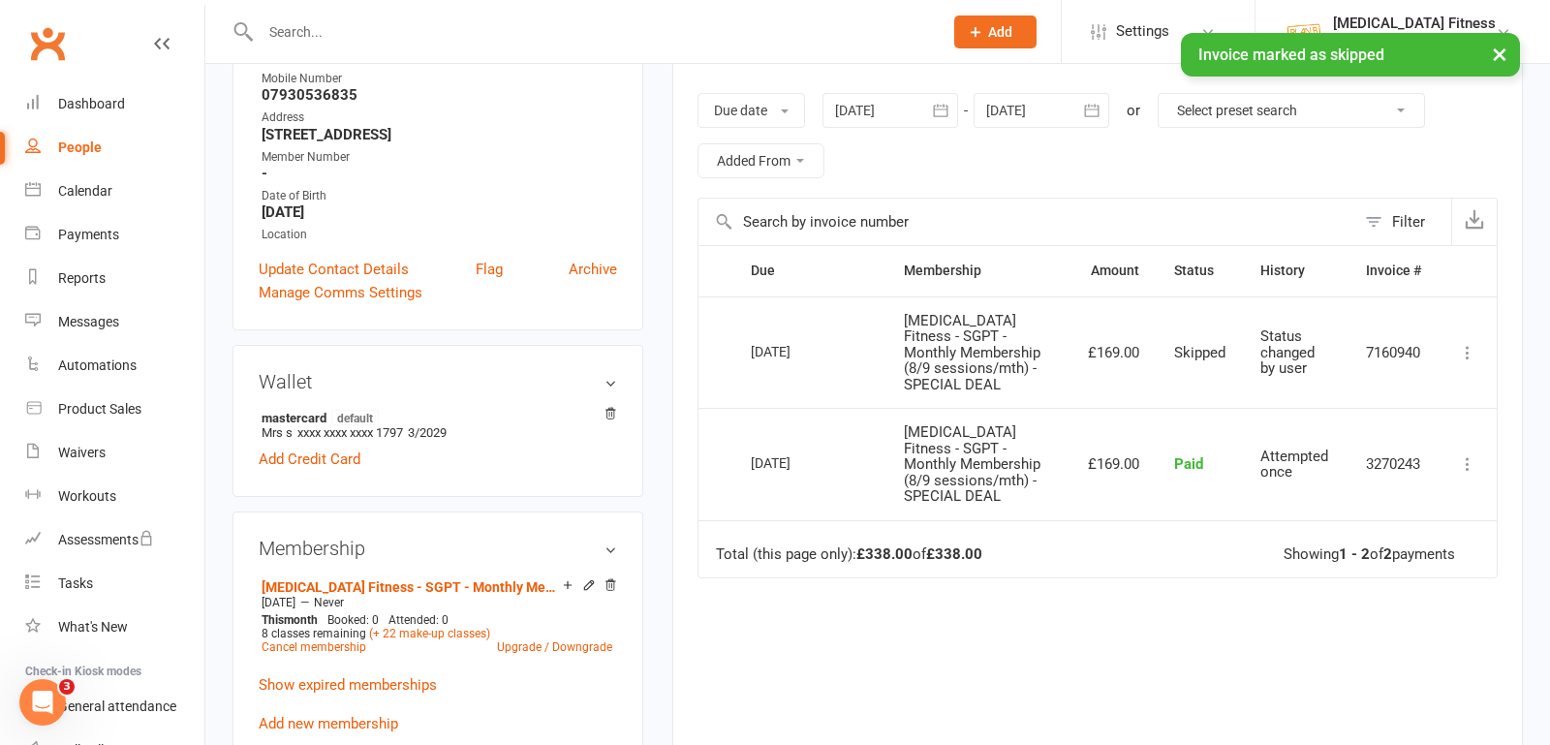
click at [358, 25] on input "text" at bounding box center [592, 31] width 674 height 27
click at [76, 190] on div "Calendar" at bounding box center [85, 191] width 54 height 16
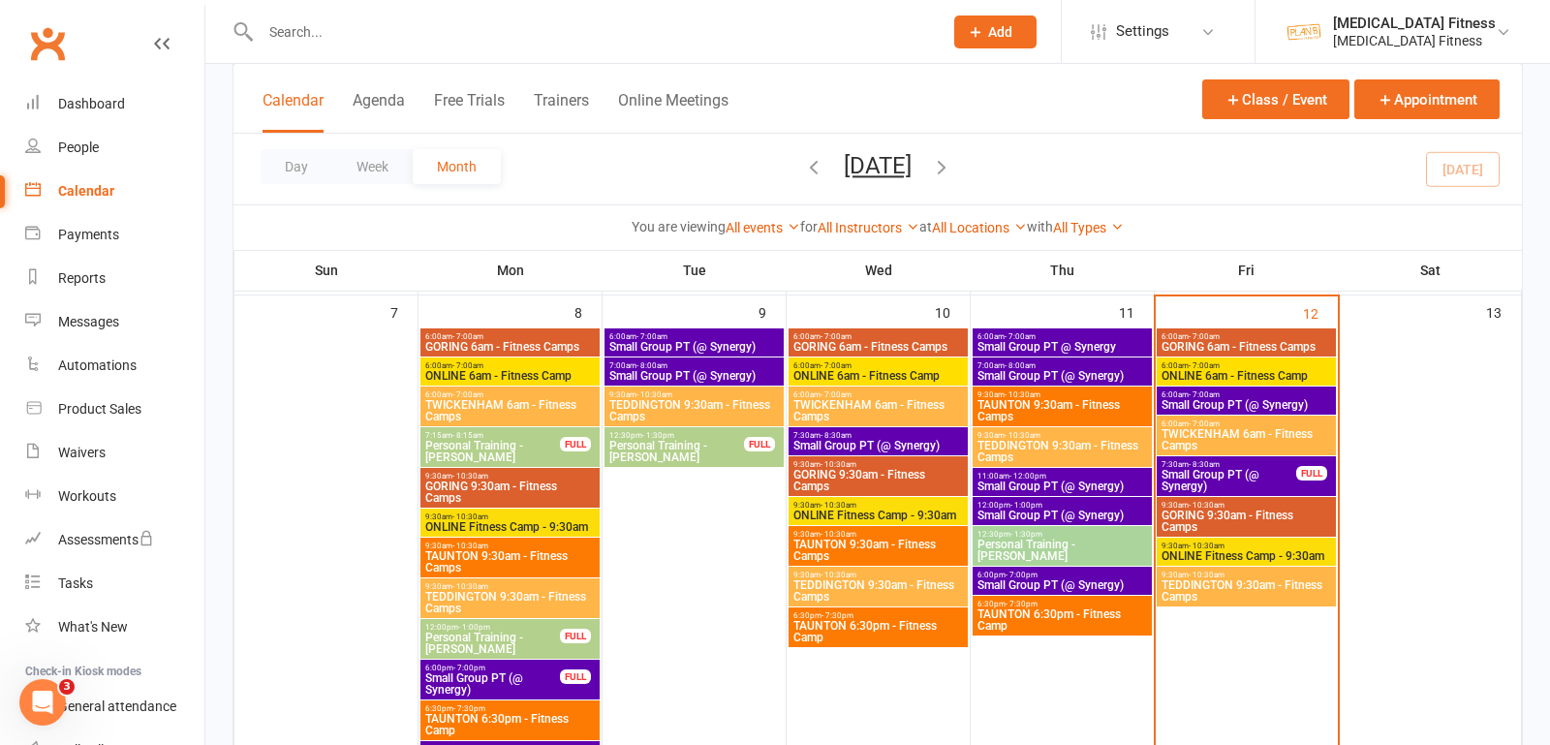
scroll to position [617, 0]
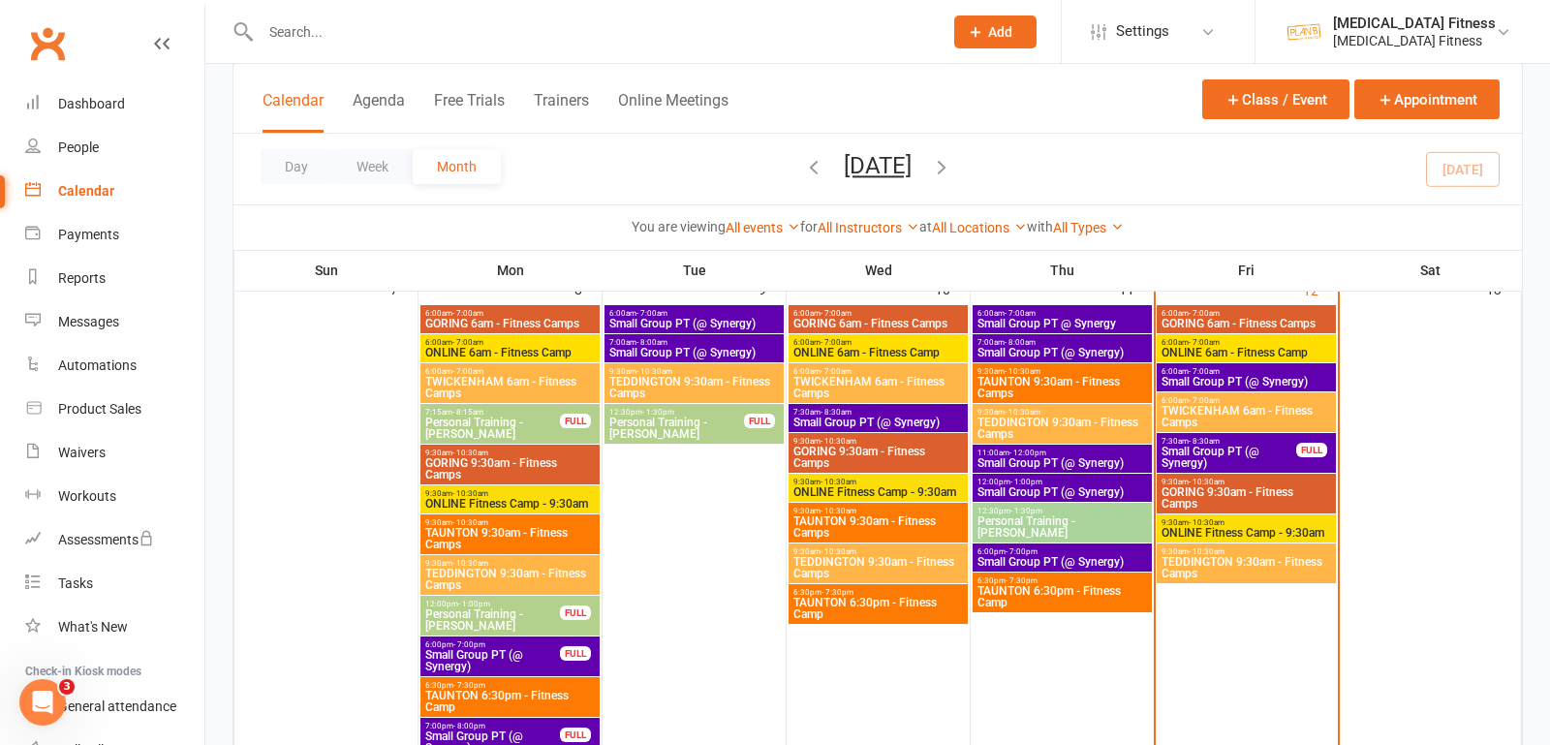
click at [699, 352] on span "Small Group PT (@ Synergy)" at bounding box center [693, 353] width 171 height 12
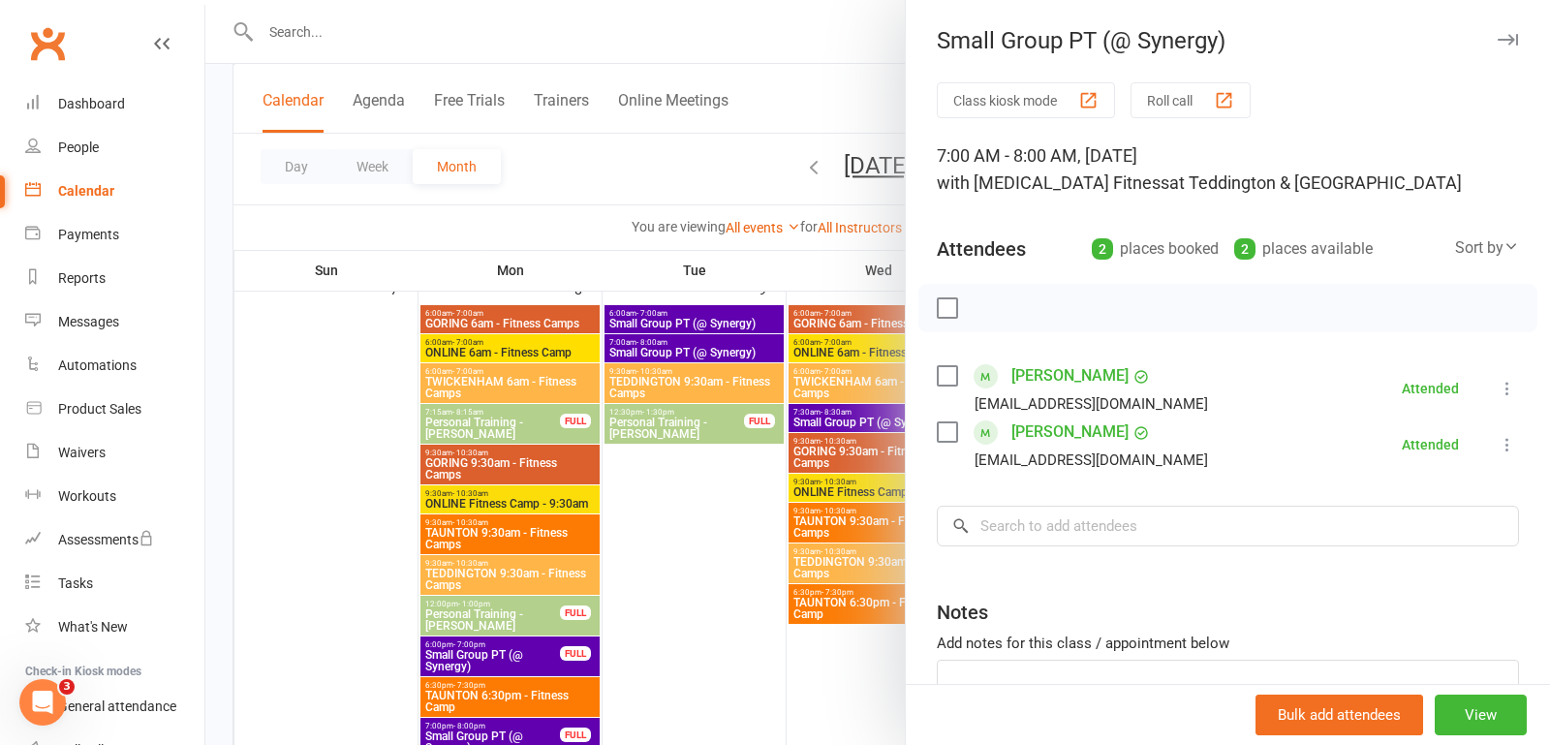
click at [1512, 38] on icon "button" at bounding box center [1508, 40] width 20 height 12
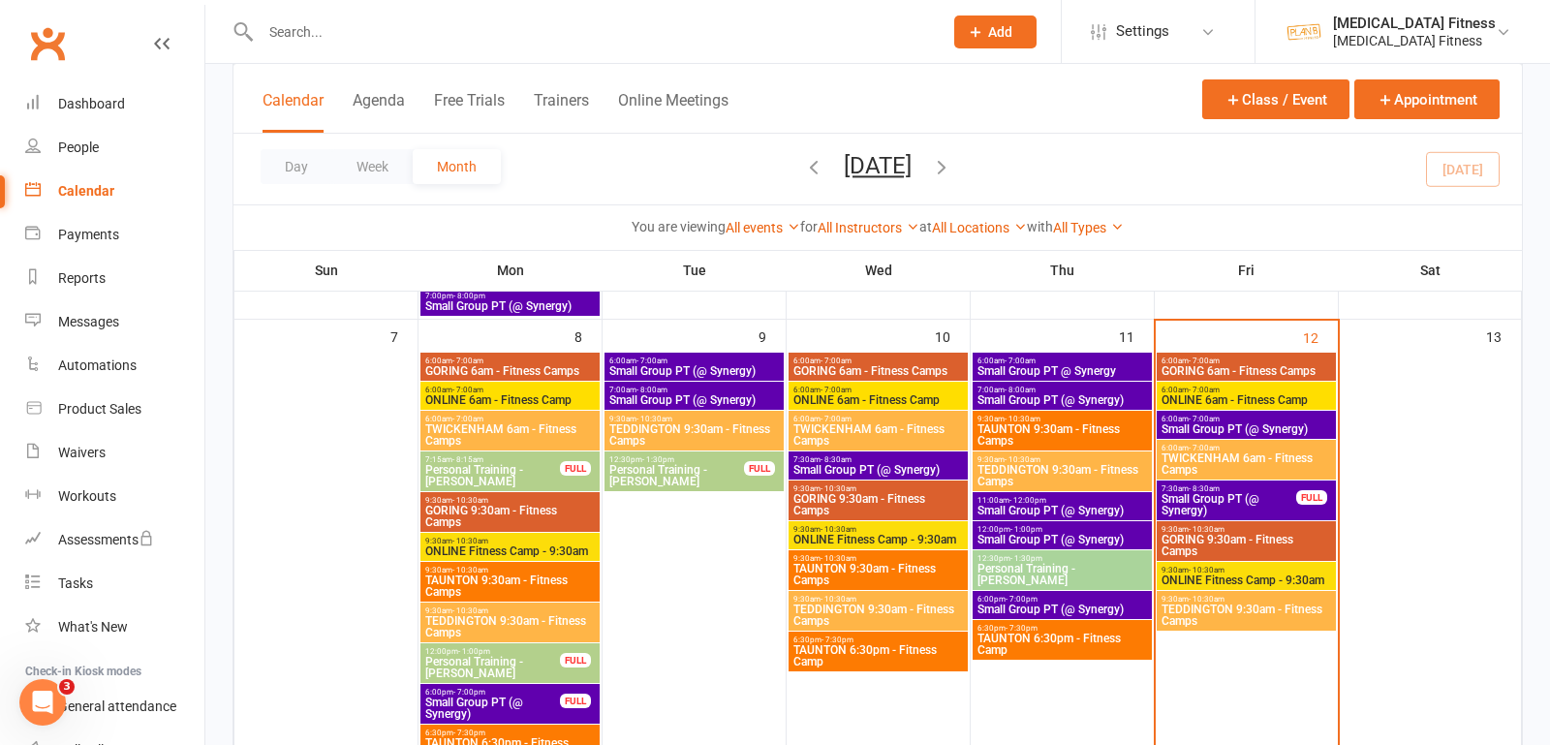
scroll to position [559, 0]
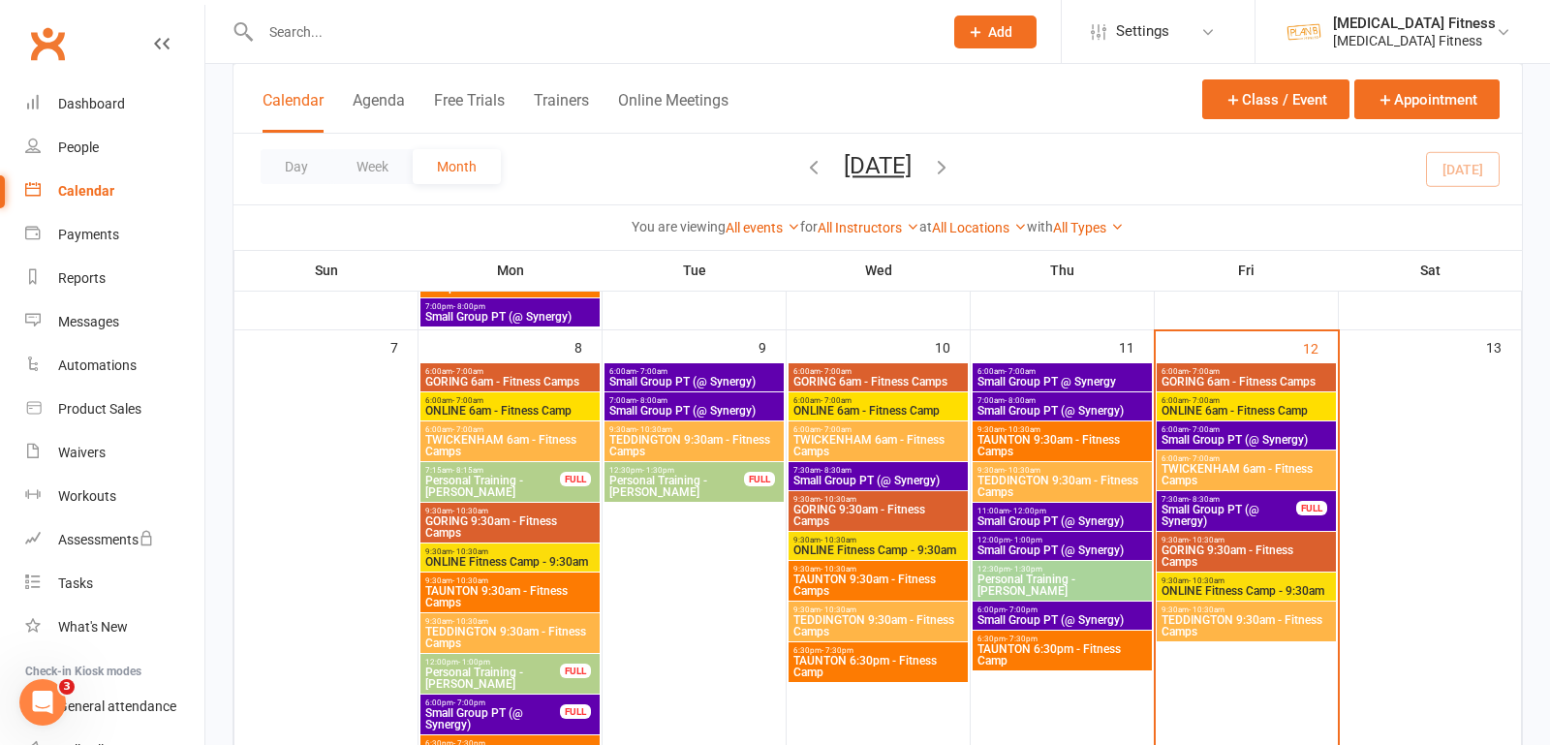
click at [865, 475] on span "Small Group PT (@ Synergy)" at bounding box center [877, 481] width 171 height 12
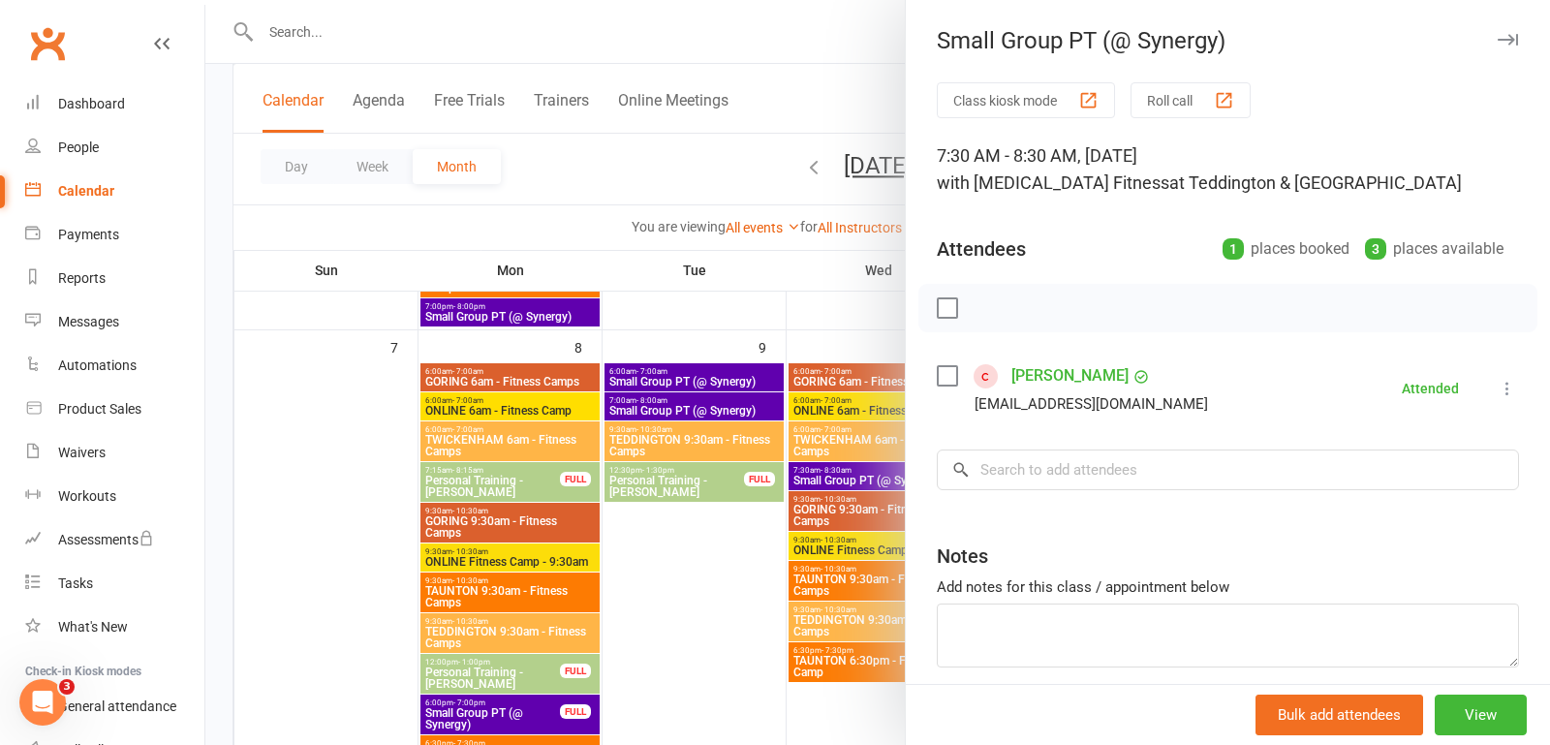
click at [1504, 38] on icon "button" at bounding box center [1508, 40] width 20 height 12
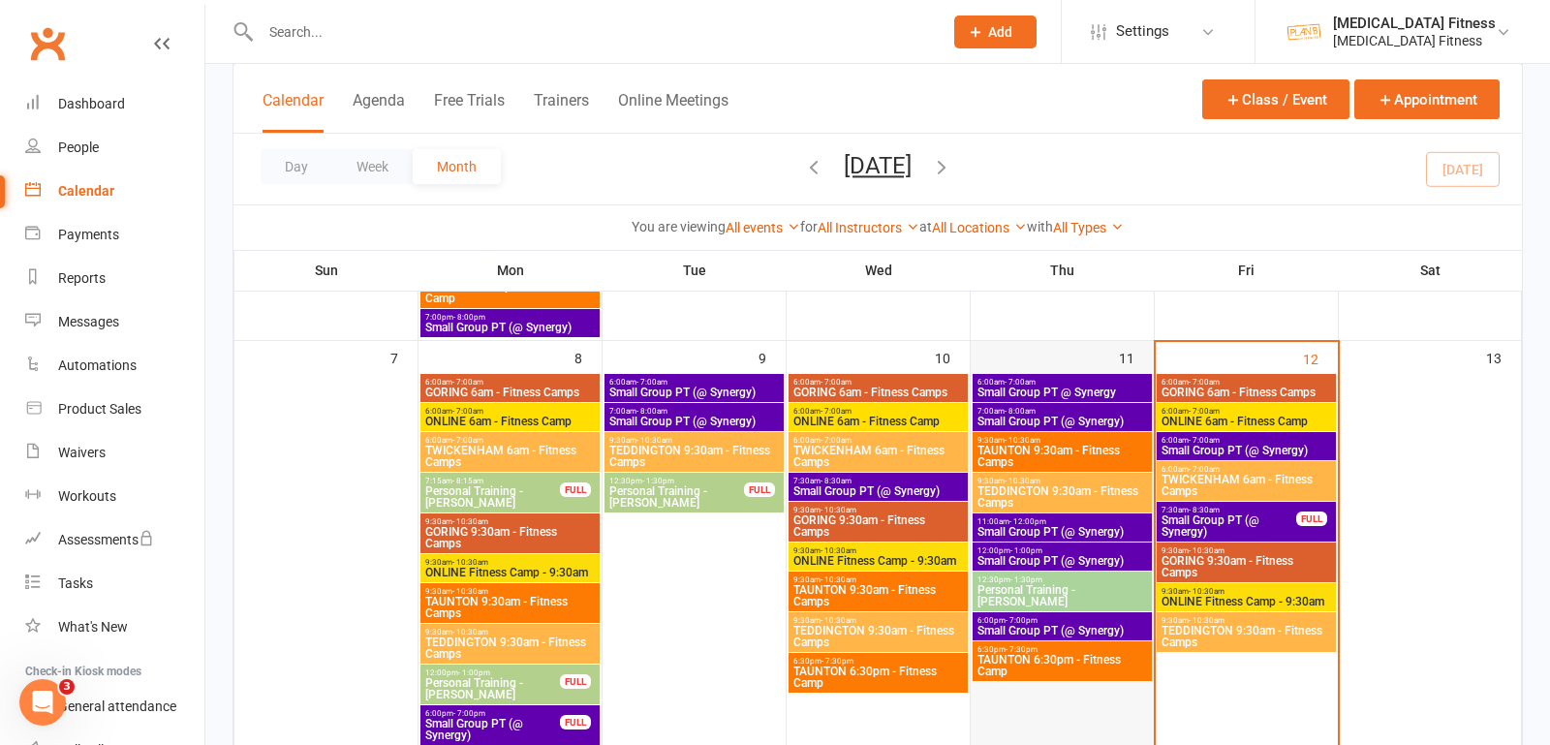
scroll to position [545, 0]
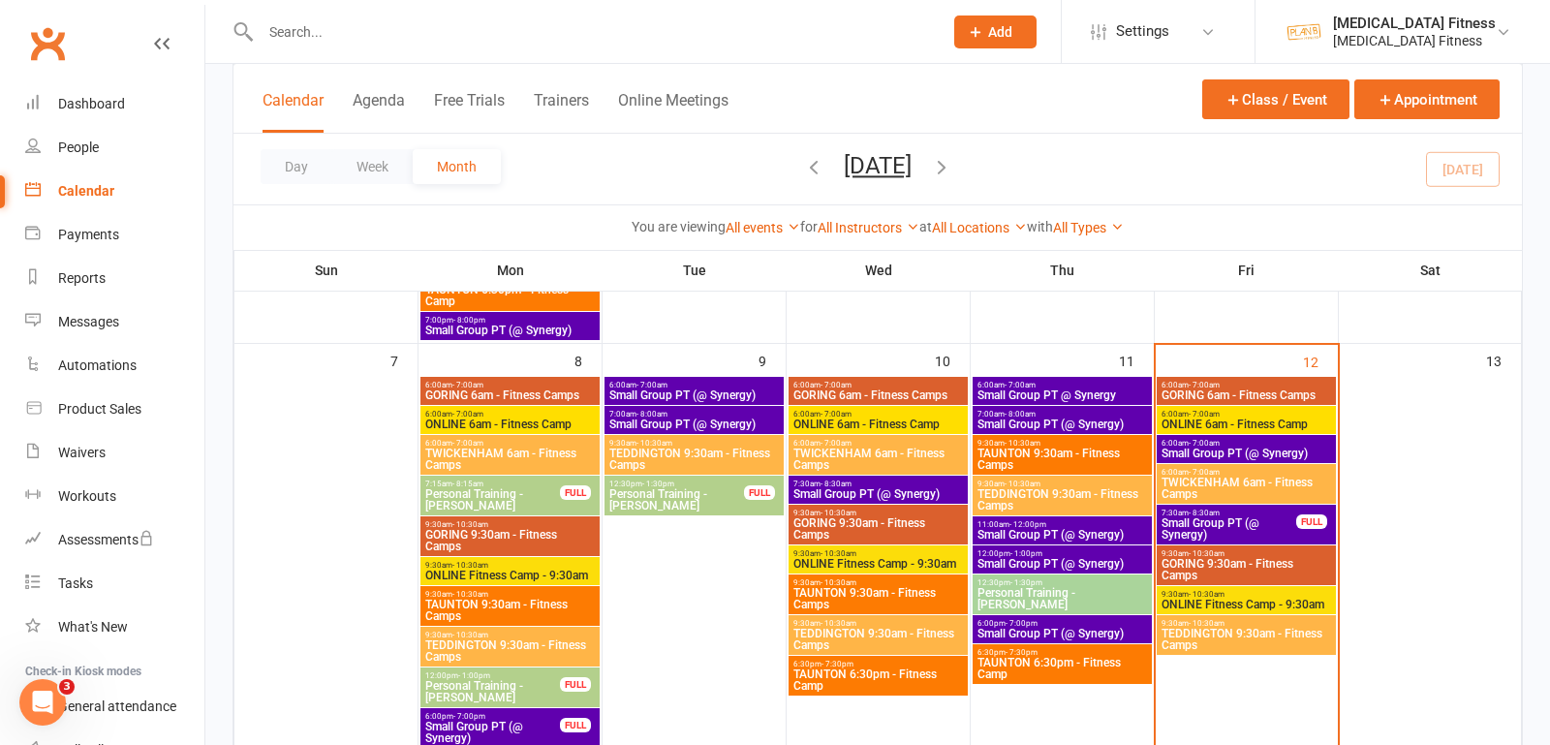
click at [395, 33] on input "text" at bounding box center [592, 31] width 674 height 27
type input "[PERSON_NAME]"
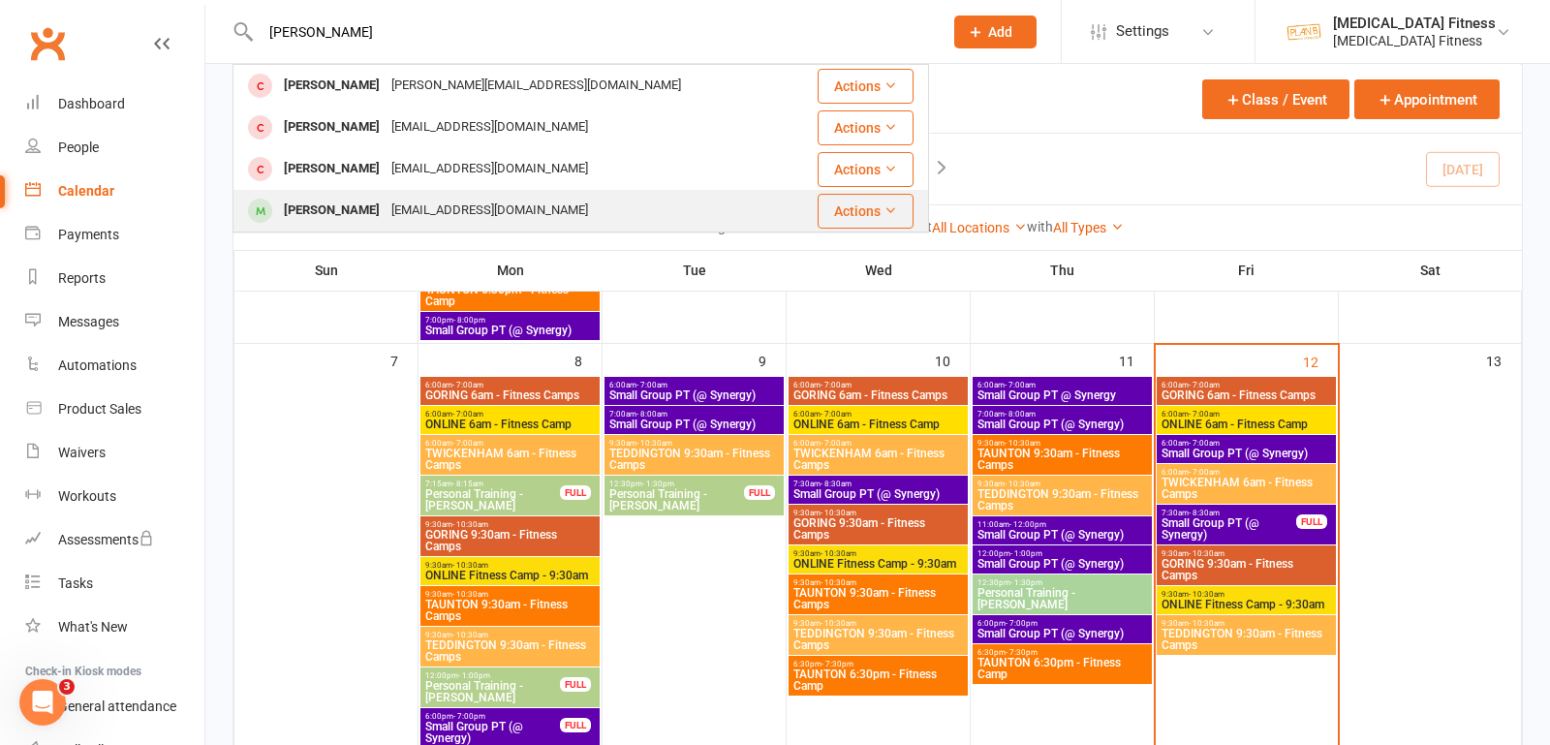
click at [353, 210] on div "[PERSON_NAME]" at bounding box center [332, 211] width 108 height 28
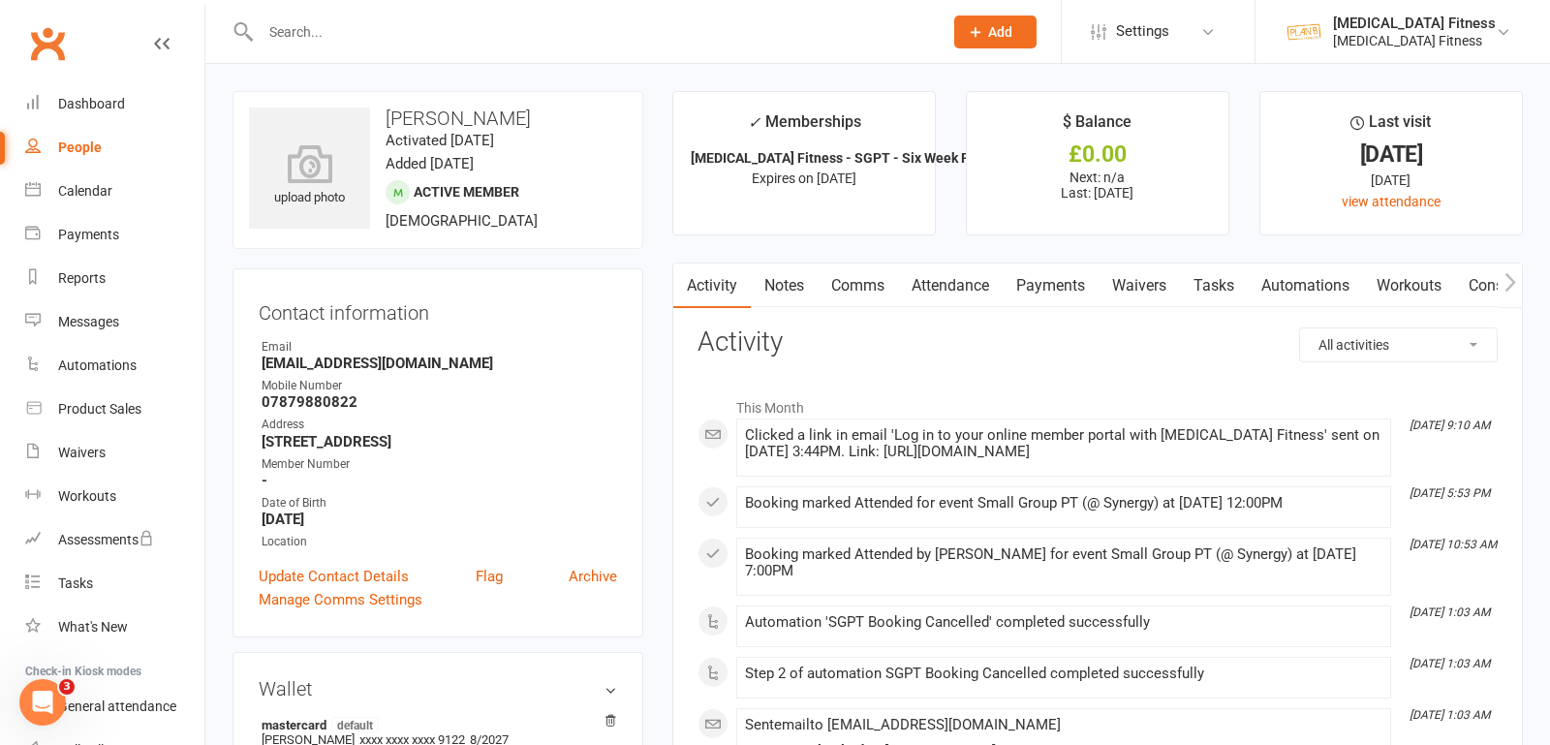
scroll to position [20, 0]
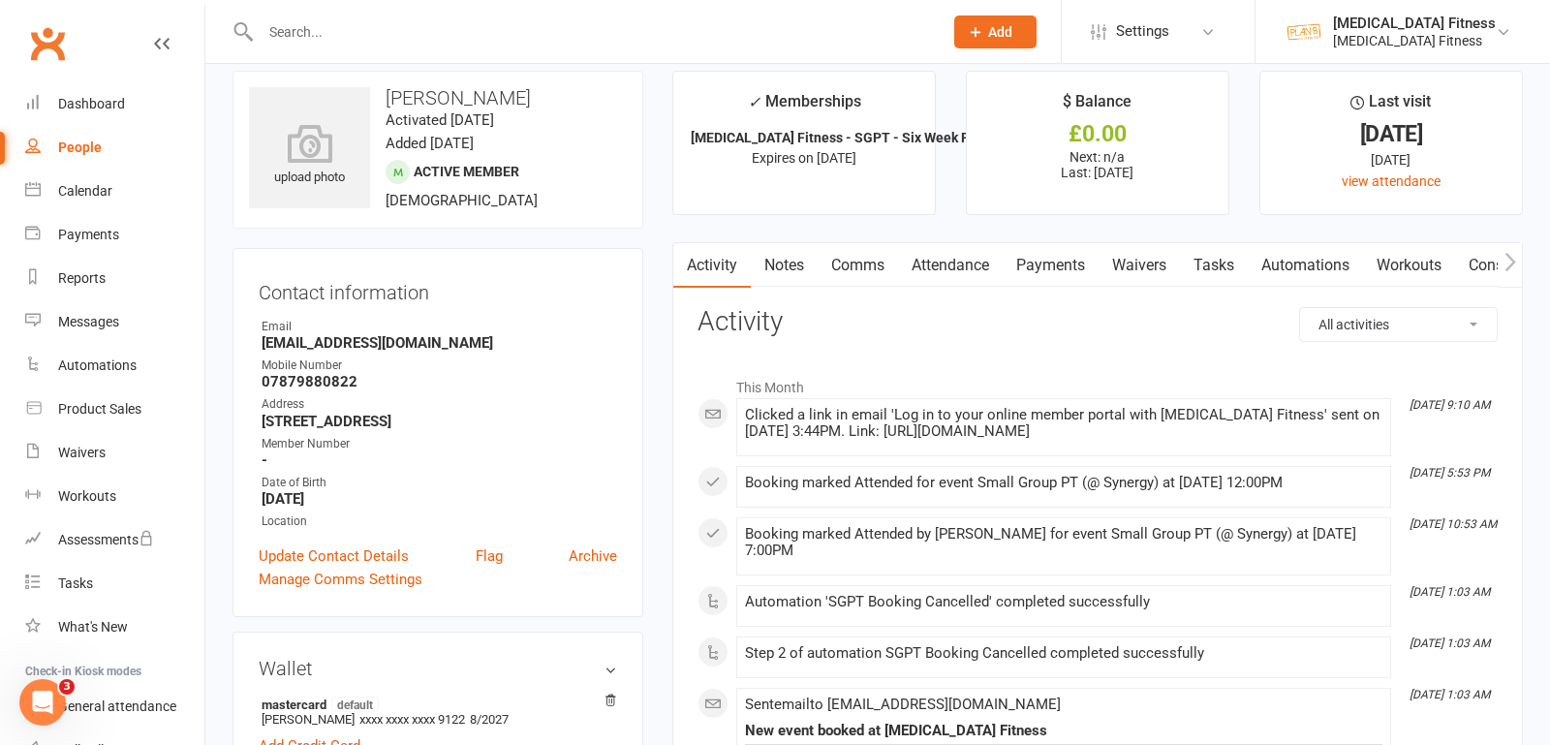
click at [940, 252] on link "Attendance" at bounding box center [950, 265] width 105 height 45
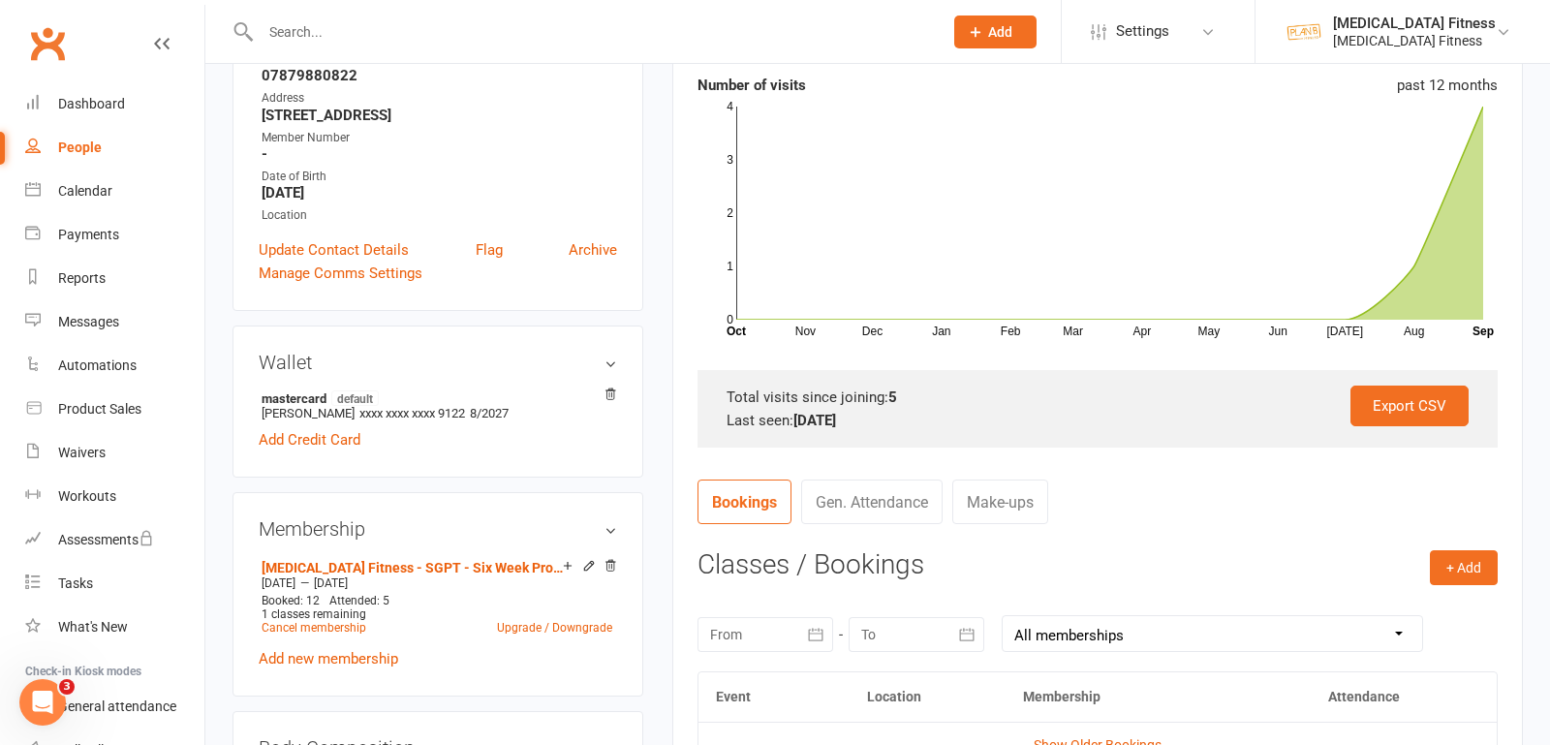
scroll to position [498, 0]
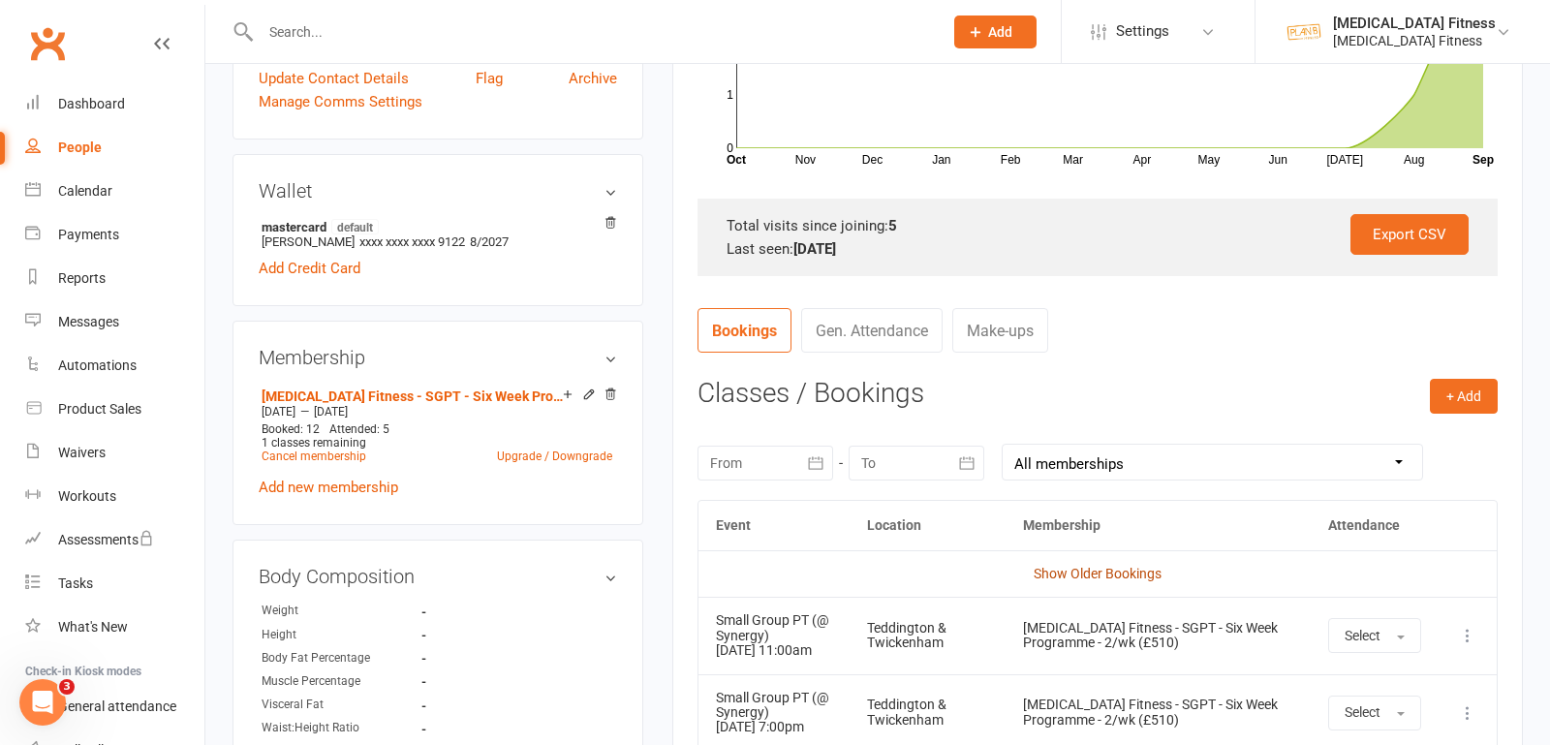
click at [1079, 574] on link "Show Older Bookings" at bounding box center [1098, 574] width 128 height 16
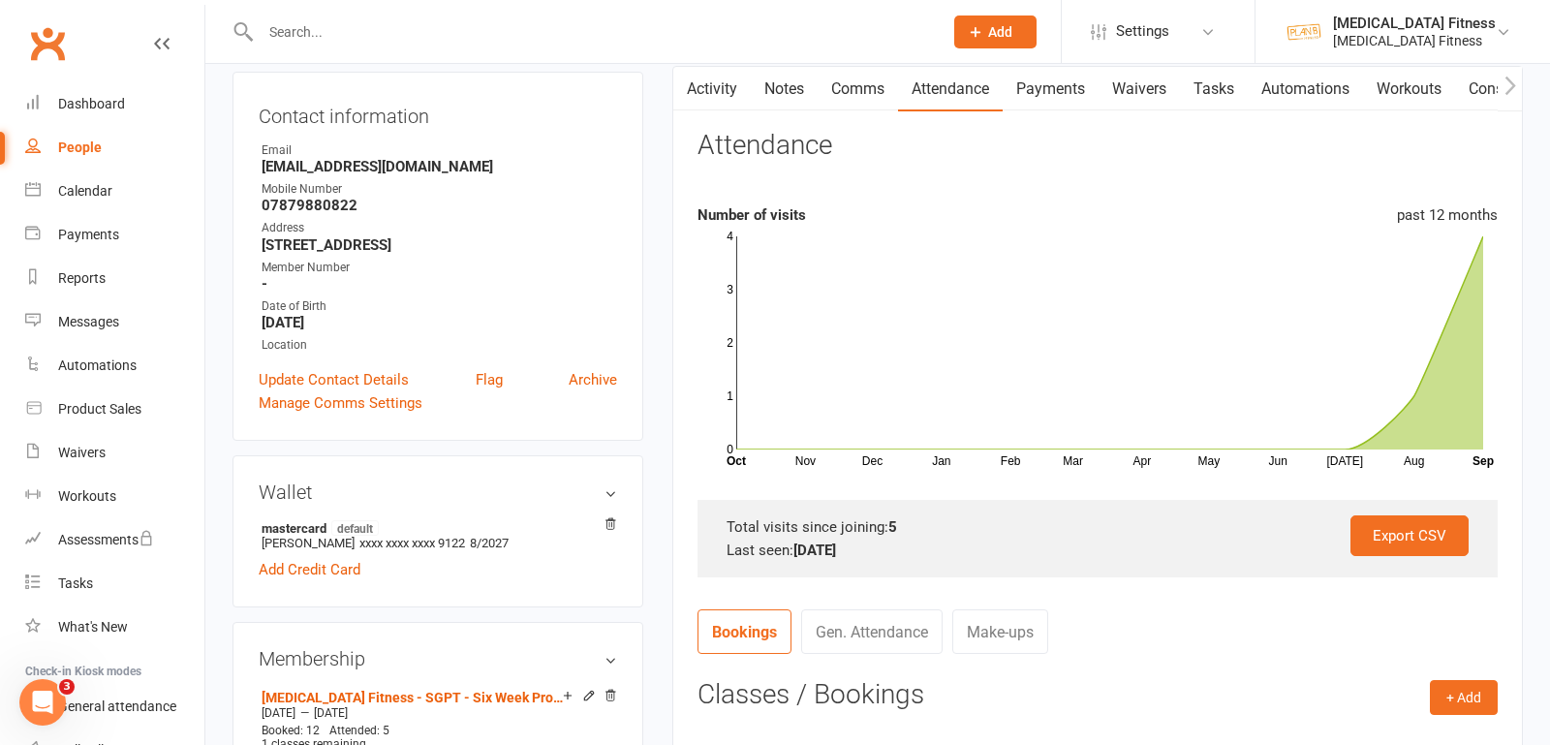
scroll to position [84, 0]
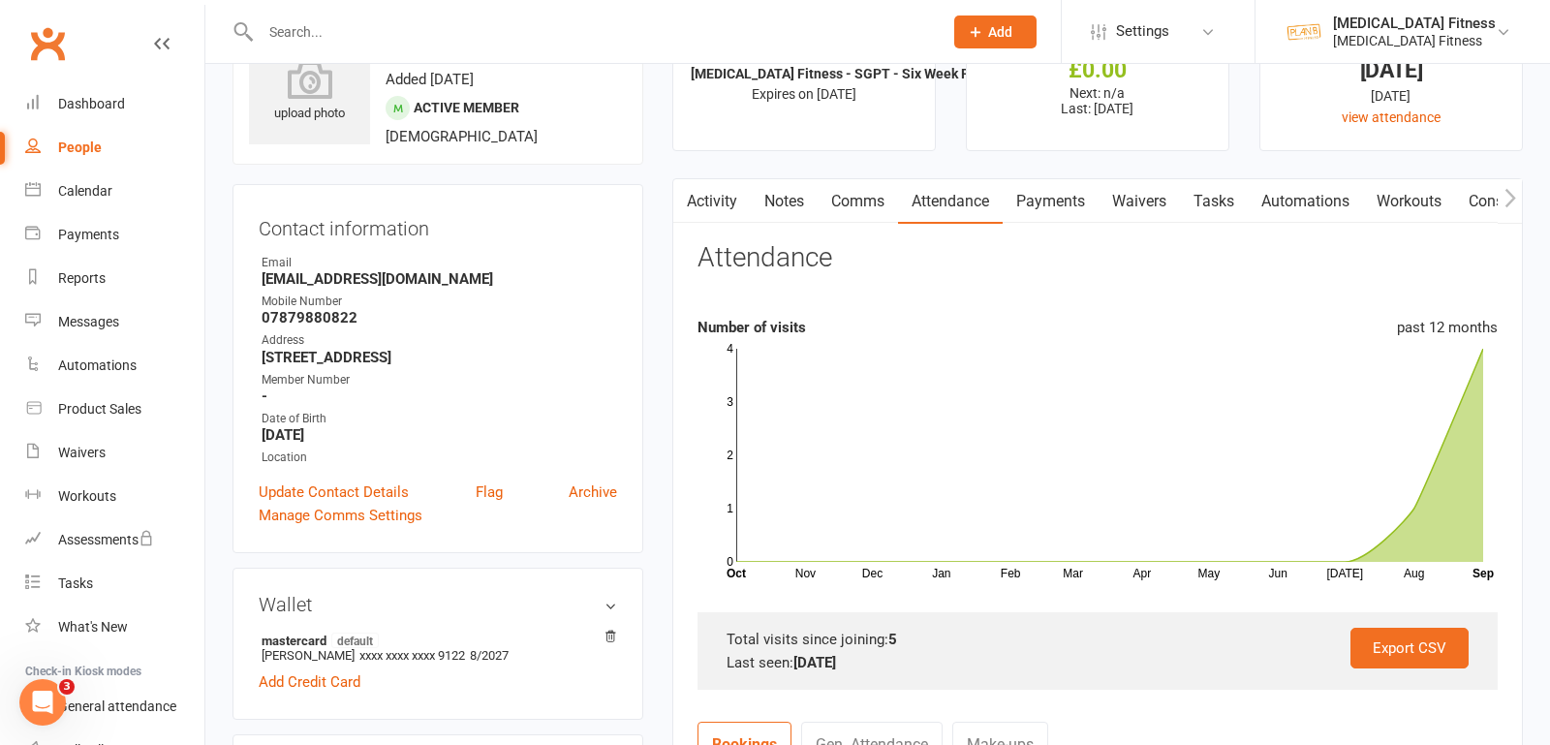
click at [1046, 204] on link "Payments" at bounding box center [1051, 201] width 96 height 45
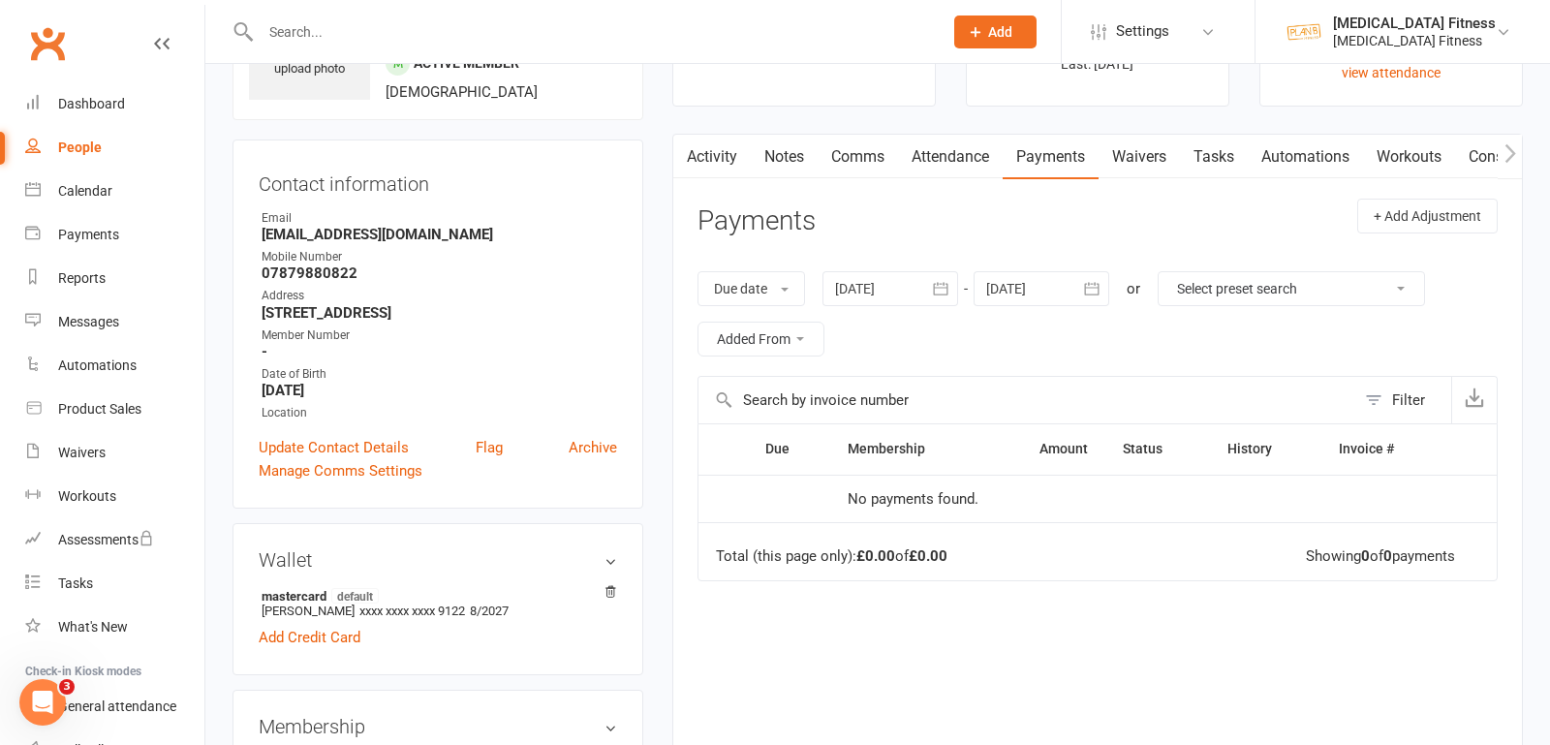
scroll to position [170, 0]
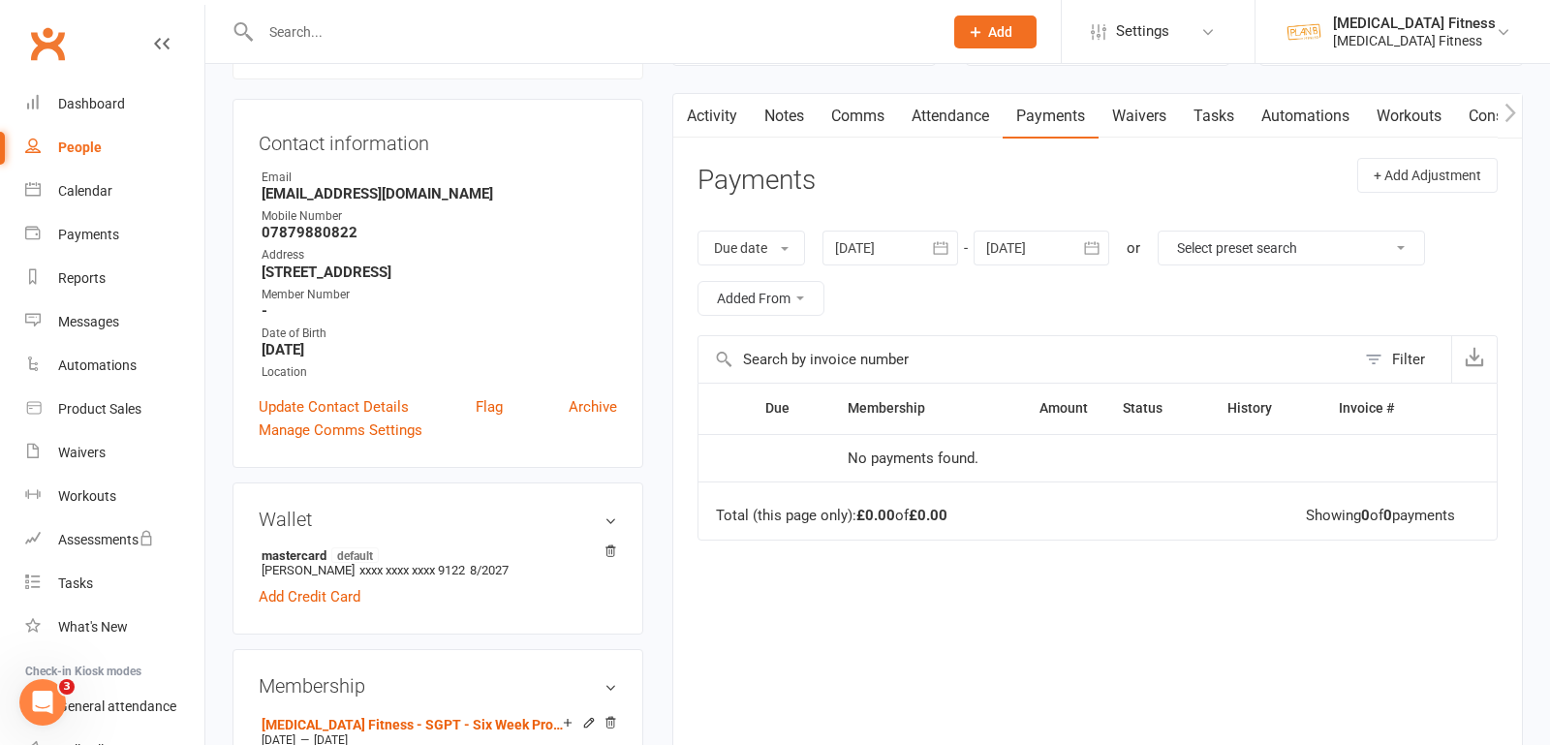
click at [920, 243] on div at bounding box center [891, 248] width 136 height 35
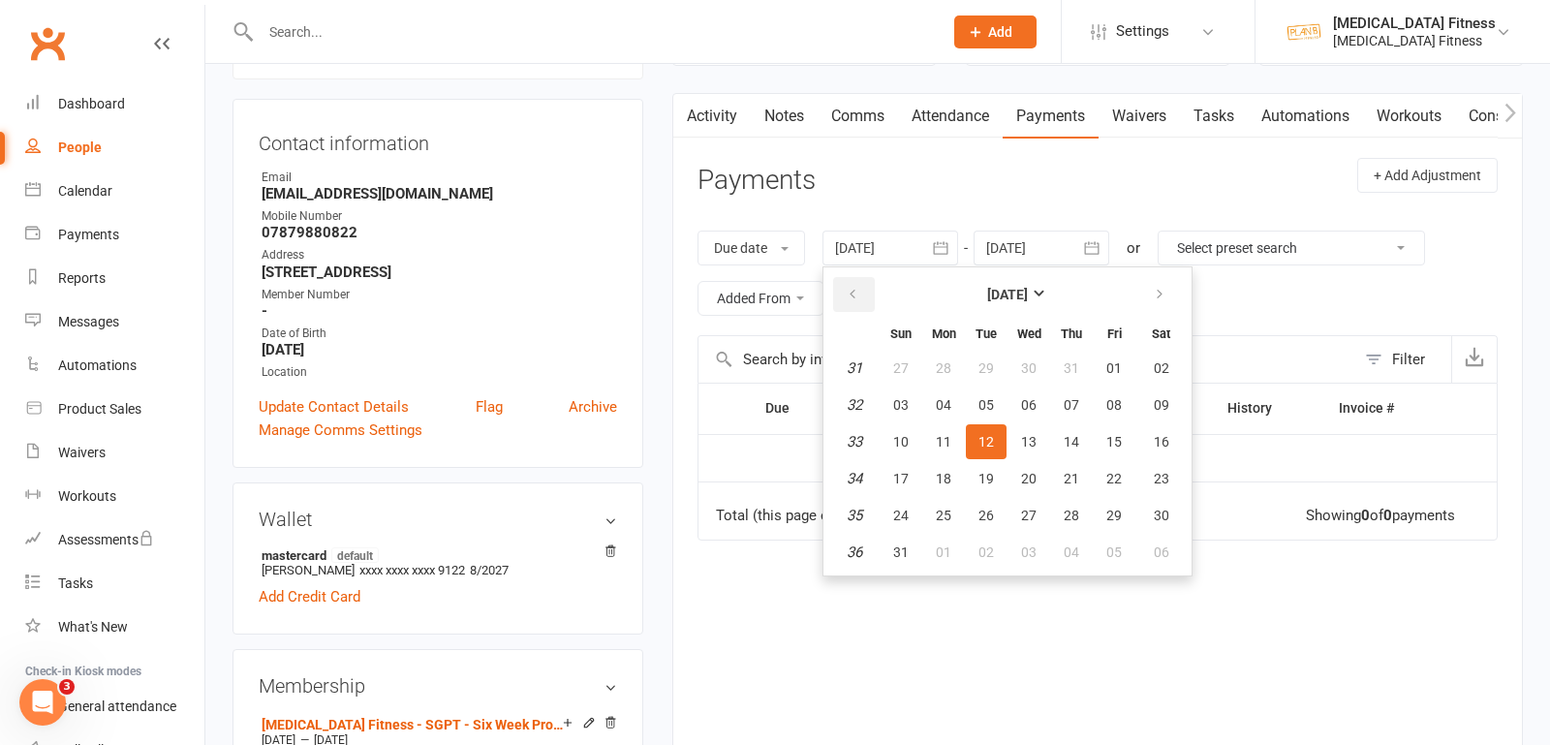
click at [850, 289] on icon "button" at bounding box center [853, 295] width 14 height 16
click at [912, 450] on button "13" at bounding box center [901, 441] width 41 height 35
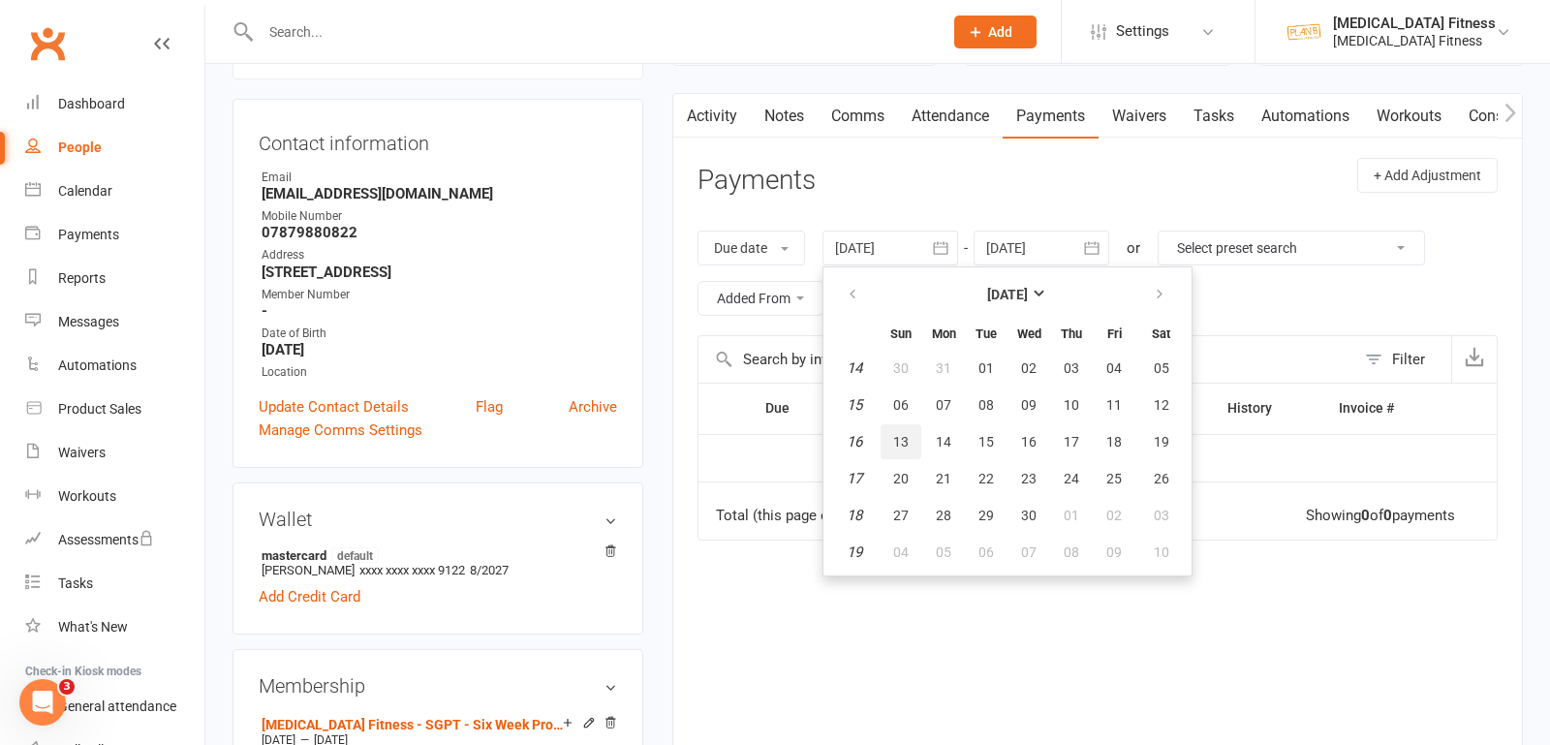
type input "[DATE]"
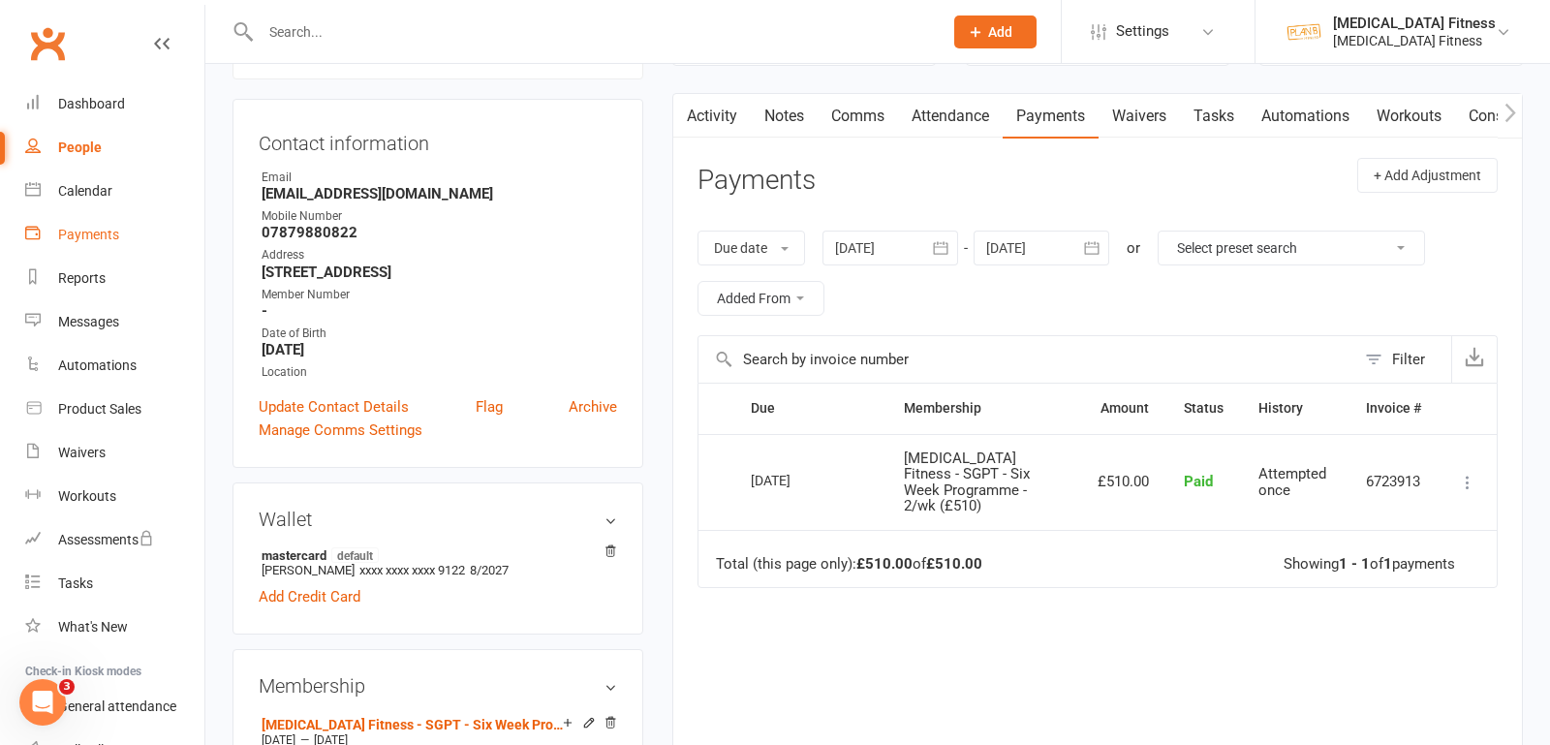
click at [101, 217] on link "Payments" at bounding box center [114, 235] width 179 height 44
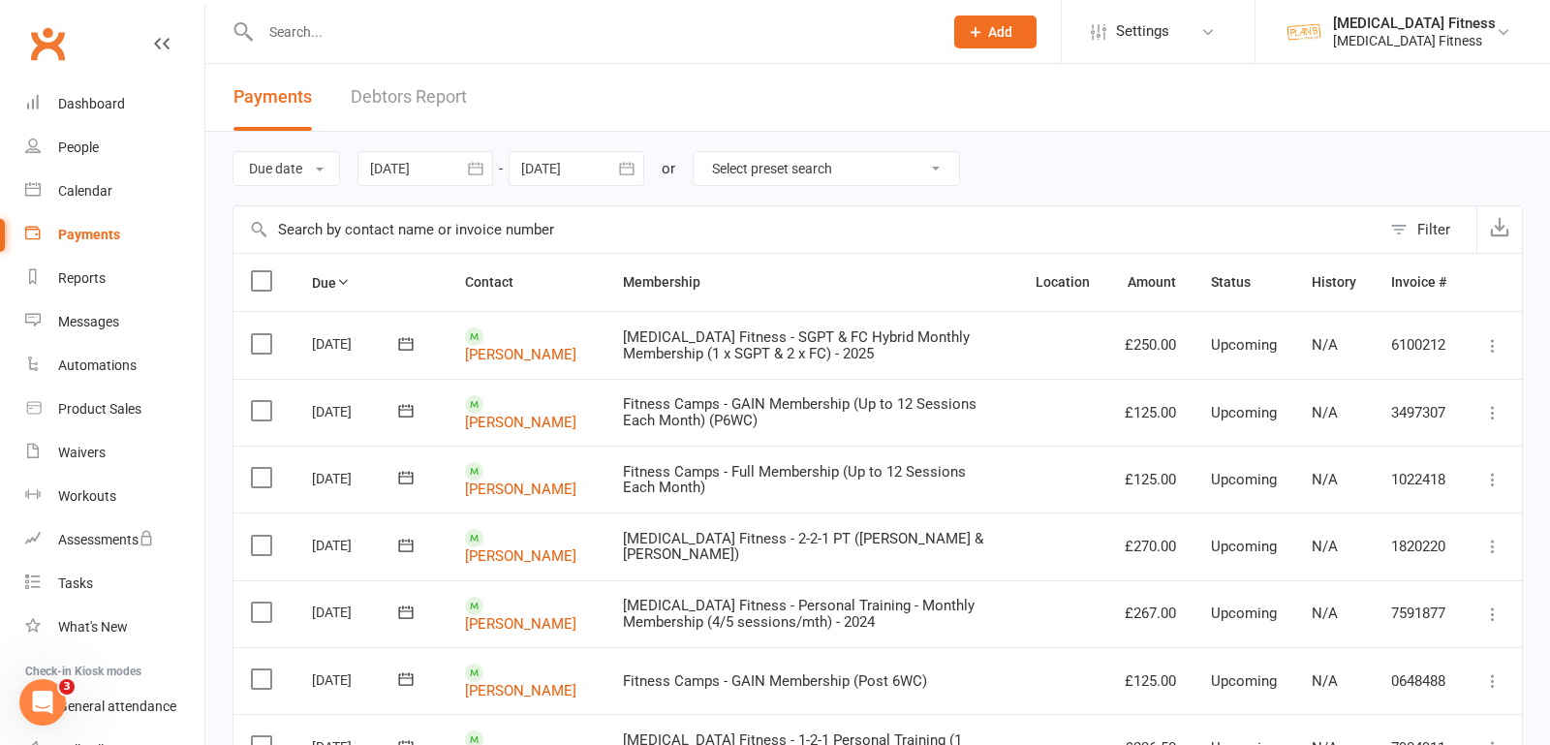
click at [443, 173] on div at bounding box center [425, 168] width 136 height 35
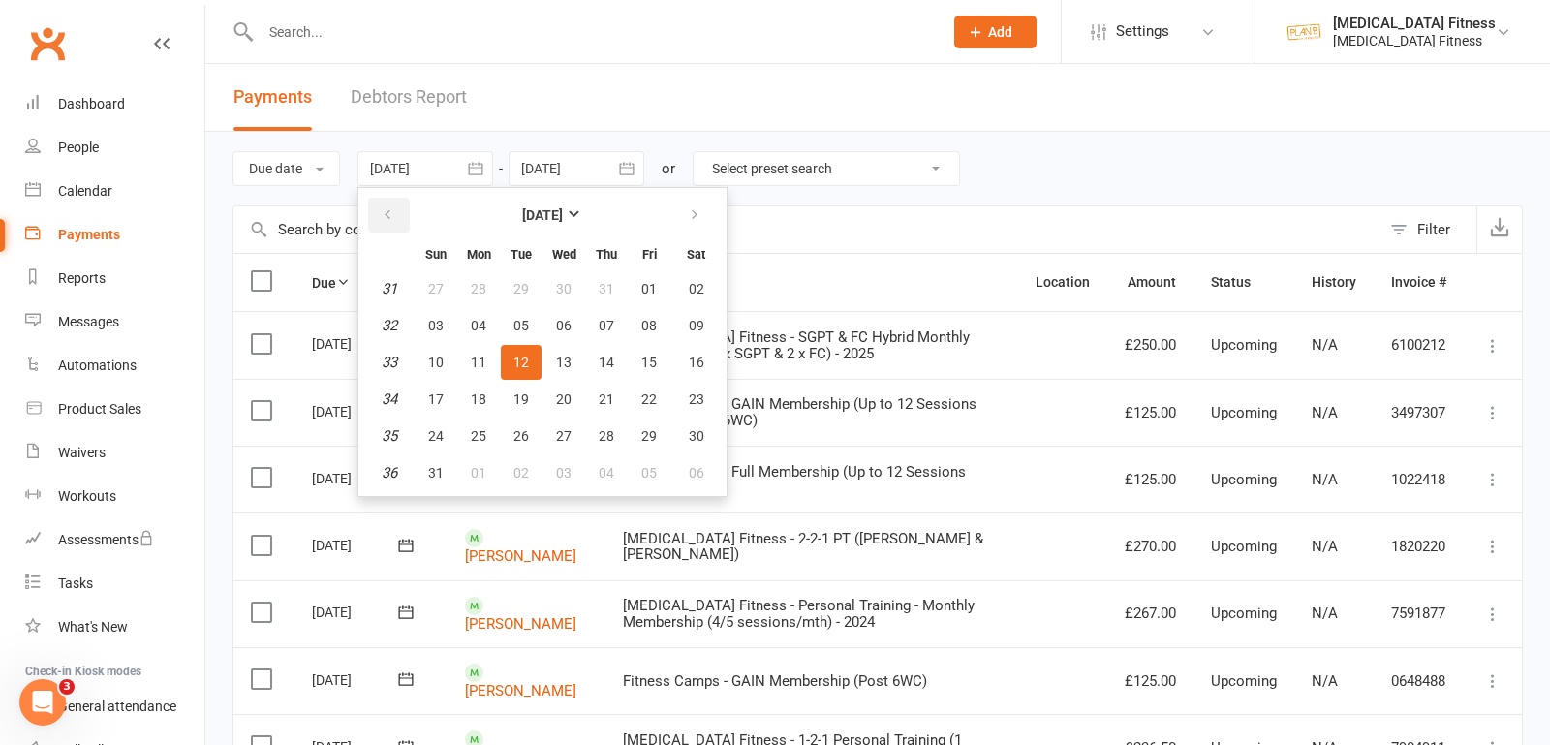
click at [389, 214] on icon "button" at bounding box center [388, 215] width 14 height 16
click at [535, 285] on button "01" at bounding box center [521, 288] width 41 height 35
type input "[DATE]"
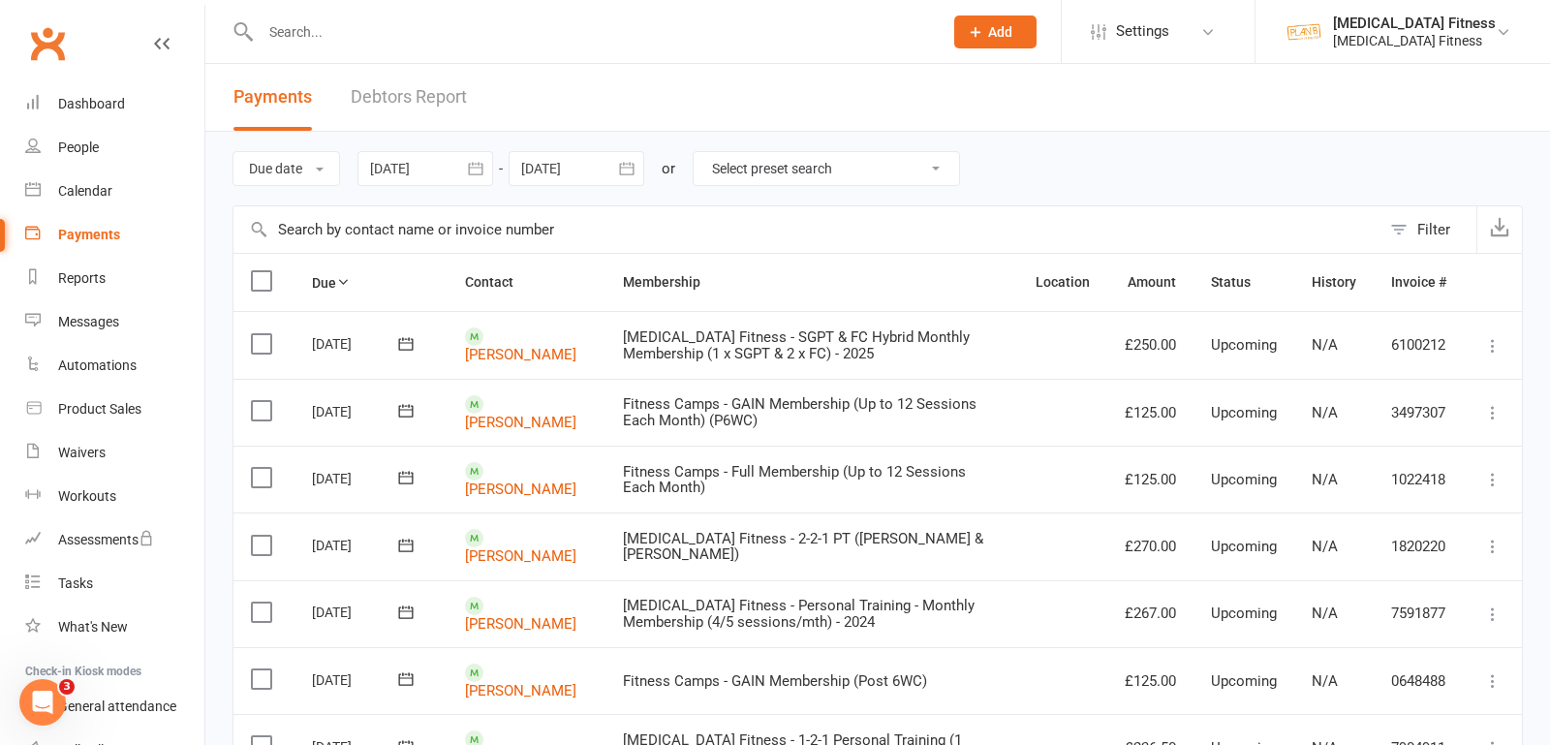
click at [634, 168] on icon "button" at bounding box center [626, 168] width 15 height 13
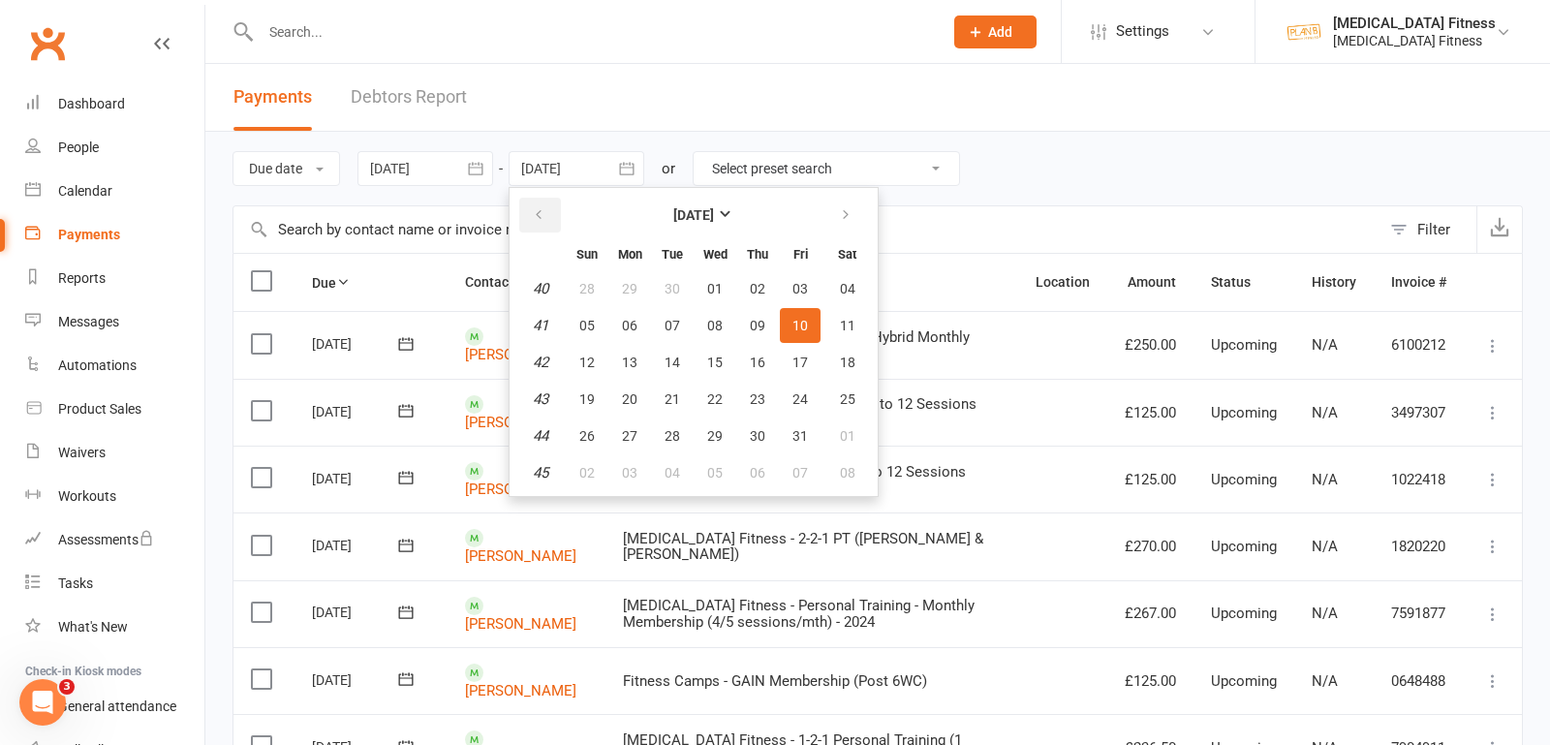
click at [542, 216] on icon "button" at bounding box center [539, 215] width 14 height 16
click at [543, 216] on icon "button" at bounding box center [539, 215] width 14 height 16
click at [552, 215] on button "button" at bounding box center [540, 215] width 42 height 35
click at [747, 427] on button "31" at bounding box center [757, 436] width 41 height 35
type input "[DATE]"
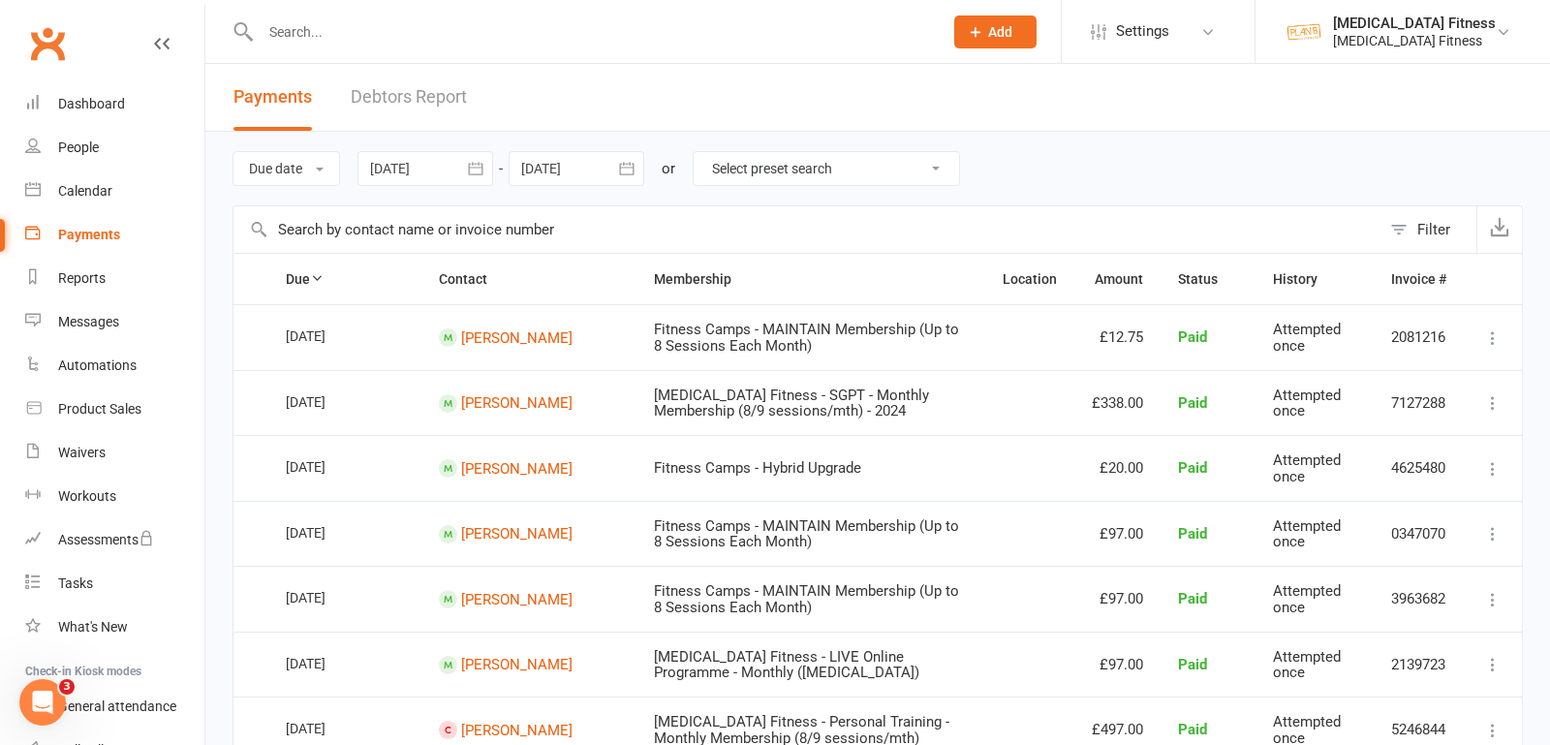
click at [810, 174] on select "Select preset search All failures All skipped payments All pending payments Suc…" at bounding box center [826, 168] width 265 height 33
click at [1400, 230] on button "Filter" at bounding box center [1429, 229] width 96 height 47
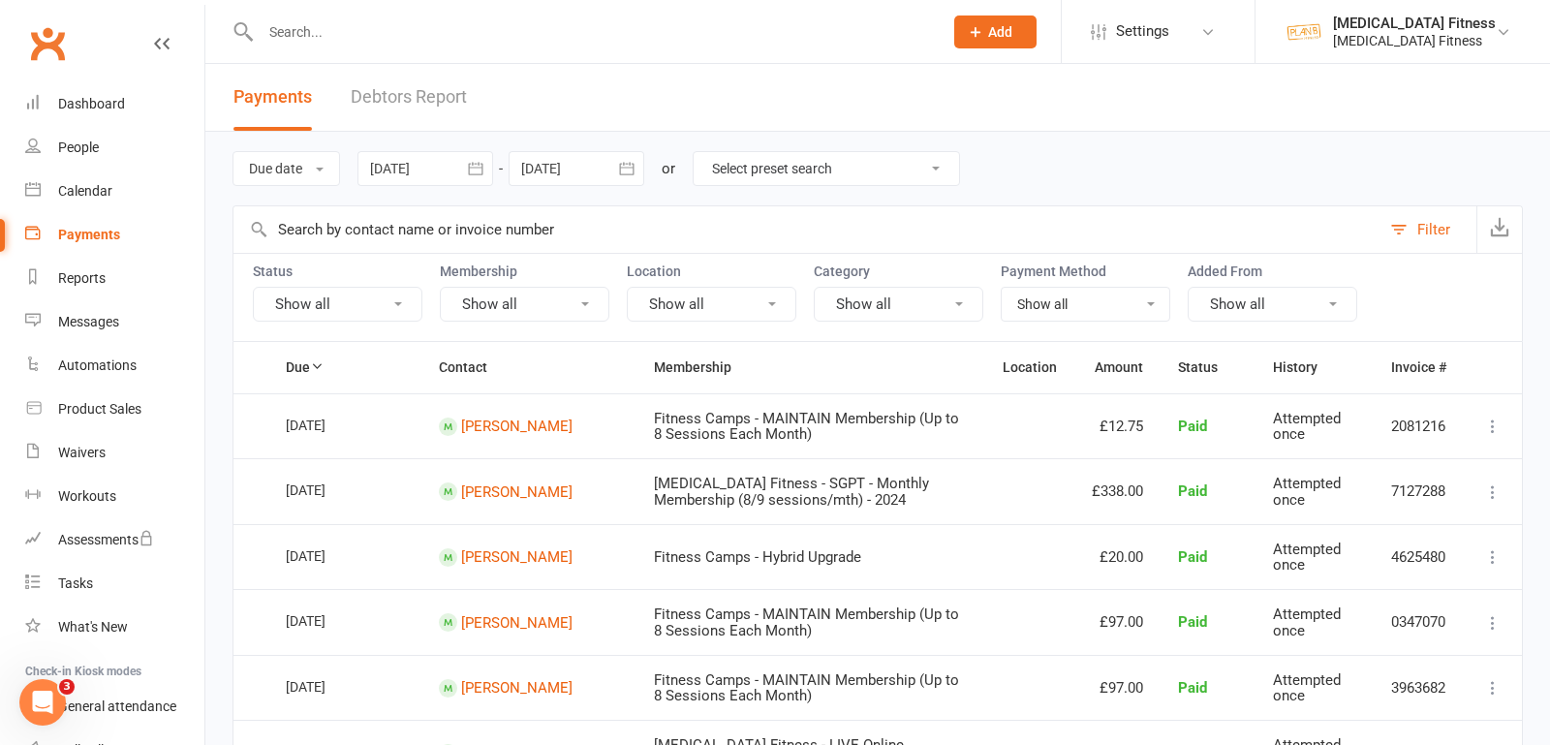
click at [918, 295] on button "Show all" at bounding box center [899, 304] width 170 height 35
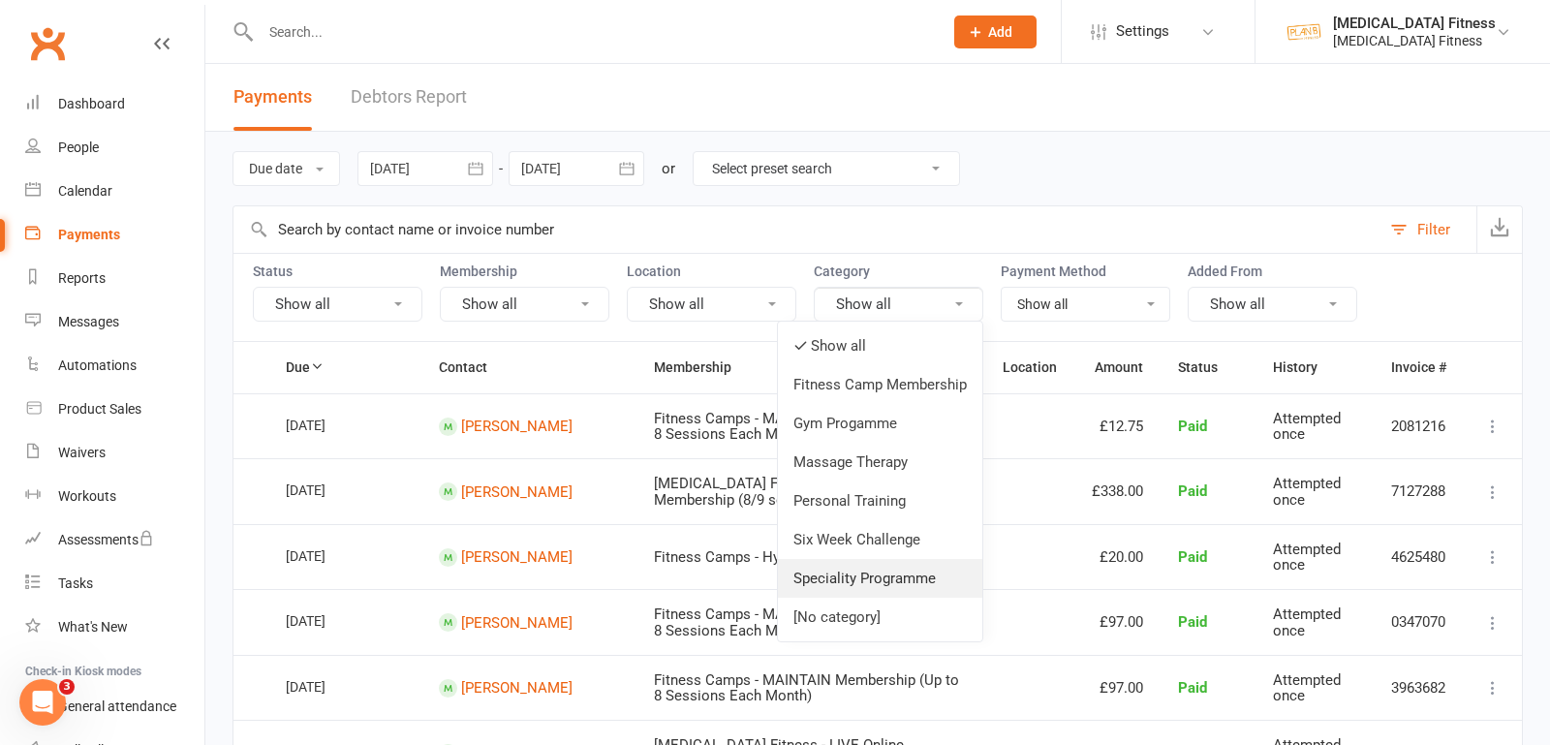
click at [855, 571] on link "Speciality Programme" at bounding box center [880, 578] width 204 height 39
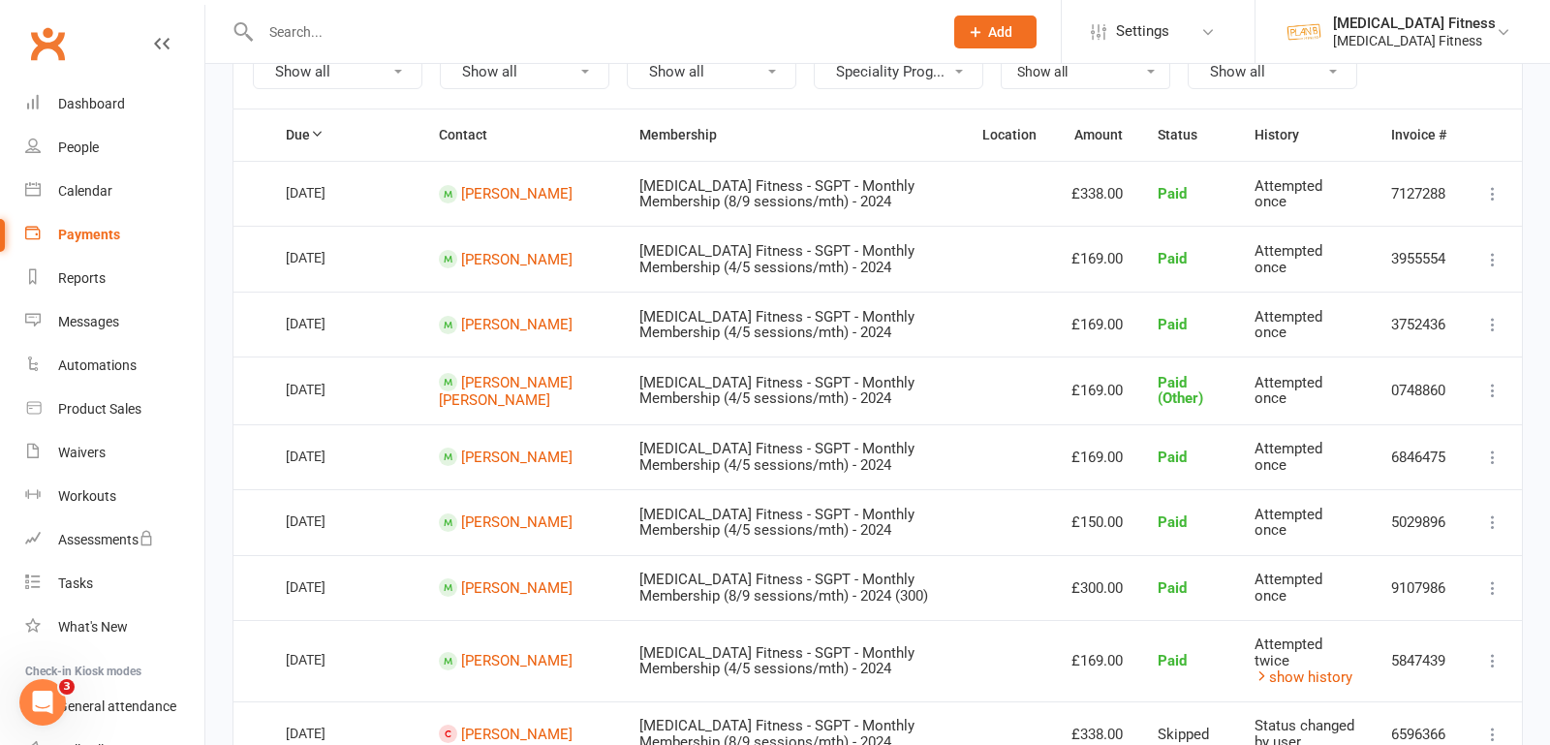
scroll to position [210, 0]
